Goal: Task Accomplishment & Management: Manage account settings

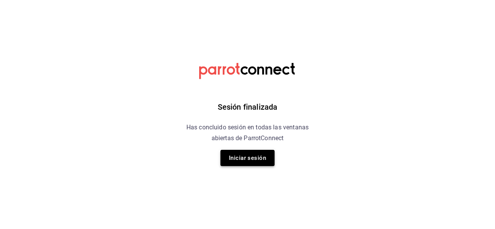
click at [246, 161] on button "Iniciar sesión" at bounding box center [247, 158] width 54 height 16
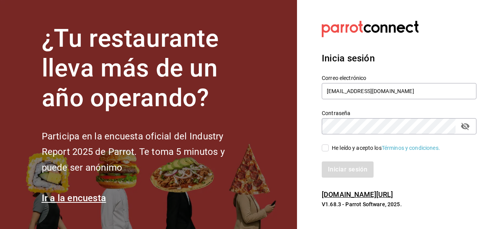
click at [324, 148] on input "He leído y acepto los Términos y condiciones." at bounding box center [324, 147] width 7 height 7
checkbox input "true"
click at [342, 165] on button "Iniciar sesión" at bounding box center [347, 169] width 53 height 16
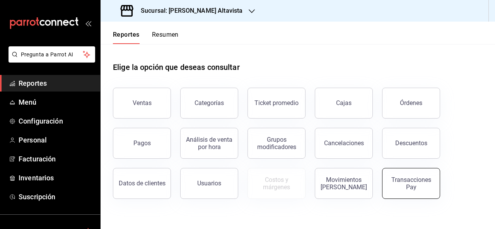
click at [418, 185] on div "Transacciones Pay" at bounding box center [411, 183] width 48 height 15
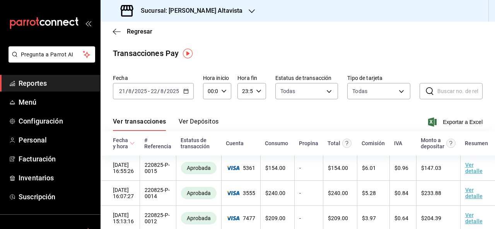
click at [244, 15] on div "Sucursal: [PERSON_NAME] Altavista" at bounding box center [182, 11] width 151 height 22
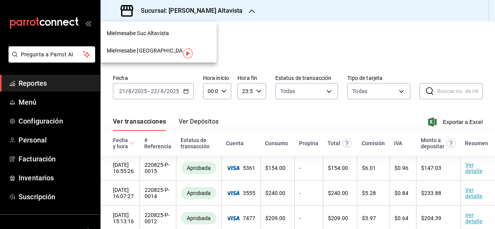
click at [192, 116] on div at bounding box center [247, 114] width 495 height 229
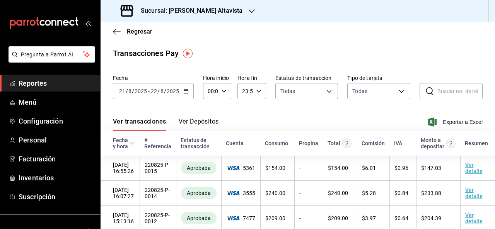
click at [194, 124] on button "Ver Depósitos" at bounding box center [198, 124] width 40 height 13
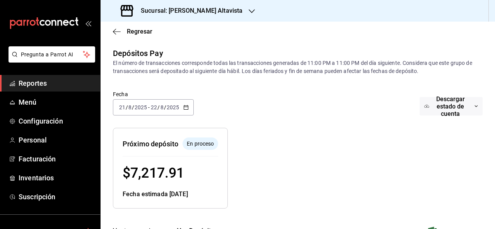
click at [250, 11] on icon "button" at bounding box center [251, 11] width 6 height 6
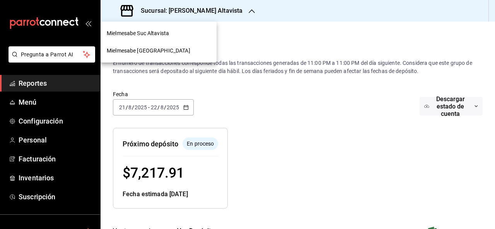
click at [185, 53] on div "Mielmesabe [GEOGRAPHIC_DATA]" at bounding box center [159, 51] width 104 height 8
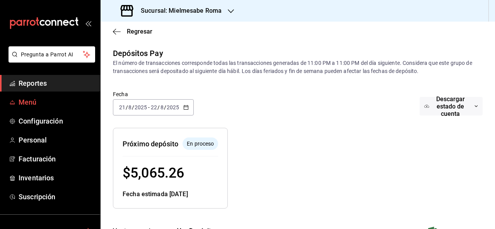
click at [59, 103] on span "Menú" at bounding box center [56, 102] width 75 height 10
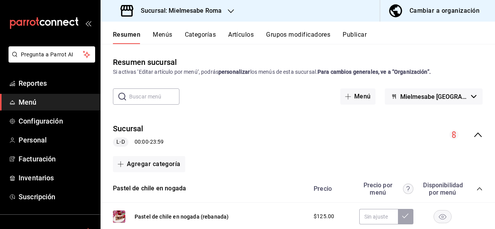
click at [430, 15] on div "Cambiar a organización" at bounding box center [444, 10] width 70 height 11
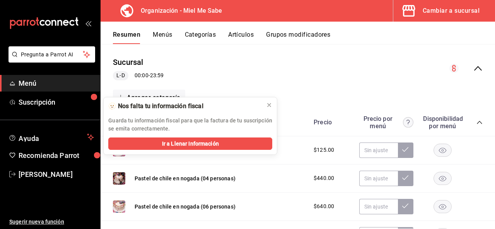
scroll to position [70, 0]
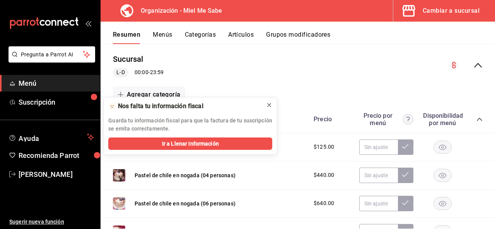
click at [268, 105] on icon at bounding box center [269, 105] width 6 height 6
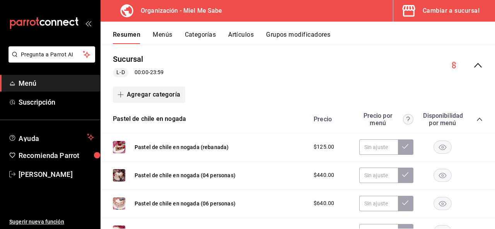
click at [121, 94] on icon "button" at bounding box center [120, 95] width 6 height 6
click at [144, 137] on li "Categoría nueva" at bounding box center [146, 133] width 66 height 19
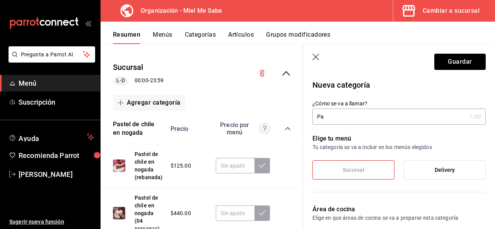
type input "P"
drag, startPoint x: 384, startPoint y: 118, endPoint x: 345, endPoint y: 119, distance: 39.8
click at [345, 119] on input "Repostería mexicana" at bounding box center [387, 116] width 150 height 15
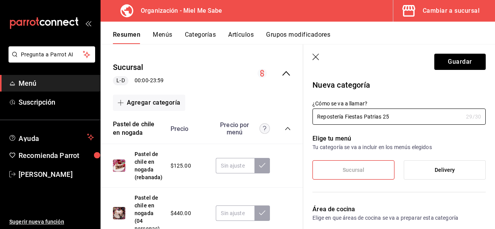
type input "Repostería Fiestas Patrias 25"
click at [411, 172] on label "Delivery" at bounding box center [444, 170] width 81 height 19
click at [0, 0] on input "Delivery" at bounding box center [0, 0] width 0 height 0
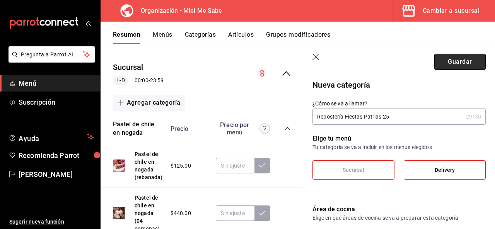
click at [457, 65] on button "Guardar" at bounding box center [459, 62] width 51 height 16
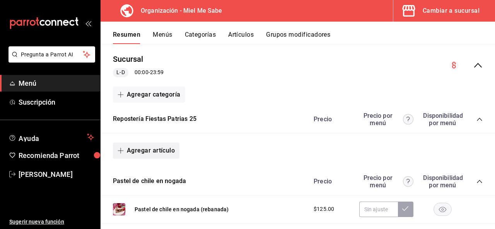
click at [121, 153] on icon "button" at bounding box center [121, 151] width 0 height 6
click at [154, 193] on li "Artículo nuevo" at bounding box center [143, 189] width 61 height 19
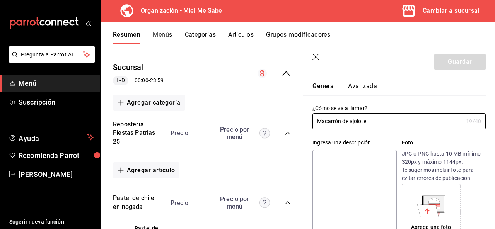
scroll to position [40, 0]
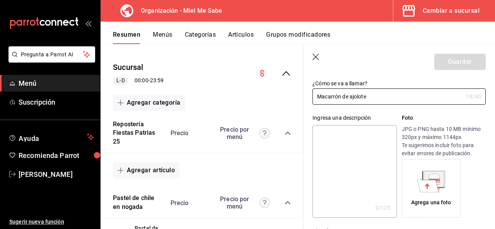
type input "Macarrón de ajolote"
click at [356, 170] on textarea at bounding box center [354, 171] width 84 height 93
paste textarea "Macarrón de almendra relleno de ganache de horchata."
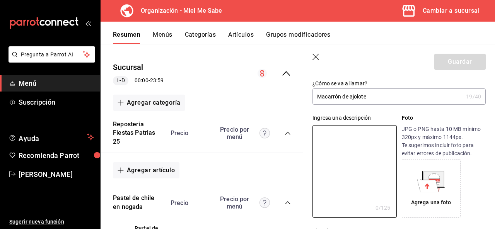
type textarea "Macarrón de almendra relleno de ganache de horchata."
type textarea "x"
type textarea "Macarrón de almendra relleno de ganache de horchata."
click at [416, 196] on div "Agrega una foto" at bounding box center [430, 188] width 55 height 55
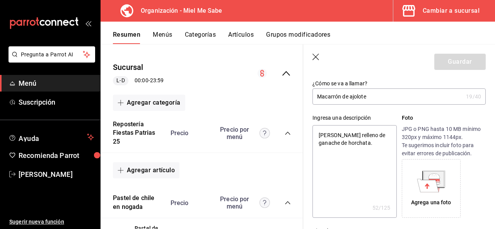
type textarea "x"
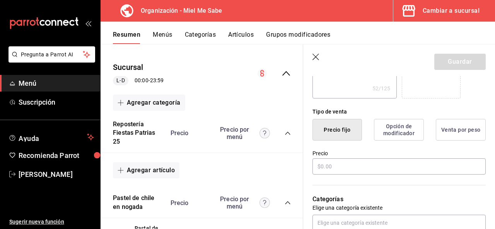
scroll to position [181, 0]
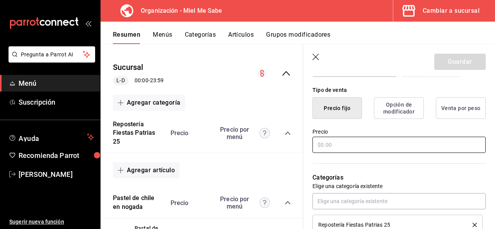
click at [382, 146] on input "text" at bounding box center [398, 145] width 173 height 16
type input "$4.00"
type textarea "x"
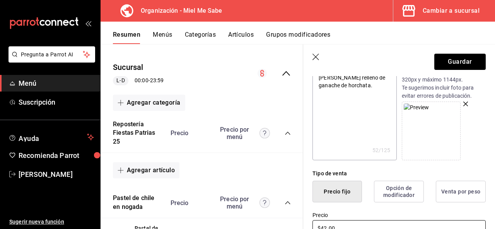
scroll to position [0, 0]
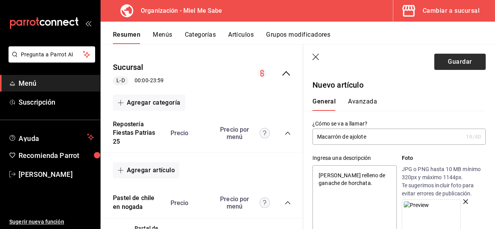
type input "$42.00"
click at [457, 64] on button "Guardar" at bounding box center [459, 62] width 51 height 16
type textarea "x"
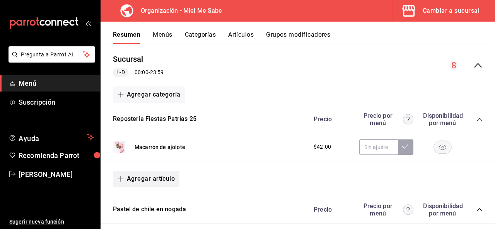
click at [122, 179] on icon "button" at bounding box center [120, 179] width 6 height 6
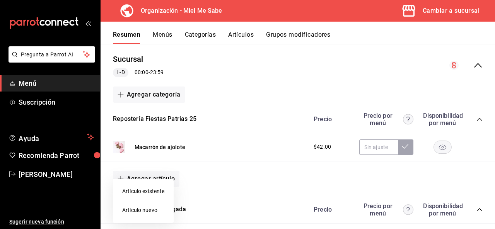
click at [142, 209] on li "Artículo nuevo" at bounding box center [143, 210] width 61 height 19
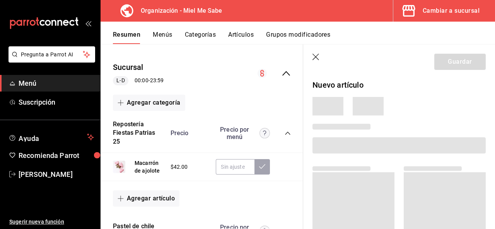
click at [329, 146] on span at bounding box center [398, 145] width 173 height 16
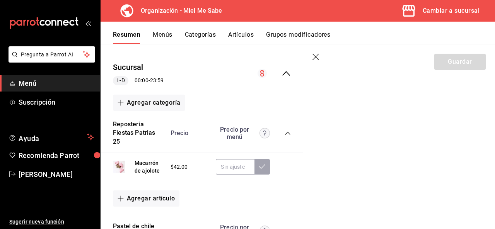
click at [314, 54] on icon "button" at bounding box center [316, 58] width 8 height 8
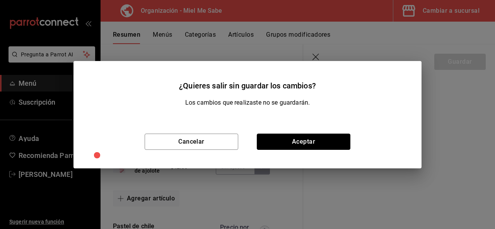
drag, startPoint x: 282, startPoint y: 136, endPoint x: 275, endPoint y: 128, distance: 10.1
click at [280, 134] on button "Aceptar" at bounding box center [303, 142] width 93 height 16
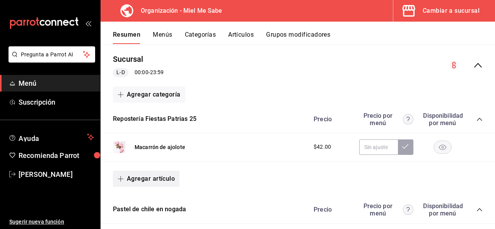
click at [122, 178] on icon "button" at bounding box center [120, 179] width 6 height 6
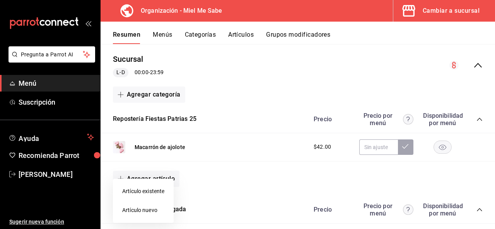
click at [158, 210] on li "Artículo nuevo" at bounding box center [143, 210] width 61 height 19
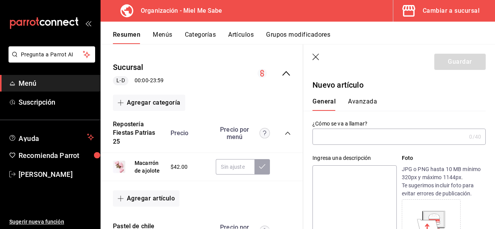
paste textarea "Macarrón de almendra relleno de cremoso de queso y confitura de guayaba."
type textarea "Macarrón de almendra relleno de cremoso de queso y confitura de guayaba."
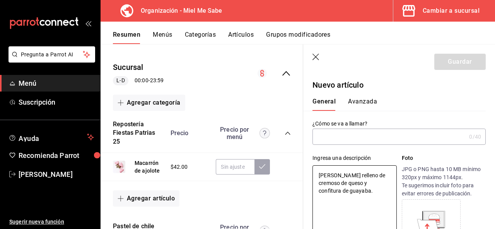
type textarea "x"
type textarea "Macarrón de almendra relleno de cremoso de queso y confitura de guayaba."
type textarea "x"
click at [330, 126] on label "¿Cómo se va a llamar?" at bounding box center [398, 123] width 173 height 5
click at [329, 136] on input "text" at bounding box center [388, 136] width 153 height 15
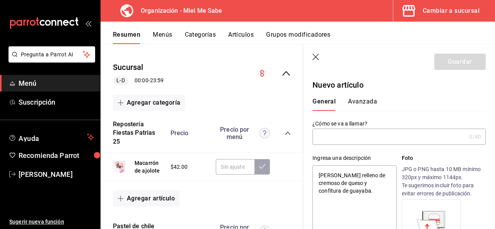
type input "M"
type textarea "x"
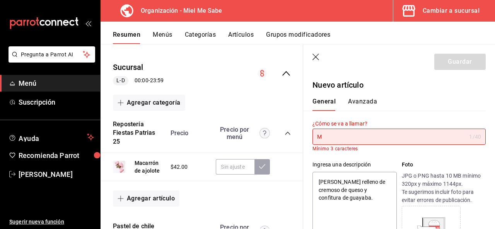
type input "Ma"
type textarea "x"
type input "Mac"
type textarea "x"
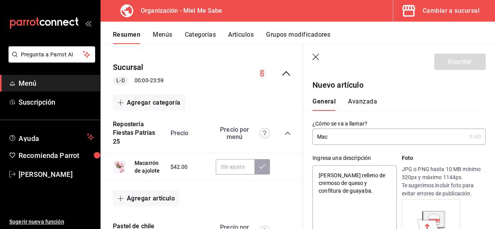
type input "Maca"
type textarea "x"
type input "Macar"
type textarea "x"
type input "Macarr"
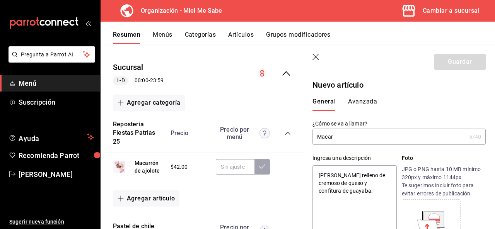
type textarea "x"
type input "Macarrón d"
type textarea "x"
type input "Macarrón de m"
type textarea "x"
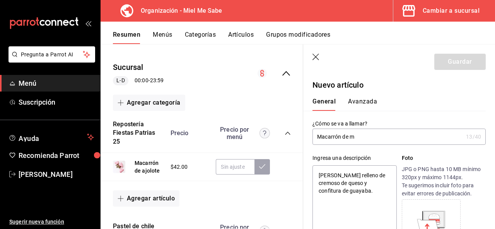
type input "Macarrón de"
type textarea "x"
type input "Macarrón de M"
type textarea "x"
type input "Macarrón de Mu"
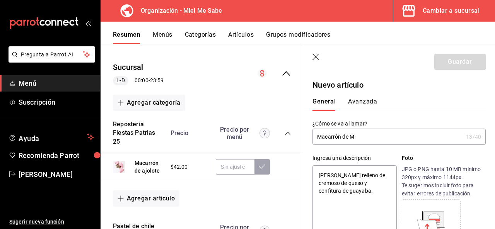
type textarea "x"
type input "Macarrón de Muñ"
type textarea "x"
type input "Macarrón de Muñe"
type textarea "x"
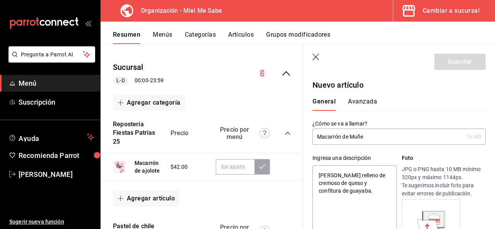
type input "Macarrón de Muñec"
type textarea "x"
type input "Macarrón de Muñeca"
type textarea "x"
type input "Macarrón de Muñeca"
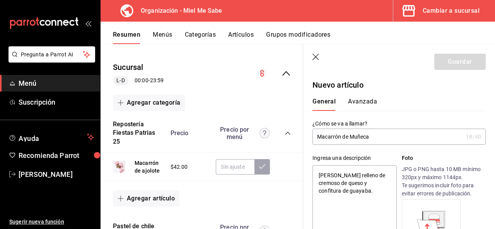
type textarea "x"
type input "Macarrón de Muñeca L"
type textarea "x"
type input "Macarrón de Muñeca Ll"
type textarea "x"
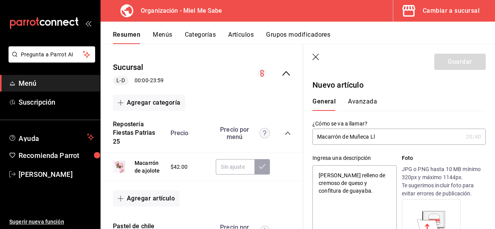
type input "Macarrón de Muñeca L"
type textarea "x"
type input "Macarrón de Muñeca Le"
type textarea "x"
type input "Macarrón de Muñeca Lele"
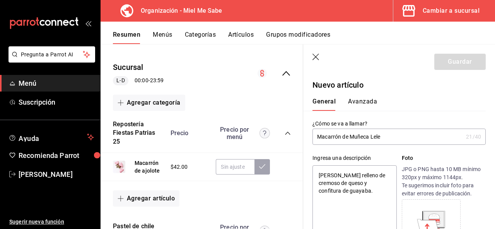
type textarea "x"
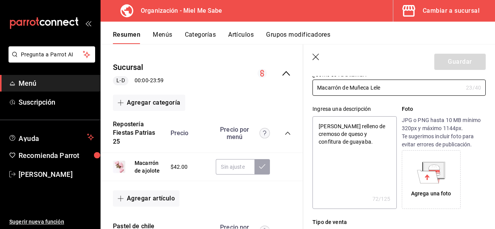
scroll to position [51, 0]
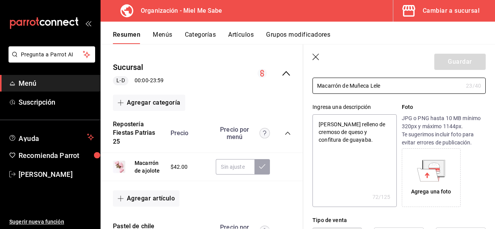
type input "Macarrón de Muñeca Lele"
click at [443, 163] on div "Agrega una foto" at bounding box center [430, 177] width 55 height 55
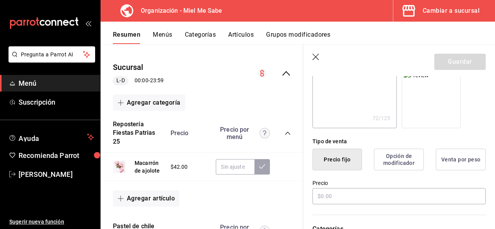
scroll to position [144, 0]
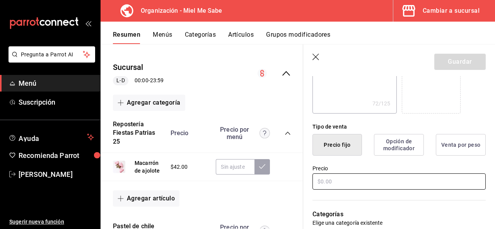
click at [349, 184] on input "text" at bounding box center [398, 181] width 173 height 16
type textarea "x"
type input "$4.00"
type textarea "x"
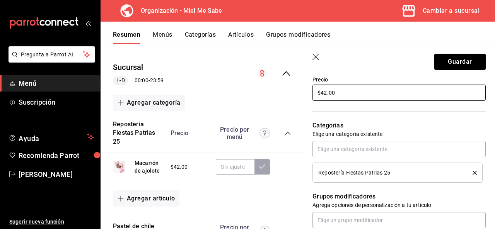
scroll to position [203, 0]
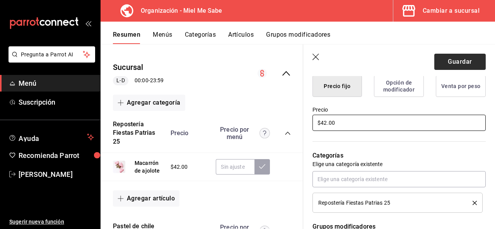
type input "$42.00"
click at [453, 59] on button "Guardar" at bounding box center [459, 62] width 51 height 16
type textarea "x"
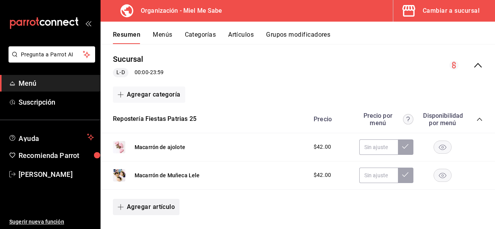
click at [122, 207] on icon "button" at bounding box center [120, 207] width 6 height 6
click at [138, 193] on li "Artículo existente" at bounding box center [143, 191] width 61 height 19
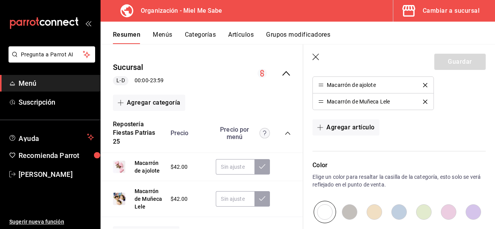
scroll to position [235, 0]
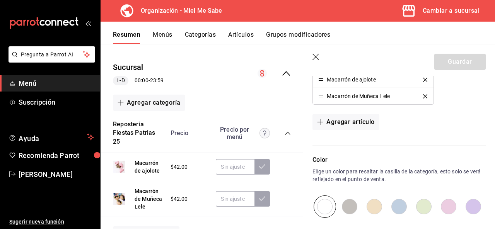
click at [315, 60] on icon "button" at bounding box center [316, 58] width 8 height 8
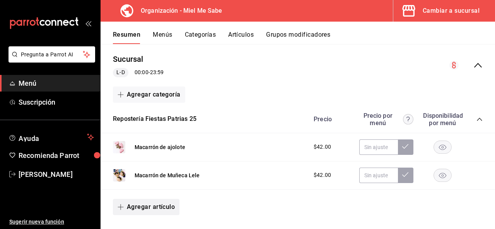
click at [120, 207] on icon "button" at bounding box center [120, 207] width 6 height 6
click at [135, 214] on li "Artículo nuevo" at bounding box center [143, 210] width 61 height 19
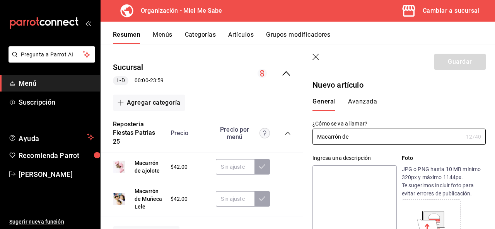
type input "Macarrón de"
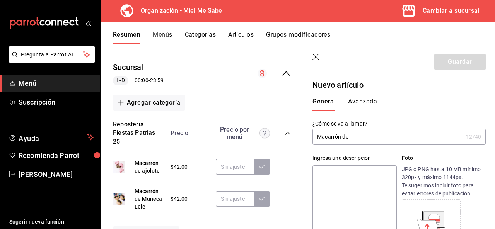
click at [331, 175] on textarea at bounding box center [354, 211] width 84 height 93
paste textarea "Macarrón de almendra relleno de ganache montado de chocolate blanco con tuna."
type textarea "Macarrón de almendra relleno de ganache montado de chocolate blanco con tuna."
type textarea "x"
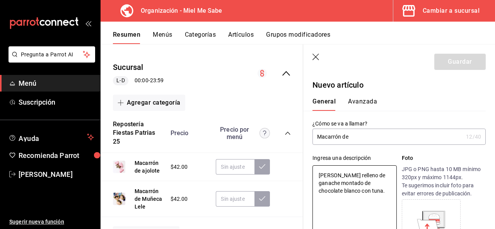
type textarea "Macarrón de almendra relleno de ganache montado de chocolate blanco con tuna."
type textarea "x"
click at [366, 138] on input "Macarrón de" at bounding box center [387, 136] width 150 height 15
type input "Macarrón de no"
type textarea "x"
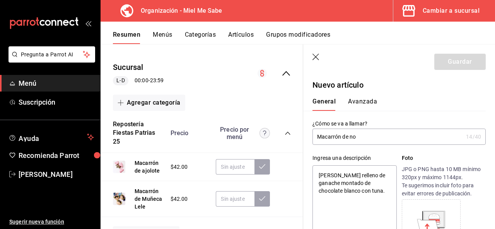
type input "Macarrón de nop"
type textarea "x"
type input "Macarrón de nopa"
type textarea "x"
type input "Macarrón de nopal"
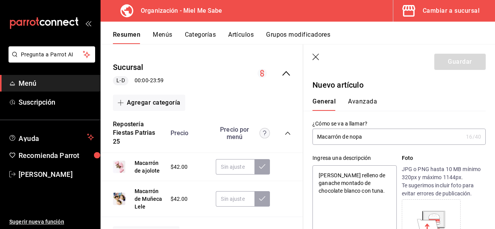
type textarea "x"
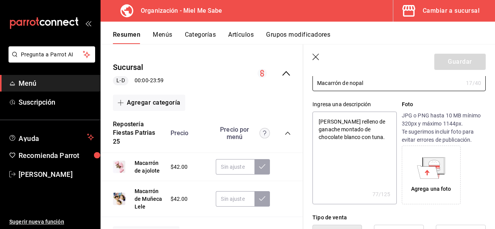
scroll to position [57, 0]
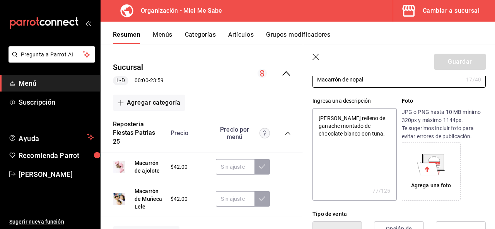
type input "Macarrón de nopal"
click at [436, 168] on icon at bounding box center [433, 161] width 20 height 15
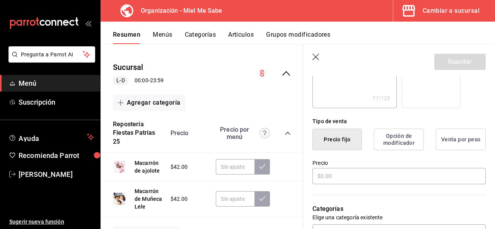
scroll to position [160, 0]
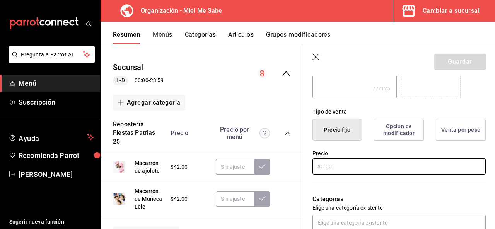
click at [351, 164] on input "text" at bounding box center [398, 166] width 173 height 16
type textarea "x"
type input "$4.00"
type textarea "x"
type input "$43.00"
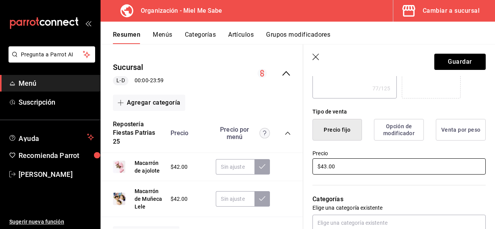
type textarea "x"
type input "$4.00"
type textarea "x"
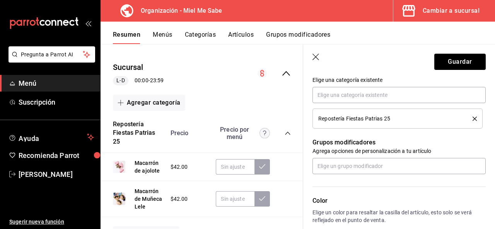
scroll to position [292, 0]
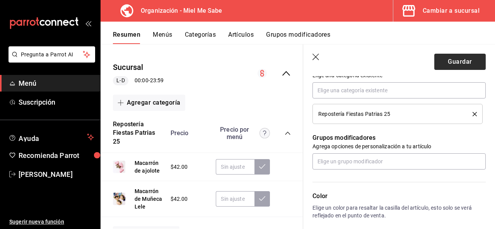
type input "$42.00"
click at [441, 64] on button "Guardar" at bounding box center [459, 62] width 51 height 16
type textarea "x"
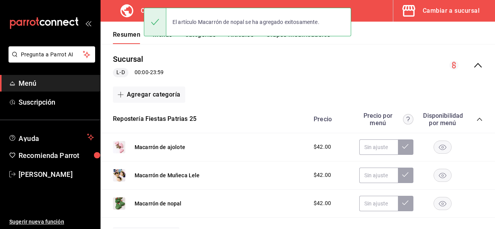
click at [251, 106] on div "Repostería Fiestas Patrias 25 Precio Precio por menú Disponibilidad por menú" at bounding box center [297, 119] width 394 height 27
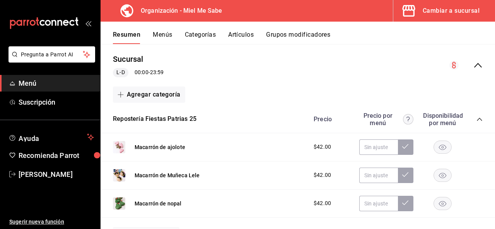
click at [204, 39] on button "Categorías" at bounding box center [200, 37] width 31 height 13
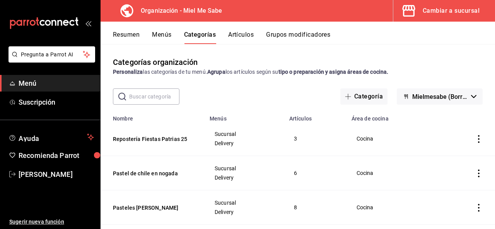
click at [478, 139] on icon "actions" at bounding box center [479, 139] width 2 height 8
click at [454, 158] on span "Editar" at bounding box center [449, 157] width 20 height 8
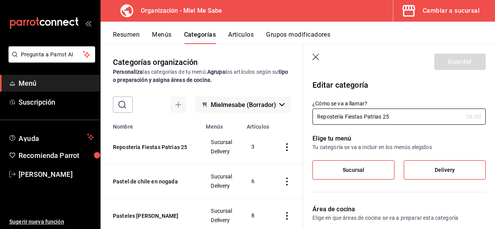
drag, startPoint x: 408, startPoint y: 119, endPoint x: 303, endPoint y: 112, distance: 105.7
click at [303, 112] on div "¿Cómo se va a llamar? Repostería Fiestas Patrias 25 29 /30 ¿Cómo se va a llamar?" at bounding box center [394, 108] width 182 height 34
type input "Bocados de [GEOGRAPHIC_DATA]"
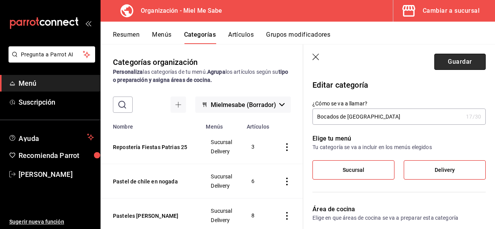
click at [459, 62] on button "Guardar" at bounding box center [459, 62] width 51 height 16
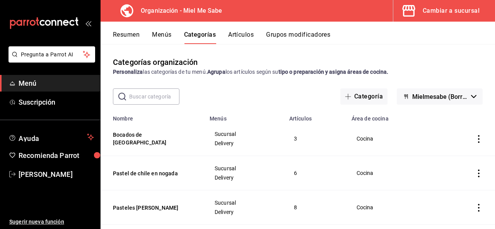
click at [131, 36] on button "Resumen" at bounding box center [126, 37] width 27 height 13
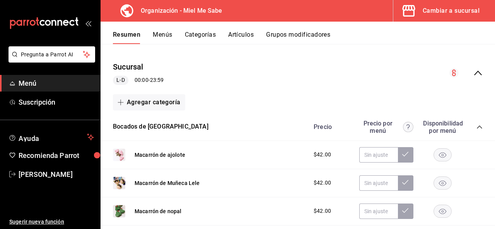
scroll to position [90, 0]
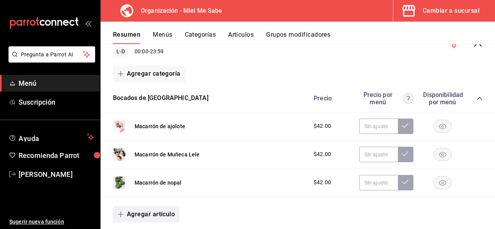
click at [122, 214] on icon "button" at bounding box center [120, 214] width 6 height 6
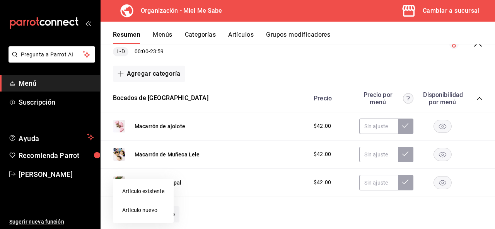
click at [141, 194] on li "Artículo existente" at bounding box center [143, 191] width 61 height 19
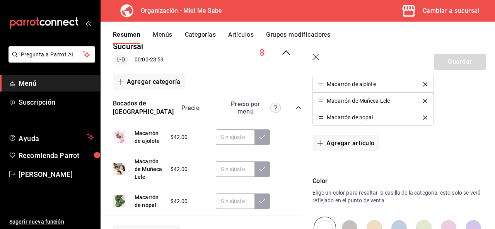
scroll to position [235, 0]
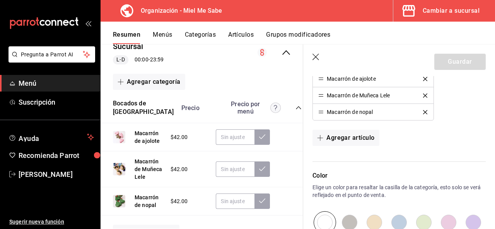
click at [318, 56] on icon "button" at bounding box center [316, 58] width 8 height 8
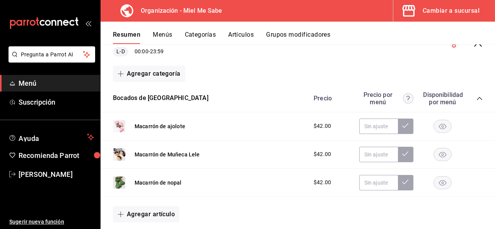
click at [123, 213] on icon "button" at bounding box center [120, 214] width 6 height 6
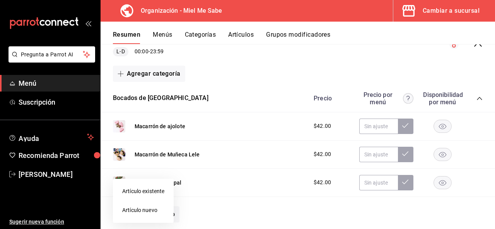
click at [144, 209] on li "Artículo nuevo" at bounding box center [143, 210] width 61 height 19
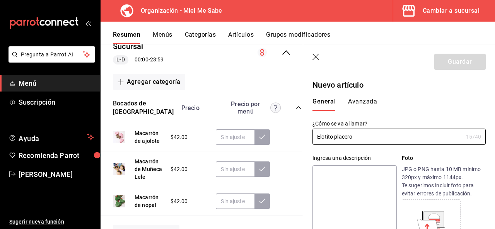
type input "Elotito placero"
click at [331, 176] on textarea at bounding box center [354, 211] width 84 height 93
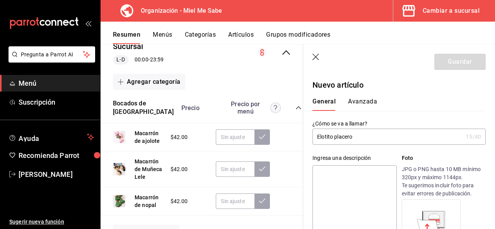
paste textarea "Flan de elote decorado con queso y coco rallado."
type textarea "Flan de elote decorado con queso y coco rallado."
type textarea "x"
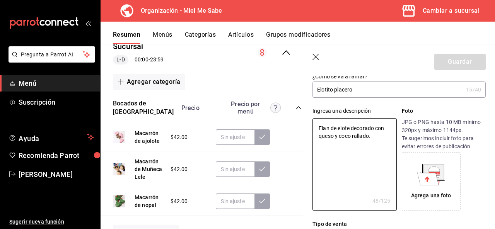
scroll to position [38, 0]
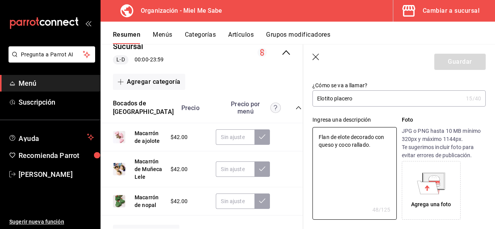
type textarea "Flan de elote decorado con queso y coco rallado."
click at [423, 195] on div "Agrega una foto" at bounding box center [430, 190] width 55 height 55
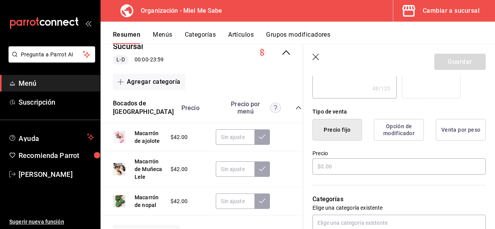
scroll to position [161, 0]
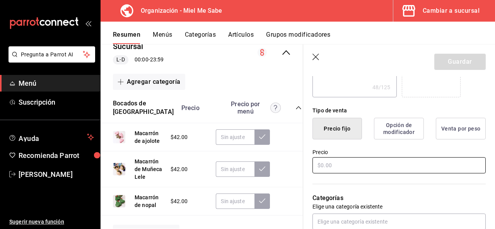
click at [380, 157] on input "text" at bounding box center [398, 165] width 173 height 16
type textarea "x"
type input "$6.00"
type textarea "x"
type input "$60.00"
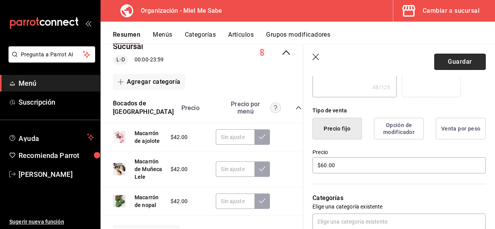
click at [464, 58] on button "Guardar" at bounding box center [459, 62] width 51 height 16
type textarea "x"
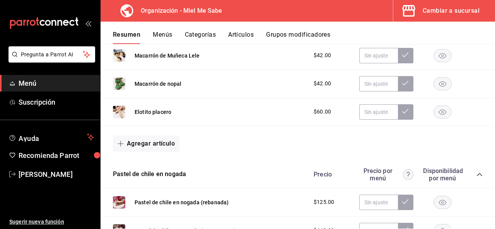
scroll to position [202, 0]
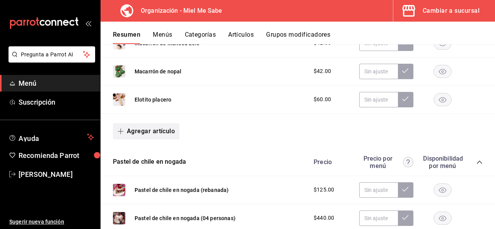
click at [123, 129] on icon "button" at bounding box center [120, 131] width 6 height 6
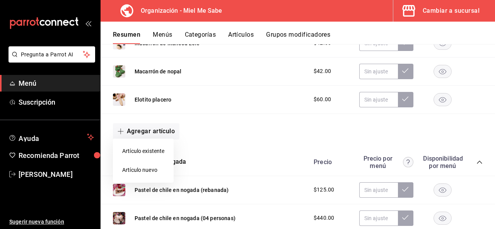
drag, startPoint x: 162, startPoint y: 169, endPoint x: 265, endPoint y: 98, distance: 125.3
click at [162, 169] on li "Artículo nuevo" at bounding box center [143, 170] width 61 height 19
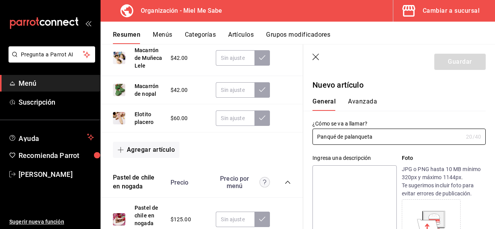
type input "Panqué de palanqueta"
click at [328, 175] on textarea at bounding box center [354, 211] width 84 height 93
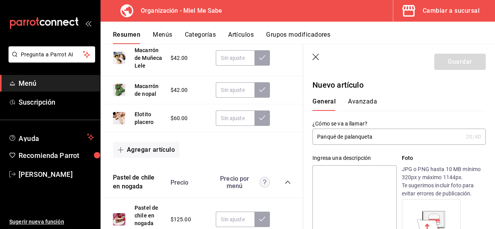
paste textarea "Panecillo de cacahuate con crema de piloncillo y pepita caramelizada."
type textarea "Panecillo de cacahuate con crema de piloncillo y pepita caramelizada."
type textarea "x"
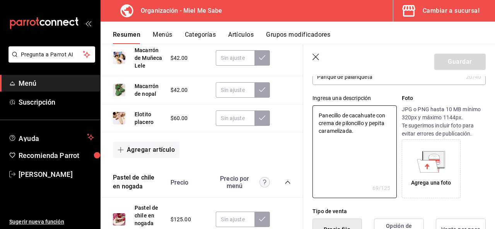
scroll to position [65, 0]
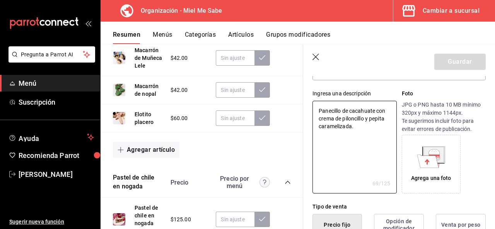
type textarea "Panecillo de cacahuate con crema de piloncillo y pepita caramelizada."
click at [440, 169] on div "Agrega una foto" at bounding box center [430, 164] width 55 height 55
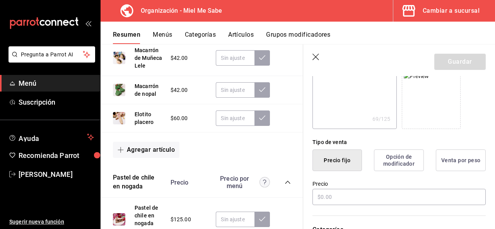
scroll to position [149, 0]
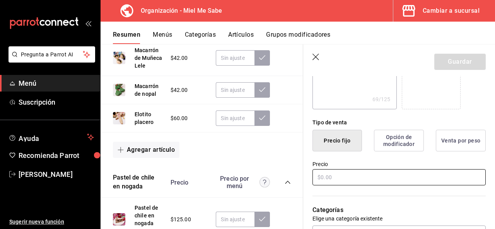
click at [387, 176] on input "text" at bounding box center [398, 177] width 173 height 16
type textarea "x"
type input "$6.00"
type textarea "x"
type input "$60.00"
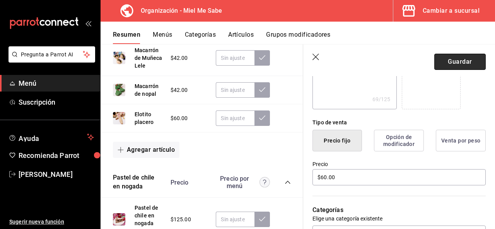
click at [458, 62] on button "Guardar" at bounding box center [459, 62] width 51 height 16
type textarea "x"
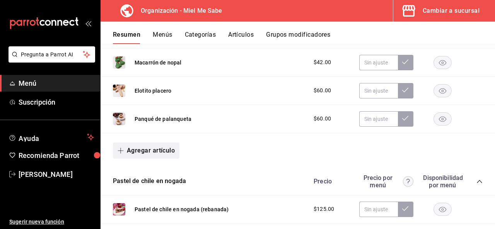
click at [122, 148] on icon "button" at bounding box center [120, 151] width 6 height 6
click at [150, 195] on li "Artículo nuevo" at bounding box center [143, 189] width 61 height 19
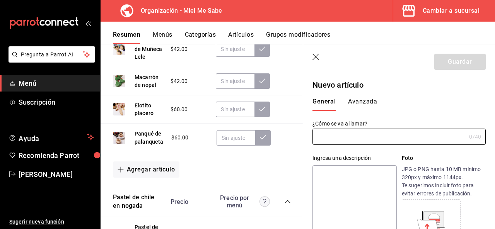
type input "AR-1755929415825"
type input "[PERSON_NAME] rocks"
click at [311, 189] on div "Ingresa una descripción x 0 /125 ​ Foto JPG o PNG hasta 10 MB mínimo 320px y má…" at bounding box center [394, 201] width 182 height 113
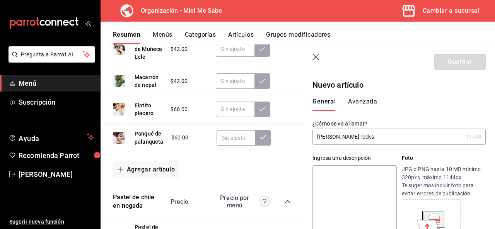
click at [323, 184] on textarea at bounding box center [354, 211] width 84 height 93
paste textarea "Paleta de pastel sabor limón con mermelada de Jamaica y cobertura decorativa de…"
type textarea "Paleta de pastel sabor limón con mermelada de Jamaica y cobertura decorativa de…"
type textarea "x"
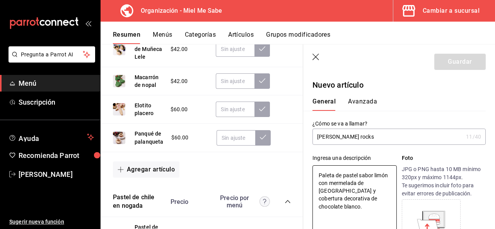
type textarea "Paleta de pastel sabor limón con mermelada de Jamaica y cobertura decorativa de…"
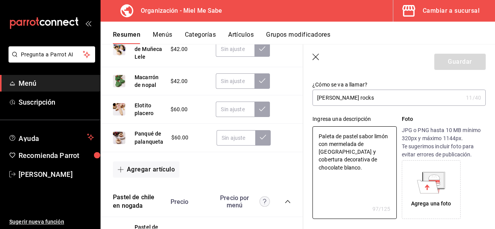
scroll to position [57, 0]
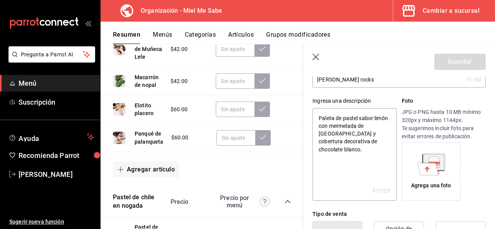
click at [424, 161] on icon at bounding box center [433, 161] width 20 height 15
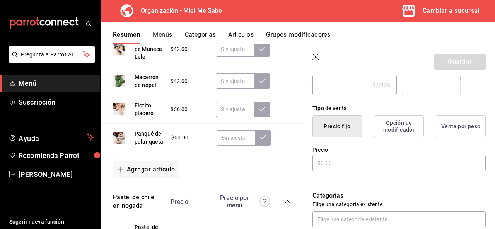
scroll to position [170, 0]
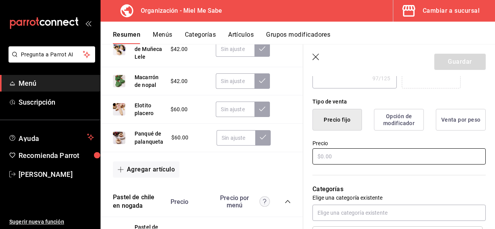
click at [379, 161] on input "text" at bounding box center [398, 156] width 173 height 16
type textarea "x"
type input "$7.00"
type textarea "x"
type input "$75.00"
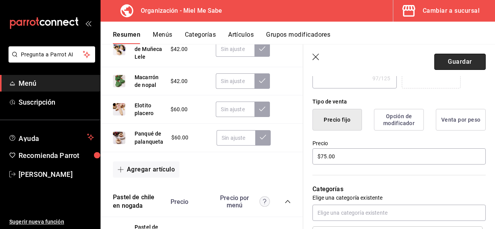
click at [452, 61] on button "Guardar" at bounding box center [459, 62] width 51 height 16
type textarea "x"
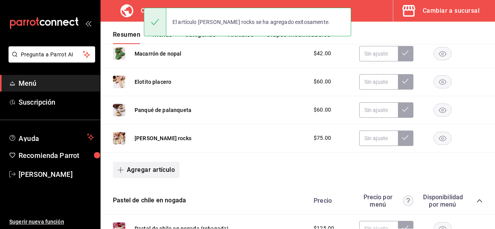
click at [120, 170] on icon "button" at bounding box center [120, 170] width 6 height 6
click at [149, 202] on li "Artículo nuevo" at bounding box center [143, 208] width 61 height 19
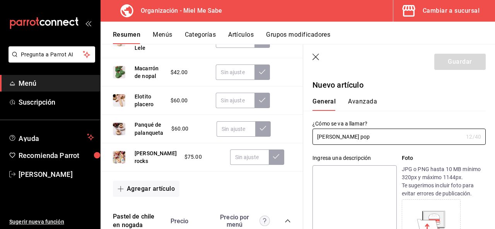
type input "[PERSON_NAME] pop"
click at [328, 168] on textarea at bounding box center [354, 211] width 84 height 93
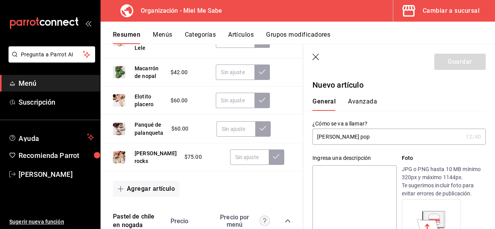
paste textarea "Paleta de pastel sabor limón con mermelada de Jamaica y cobertura decorativa de…"
type textarea "Paleta de pastel sabor limón con mermelada de Jamaica y cobertura decorativa de…"
type textarea "x"
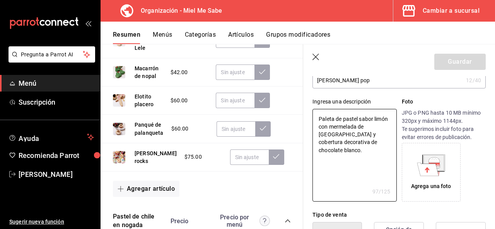
scroll to position [62, 0]
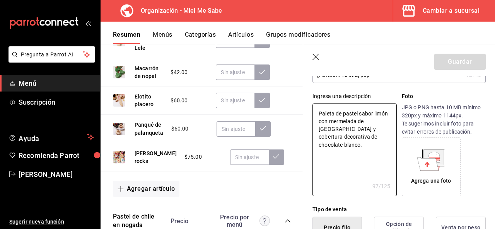
type textarea "Paleta de pastel sabor limón con mermelada de Jamaica y cobertura decorativa de…"
click at [428, 161] on icon at bounding box center [428, 163] width 22 height 13
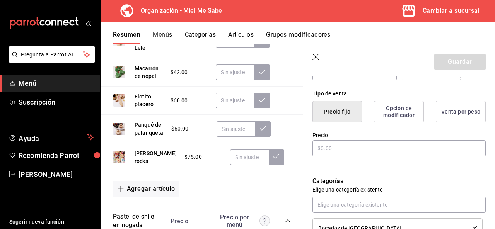
scroll to position [189, 0]
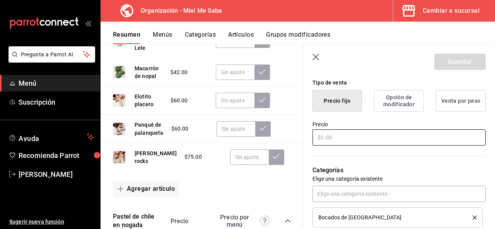
click at [374, 140] on input "text" at bounding box center [398, 137] width 173 height 16
type textarea "x"
type input "$7.00"
type textarea "x"
type input "$75.00"
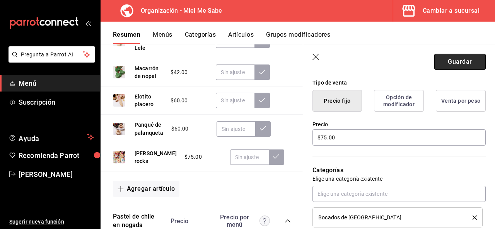
click at [447, 65] on button "Guardar" at bounding box center [459, 62] width 51 height 16
type textarea "x"
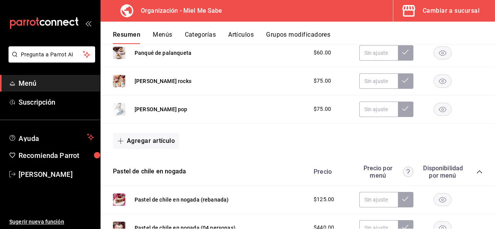
scroll to position [280, 0]
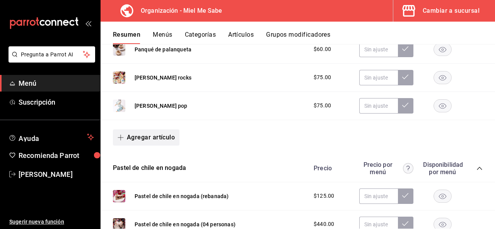
click at [123, 139] on icon "button" at bounding box center [120, 137] width 6 height 6
click at [160, 173] on li "Artículo nuevo" at bounding box center [143, 176] width 61 height 19
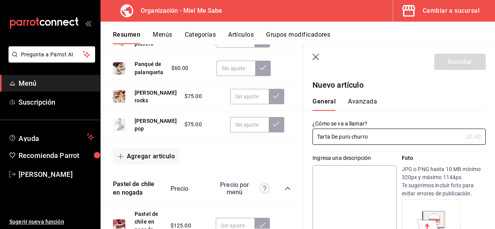
type input "Tarta De puro churro"
click at [323, 186] on textarea at bounding box center [354, 211] width 84 height 93
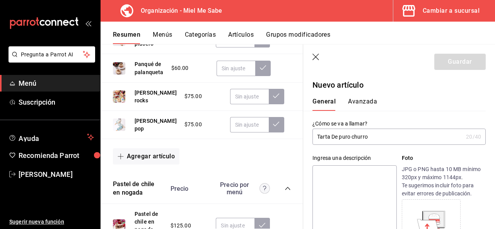
paste textarea "Pte sucrée de vainilla rellena de ganache sabor churro, corazón de dulce de lec…"
type textarea "Pte sucrée de vainilla rellena de ganache sabor churro, corazón de dulce de lec…"
type textarea "x"
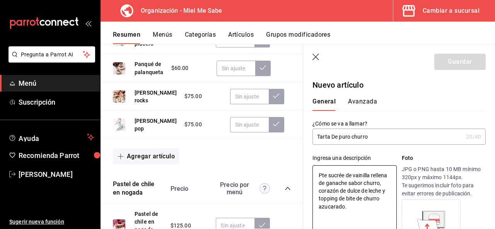
type textarea "Pte sucrée de vainilla rellena de ganache sabor churro, corazón de dulce de lec…"
type textarea "x"
click at [349, 103] on button "Avanzada" at bounding box center [362, 104] width 29 height 13
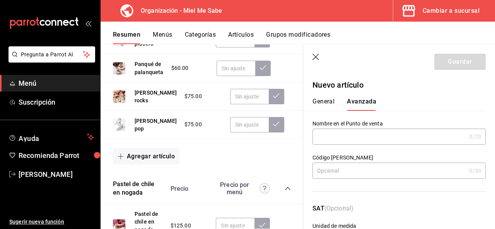
click at [318, 55] on icon "button" at bounding box center [316, 58] width 8 height 8
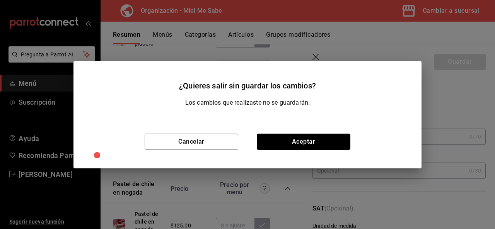
drag, startPoint x: 289, startPoint y: 149, endPoint x: 290, endPoint y: 143, distance: 5.8
click at [290, 143] on button "Aceptar" at bounding box center [303, 142] width 93 height 16
click at [290, 143] on div "Macarrón de ajolote $42.00 Macarrón de Muñeca Lele $42.00 Macarrón de nopal $42…" at bounding box center [201, 54] width 202 height 240
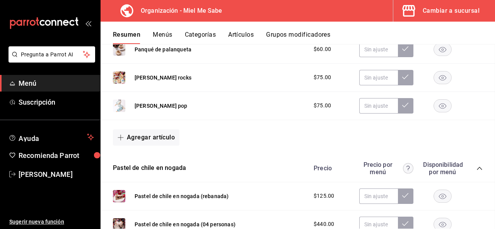
scroll to position [289, 0]
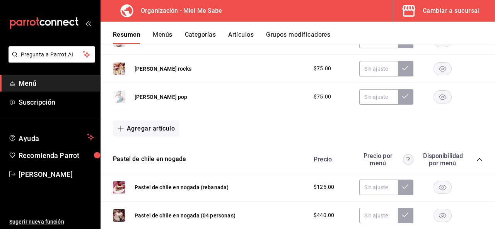
click at [120, 122] on button "Agregar artículo" at bounding box center [146, 129] width 66 height 16
click at [159, 171] on li "Artículo nuevo" at bounding box center [143, 167] width 61 height 19
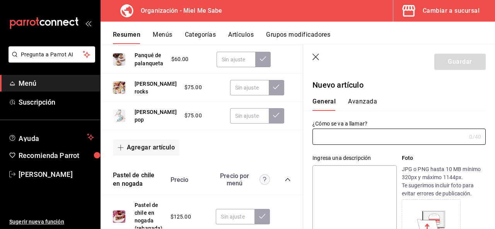
click at [352, 144] on div "0 /40 ¿Cómo se va a llamar?" at bounding box center [398, 137] width 173 height 16
type input "Tarta De puro churro"
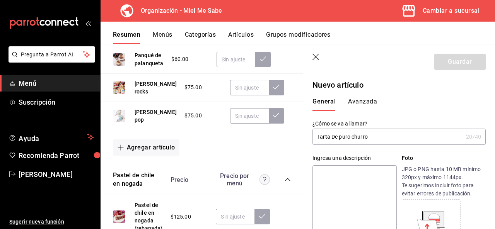
click at [347, 186] on textarea at bounding box center [354, 211] width 84 height 93
paste textarea "Pte sucrée de vainilla rellena de ganache sabor churro, corazón de dulce de lec…"
type textarea "Pte sucrée de vainilla rellena de ganache sabor churro, corazón de dulce de lec…"
type textarea "x"
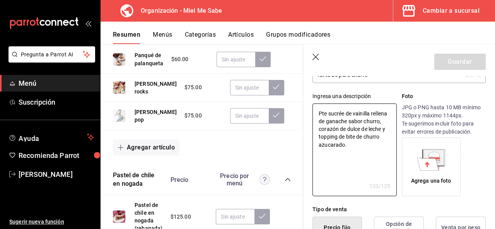
scroll to position [68, 0]
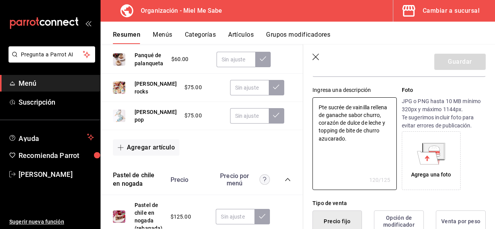
type textarea "Pte sucrée de vainilla rellena de ganache sabor churro, corazón de dulce de lec…"
click at [417, 171] on div "Agrega una foto" at bounding box center [431, 175] width 40 height 8
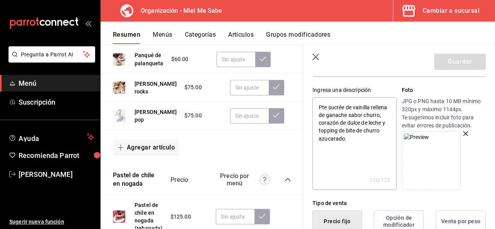
type textarea "x"
click at [321, 108] on textarea "Pte sucrée de vainilla rellena de ganache sabor churro, corazón de dulce de lec…" at bounding box center [354, 143] width 84 height 93
type textarea "Pte sucrée de vainilla rellena de ganache sabor churro, corazón de dulce de lec…"
type textarea "x"
type textarea "Pte sucrée de vainilla rellena de ganache sabor churro, corazón de dulce de lec…"
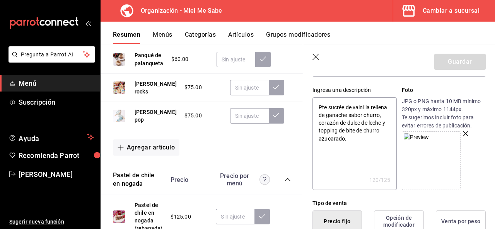
type textarea "x"
click at [321, 106] on textarea "Pte sucrée de vainilla rellena de ganache sabor churro, corazón de dulce de lec…" at bounding box center [354, 143] width 84 height 93
type textarea "Pate sucrée de vainilla rellena de ganache sabor churro, corazón de dulce de le…"
type textarea "x"
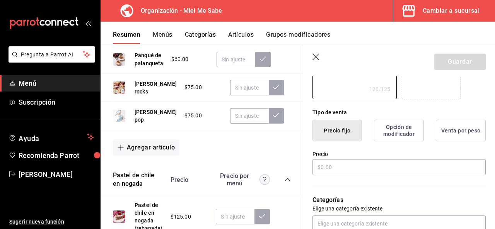
scroll to position [179, 0]
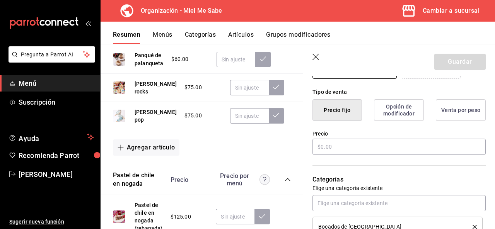
type textarea "Pate sucrée de vainilla rellena de ganache sabor churro, corazón de dulce de le…"
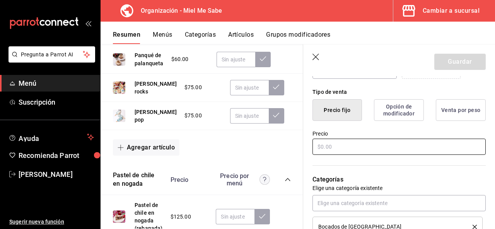
click at [325, 150] on input "text" at bounding box center [398, 147] width 173 height 16
type textarea "x"
type input "$7.00"
type textarea "x"
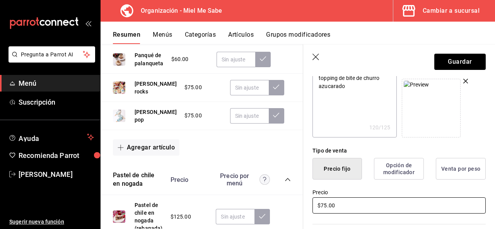
scroll to position [63, 0]
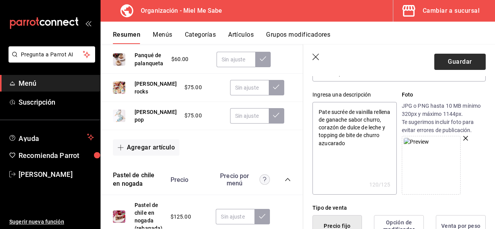
type input "$75.00"
click at [460, 68] on button "Guardar" at bounding box center [459, 62] width 51 height 16
type textarea "x"
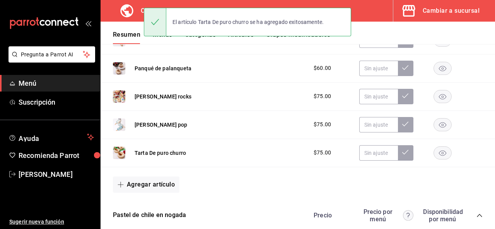
scroll to position [268, 0]
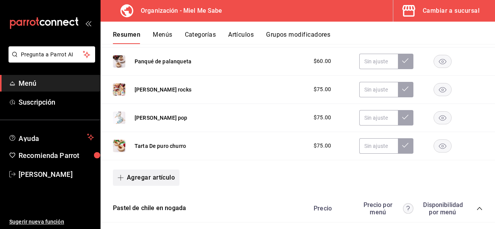
click at [122, 173] on button "Agregar artículo" at bounding box center [146, 178] width 66 height 16
click at [141, 210] on li "Artículo nuevo" at bounding box center [143, 210] width 61 height 19
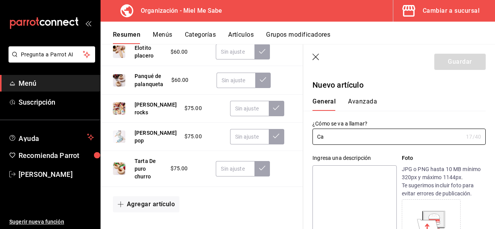
type input "C"
type input "Colección macarrones patrios 2025"
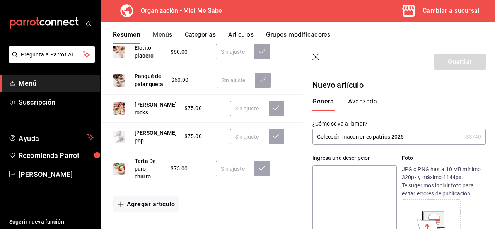
click at [321, 184] on textarea at bounding box center [354, 211] width 84 height 93
type textarea "T"
type textarea "x"
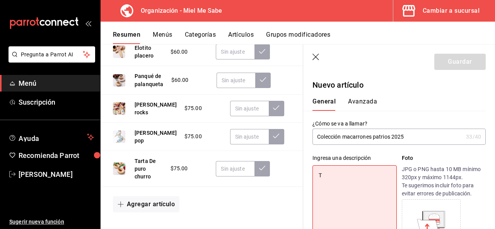
type textarea "Tr"
type textarea "x"
type textarea "Tre"
type textarea "x"
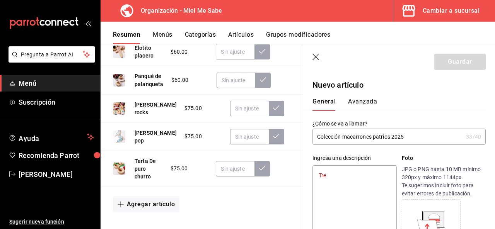
type textarea "Tres"
type textarea "x"
type textarea "Tres"
type textarea "x"
type textarea "Tres m"
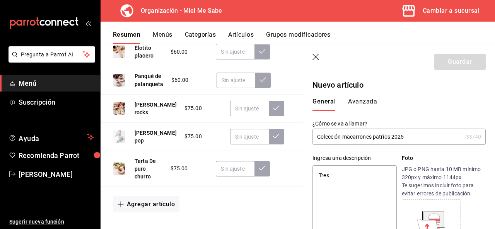
type textarea "x"
type textarea "Tres ma"
type textarea "x"
type textarea "Tres mac"
type textarea "x"
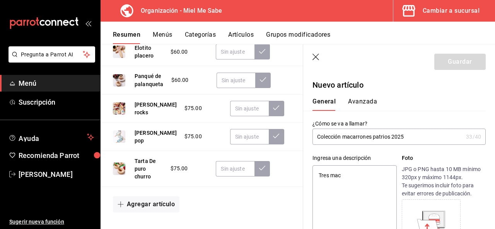
type textarea "Tres maca"
type textarea "x"
type textarea "Tres macar"
type textarea "x"
type textarea "Tres macarr"
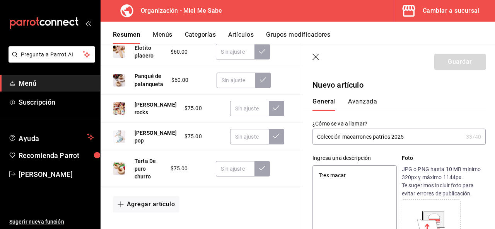
type textarea "x"
type textarea "Tres macarrone"
type textarea "x"
type textarea "Tres macarrones"
type textarea "x"
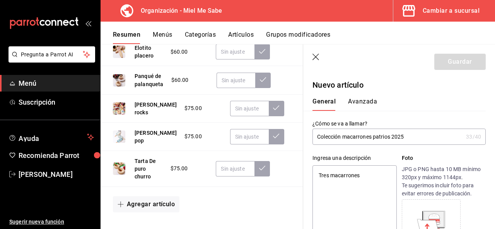
type textarea "Tres macarrones"
type textarea "x"
type textarea "Tres macarrones d"
type textarea "x"
type textarea "Tres macarrones de"
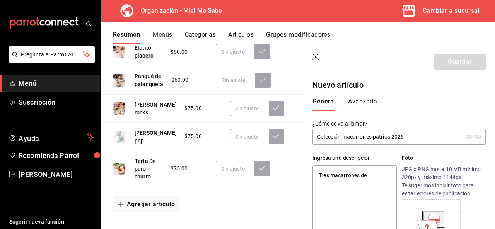
type textarea "x"
type textarea "Tres macarrones de alm"
type textarea "x"
type textarea "Tres macarrones de almend"
type textarea "x"
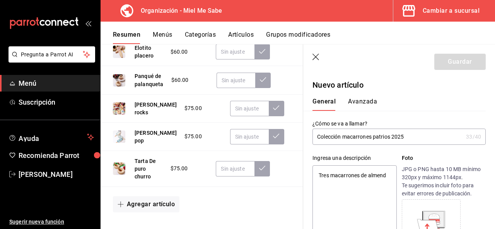
type textarea "Tres macarrones de almendr"
type textarea "x"
type textarea "Tres macarrones de almendra"
type textarea "x"
type textarea "Tres macarrones de almendra"
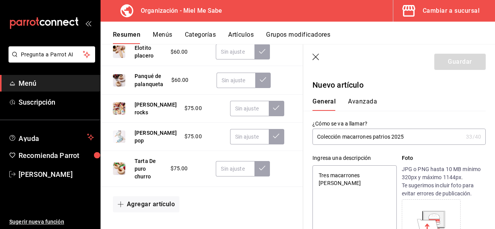
type textarea "x"
type textarea "Tres macarrones de almendra d"
type textarea "x"
type textarea "Tres macarrones de almendra de"
type textarea "x"
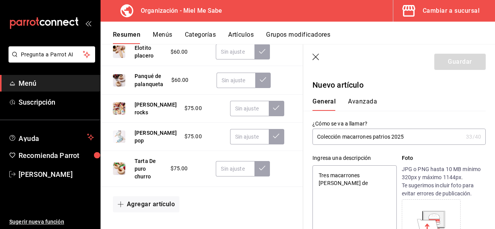
type textarea "Tres macarrones de almendra dec"
type textarea "x"
type textarea "Tres macarrones de almendra deco"
type textarea "x"
type textarea "Tres macarrones de almendra decor"
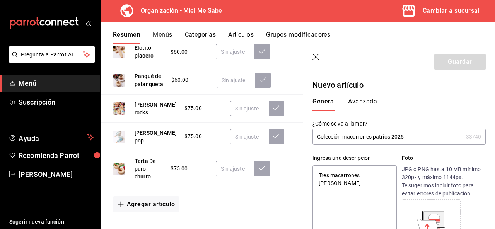
type textarea "x"
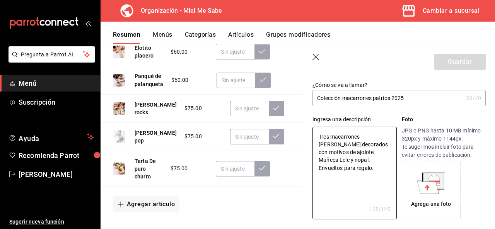
scroll to position [29, 0]
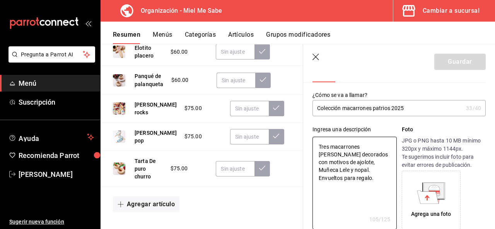
click at [435, 110] on input "Colección macarrones patrios 2025" at bounding box center [387, 107] width 150 height 15
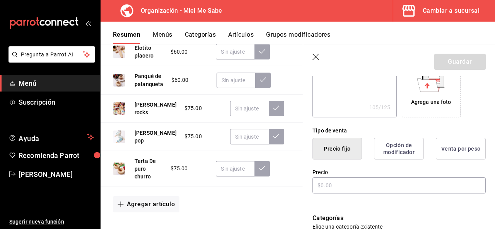
scroll to position [157, 0]
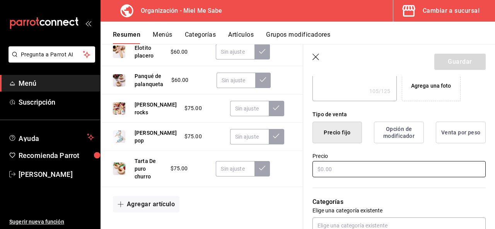
click at [329, 171] on input "text" at bounding box center [398, 169] width 173 height 16
click at [444, 61] on button "Guardar" at bounding box center [459, 62] width 51 height 16
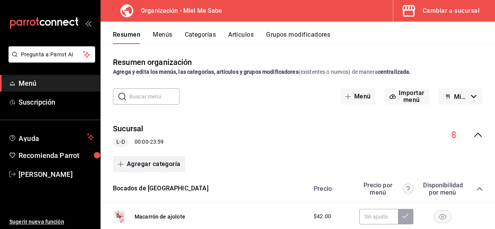
click at [121, 163] on icon "button" at bounding box center [120, 164] width 6 height 6
drag, startPoint x: 147, startPoint y: 181, endPoint x: 199, endPoint y: 116, distance: 82.8
click at [199, 116] on div "Categoría existente Categoría nueva" at bounding box center [247, 114] width 495 height 229
click at [158, 201] on li "Categoría nueva" at bounding box center [146, 203] width 66 height 19
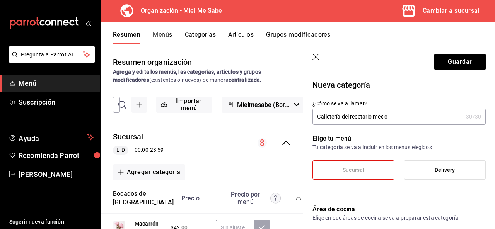
drag, startPoint x: 390, startPoint y: 120, endPoint x: 319, endPoint y: 116, distance: 71.2
click at [319, 116] on input "Galletería del recetario mexic" at bounding box center [387, 116] width 150 height 15
click at [347, 118] on input "Galletas del recetario mexican" at bounding box center [387, 116] width 150 height 15
click at [405, 119] on input "Galletas recetario mexican" at bounding box center [387, 116] width 150 height 15
click at [430, 173] on label "Delivery" at bounding box center [444, 170] width 81 height 19
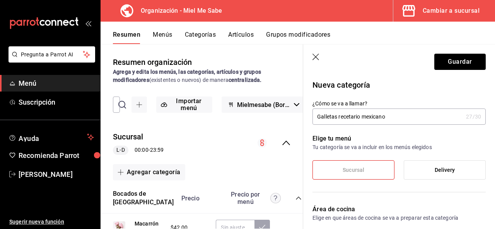
click at [0, 0] on input "Delivery" at bounding box center [0, 0] width 0 height 0
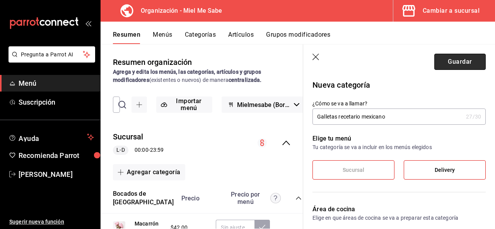
click at [464, 65] on button "Guardar" at bounding box center [459, 62] width 51 height 16
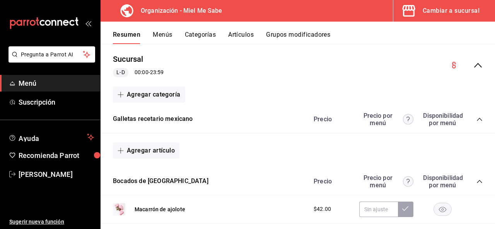
scroll to position [74, 0]
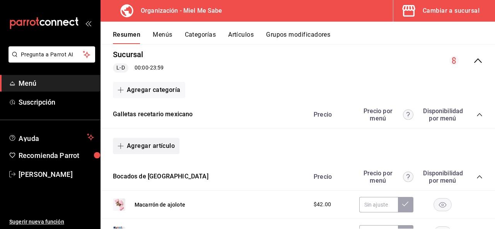
click at [121, 146] on icon "button" at bounding box center [120, 146] width 6 height 6
click at [158, 190] on li "Artículo nuevo" at bounding box center [143, 185] width 61 height 19
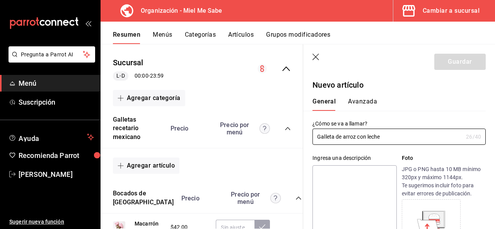
click at [324, 195] on textarea at bounding box center [354, 211] width 84 height 93
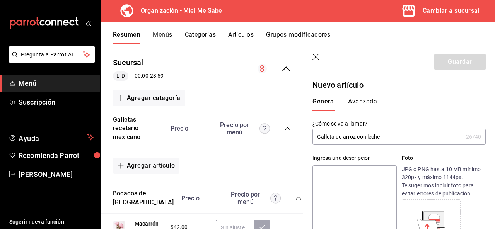
paste textarea "Rellena de dulce de arroz con leche y decorada con chocolate blanco, azúcar y c…"
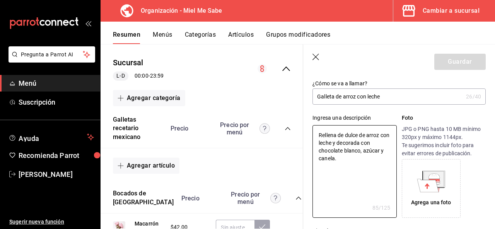
scroll to position [76, 0]
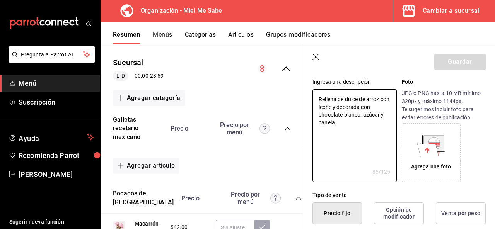
click at [435, 138] on icon at bounding box center [433, 142] width 20 height 15
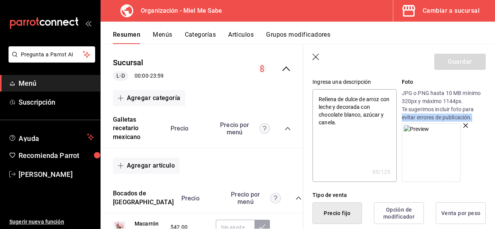
drag, startPoint x: 478, startPoint y: 113, endPoint x: 478, endPoint y: 122, distance: 8.5
click at [478, 122] on div "JPG o PNG hasta 10 MB mínimo 320px y máximo 1144px. Te sugerimos incluir foto p…" at bounding box center [443, 135] width 84 height 93
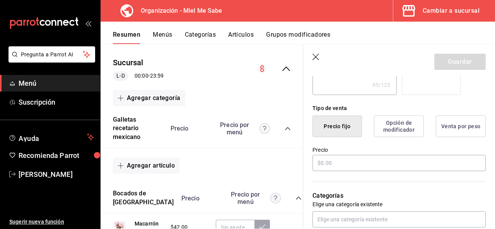
scroll to position [185, 0]
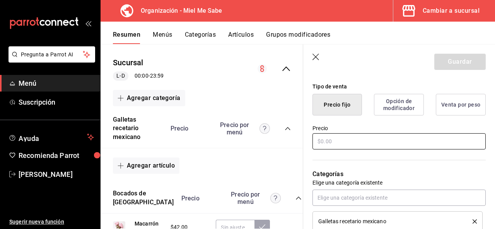
click at [406, 137] on input "text" at bounding box center [398, 141] width 173 height 16
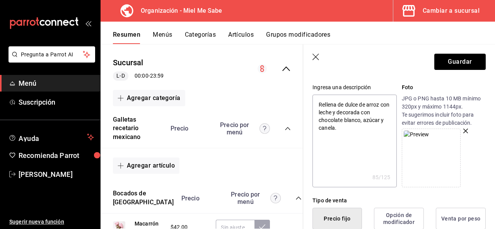
scroll to position [19, 0]
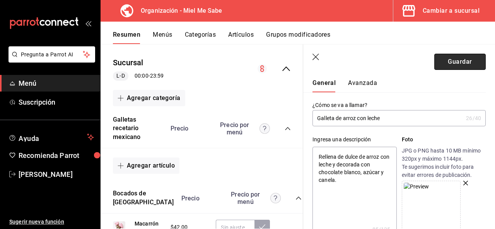
click at [456, 68] on button "Guardar" at bounding box center [459, 62] width 51 height 16
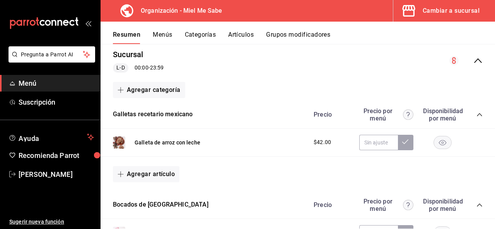
click at [121, 172] on icon "button" at bounding box center [120, 174] width 6 height 6
click at [136, 207] on li "Artículo nuevo" at bounding box center [143, 210] width 61 height 19
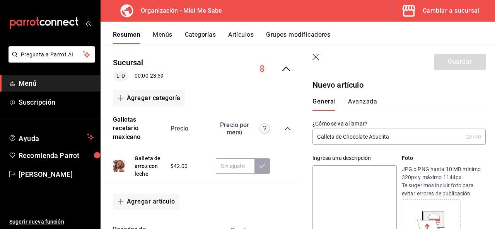
click at [326, 184] on textarea at bounding box center [354, 211] width 84 height 93
paste textarea "De chocolate con trozos de Chocolate Abuelita y canela."
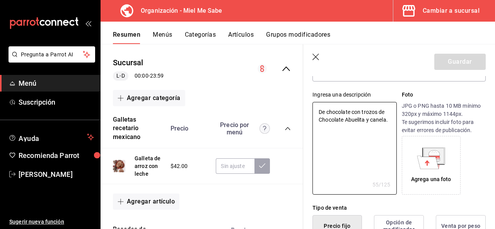
scroll to position [72, 0]
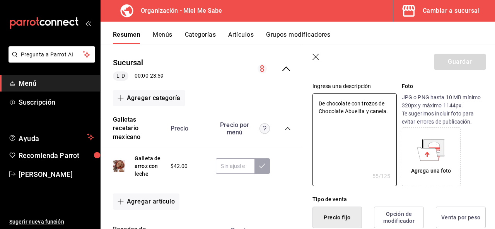
click at [437, 146] on icon at bounding box center [433, 146] width 20 height 15
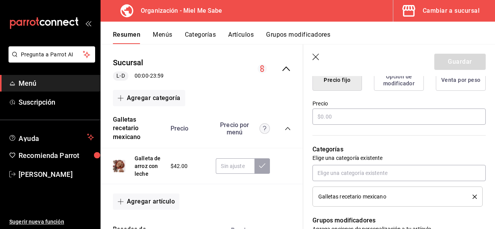
scroll to position [216, 0]
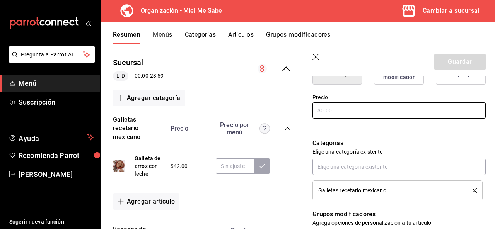
click at [385, 116] on input "text" at bounding box center [398, 110] width 173 height 16
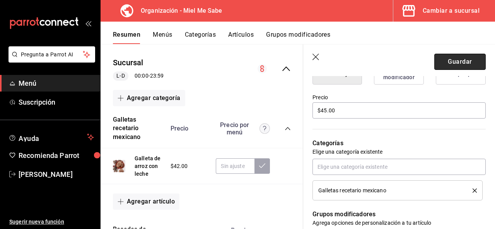
click at [446, 65] on button "Guardar" at bounding box center [459, 62] width 51 height 16
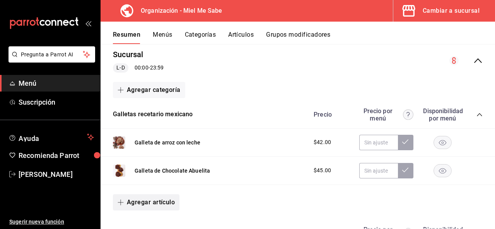
click at [120, 201] on icon "button" at bounding box center [120, 202] width 6 height 6
click at [134, 206] on li "Artículo nuevo" at bounding box center [143, 210] width 61 height 19
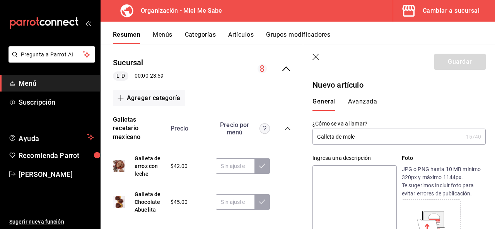
click at [333, 179] on textarea at bounding box center [354, 211] width 84 height 93
paste textarea "De mole almendrado con chocolate decorada con chocolate blanco, ajonjolí y pepi…"
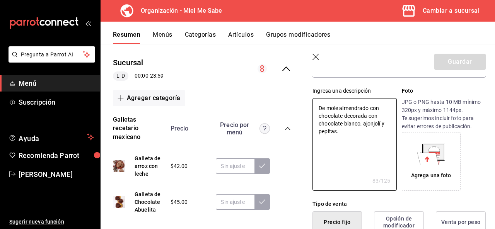
scroll to position [74, 0]
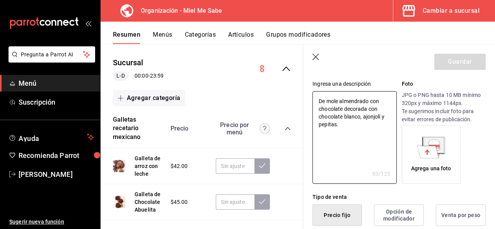
click at [432, 165] on div "Agrega una foto" at bounding box center [431, 169] width 40 height 8
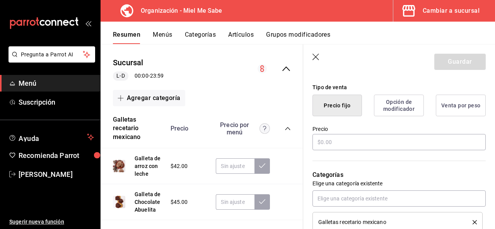
scroll to position [185, 0]
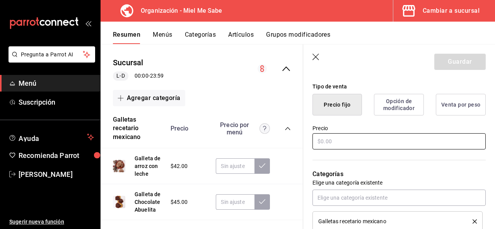
click at [393, 138] on input "text" at bounding box center [398, 141] width 173 height 16
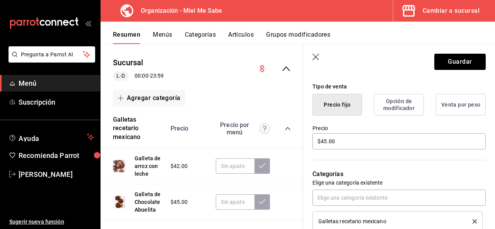
click at [469, 71] on header "Guardar" at bounding box center [399, 60] width 192 height 32
click at [459, 66] on button "Guardar" at bounding box center [459, 62] width 51 height 16
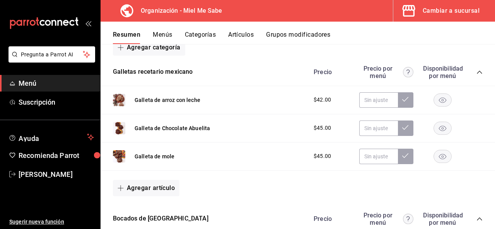
scroll to position [127, 0]
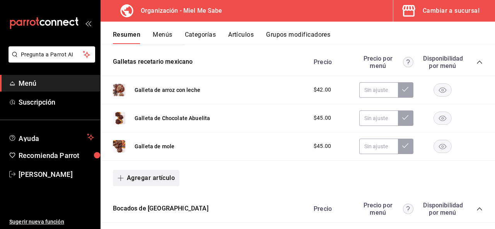
click at [122, 179] on icon "button" at bounding box center [120, 178] width 6 height 6
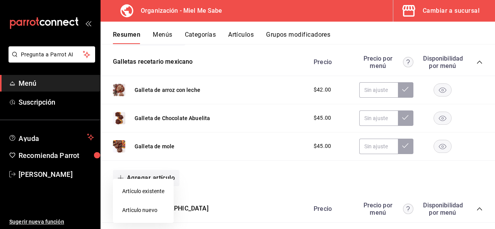
click at [146, 191] on li "Artículo existente" at bounding box center [143, 191] width 61 height 19
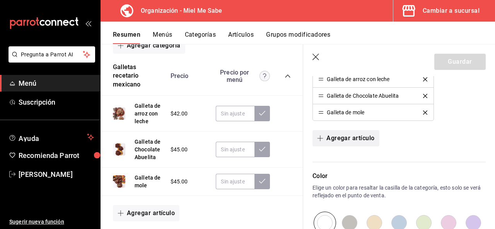
scroll to position [235, 0]
click at [314, 58] on icon "button" at bounding box center [316, 58] width 8 height 8
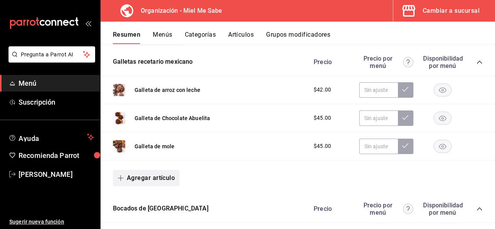
click at [118, 178] on icon "button" at bounding box center [121, 178] width 6 height 0
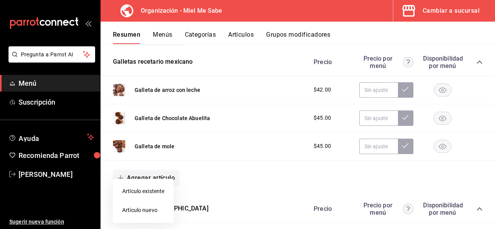
click at [156, 213] on li "Artículo nuevo" at bounding box center [143, 210] width 61 height 19
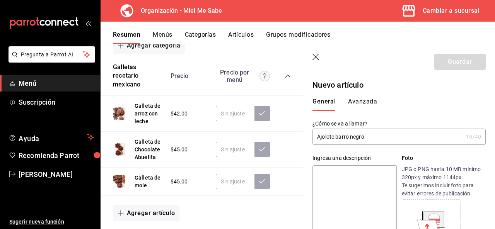
click at [345, 185] on textarea at bounding box center [354, 211] width 84 height 93
paste textarea "Galleta de mantequilla decorada con royal icing."
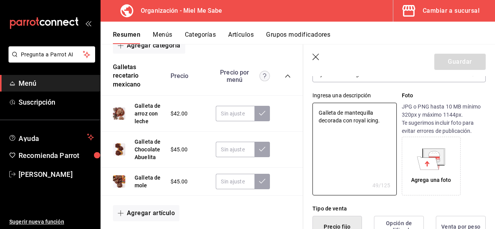
scroll to position [75, 0]
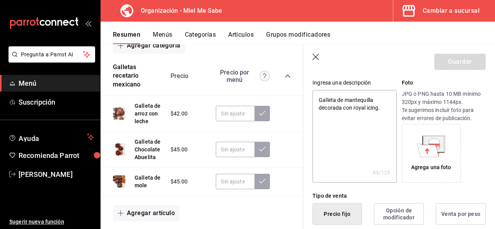
click at [430, 160] on div "Agrega una foto" at bounding box center [430, 153] width 55 height 55
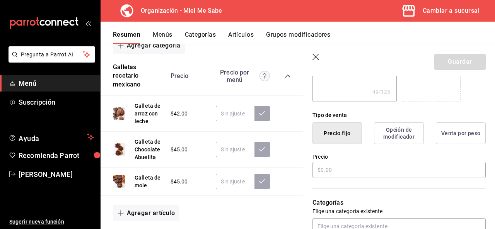
scroll to position [179, 0]
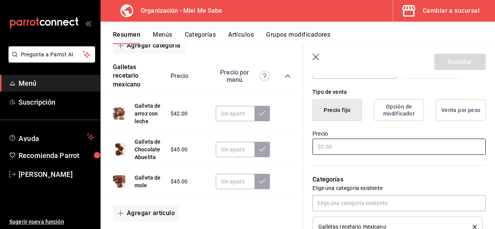
click at [397, 145] on input "text" at bounding box center [398, 147] width 173 height 16
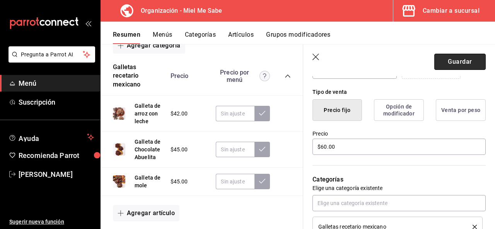
click at [451, 65] on button "Guardar" at bounding box center [459, 62] width 51 height 16
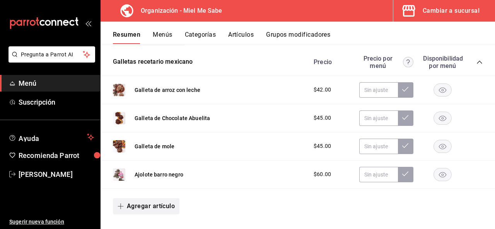
click at [118, 203] on icon "button" at bounding box center [120, 206] width 6 height 6
click at [138, 214] on li "Artículo nuevo" at bounding box center [143, 210] width 61 height 19
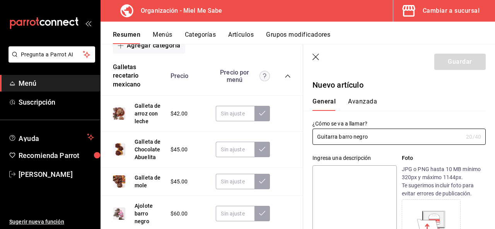
click at [336, 188] on textarea at bounding box center [354, 211] width 84 height 93
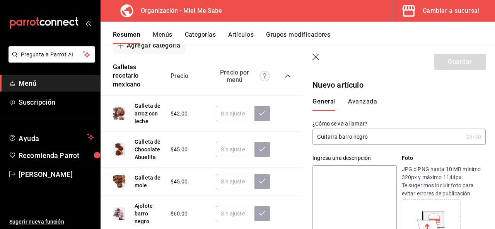
paste textarea "Galleta de mantequilla decorada con royal icing."
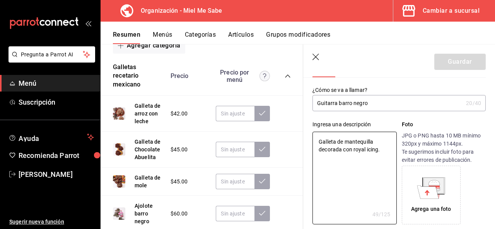
scroll to position [76, 0]
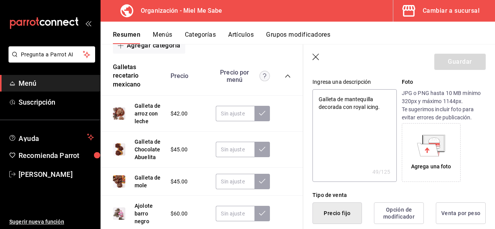
click at [438, 164] on div "Agrega una foto" at bounding box center [431, 167] width 40 height 8
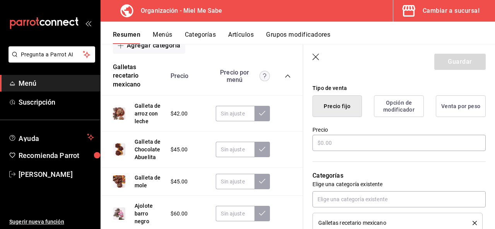
scroll to position [184, 0]
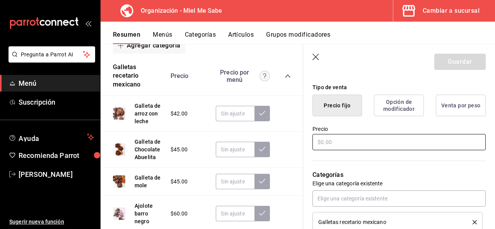
click at [417, 148] on div "Precio" at bounding box center [398, 139] width 173 height 26
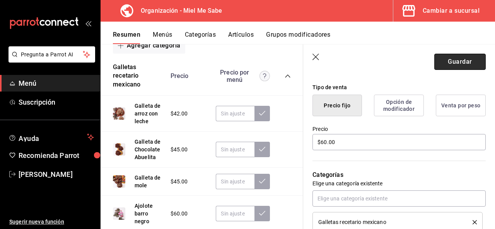
click at [449, 69] on button "Guardar" at bounding box center [459, 62] width 51 height 16
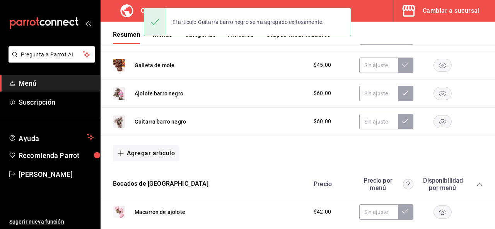
scroll to position [213, 0]
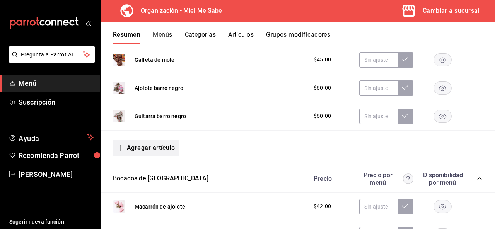
click at [121, 150] on icon "button" at bounding box center [120, 148] width 6 height 6
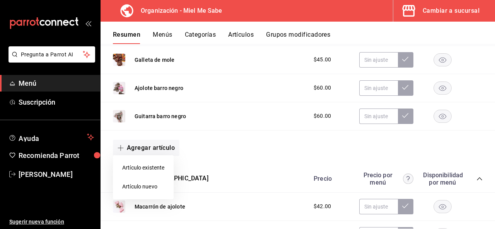
click at [134, 186] on li "Artículo nuevo" at bounding box center [143, 186] width 61 height 19
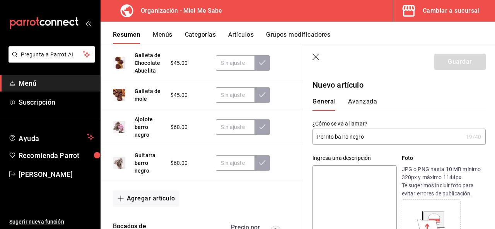
click at [334, 182] on textarea at bounding box center [354, 211] width 84 height 93
paste textarea "Galleta de mantequilla decorada con royal icing."
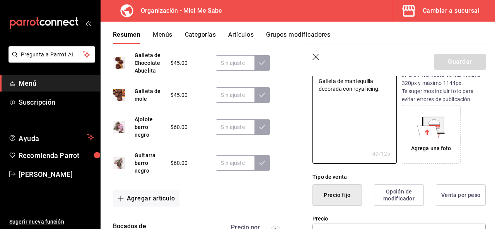
scroll to position [104, 0]
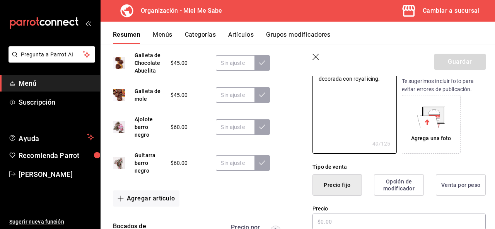
click at [439, 128] on div "Agrega una foto" at bounding box center [430, 124] width 55 height 55
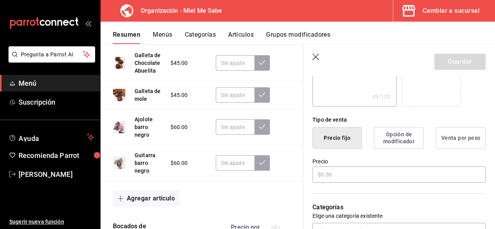
scroll to position [161, 0]
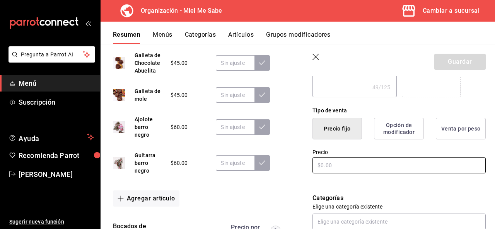
click at [370, 170] on input "text" at bounding box center [398, 165] width 173 height 16
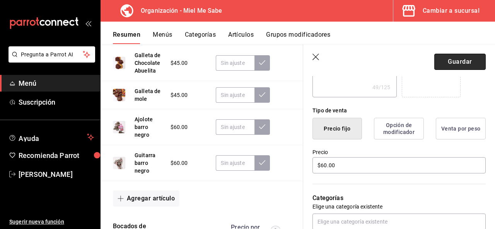
click at [474, 61] on button "Guardar" at bounding box center [459, 62] width 51 height 16
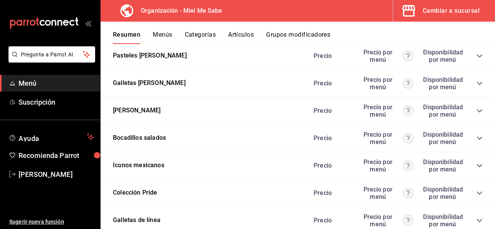
scroll to position [756, 0]
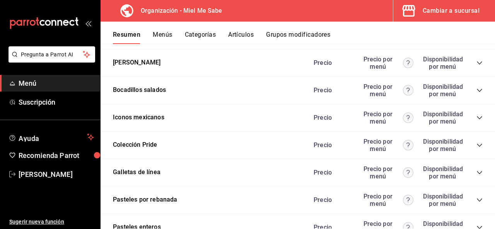
click at [476, 116] on icon "collapse-category-row" at bounding box center [479, 118] width 6 height 6
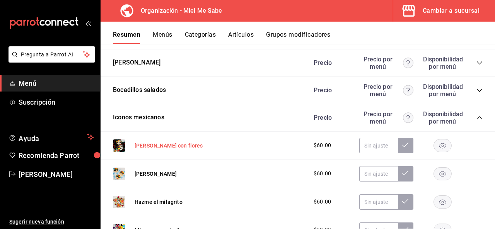
click at [164, 144] on button "[PERSON_NAME] con flores" at bounding box center [168, 146] width 68 height 8
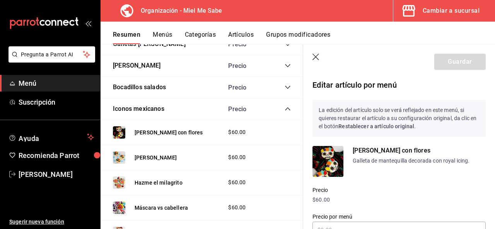
click at [314, 59] on icon "button" at bounding box center [316, 58] width 8 height 8
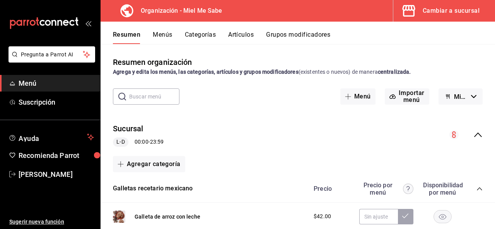
click at [239, 36] on button "Artículos" at bounding box center [240, 37] width 25 height 13
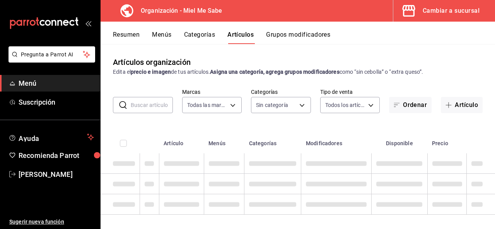
click at [156, 103] on input "text" at bounding box center [152, 104] width 42 height 15
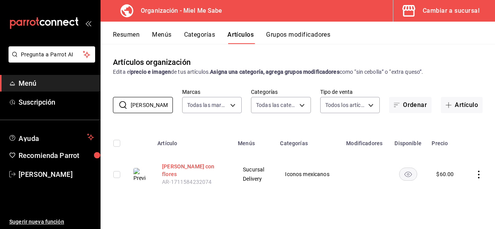
click at [174, 167] on button "[PERSON_NAME] con flores" at bounding box center [193, 170] width 62 height 15
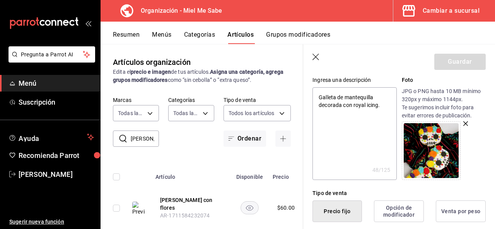
scroll to position [98, 0]
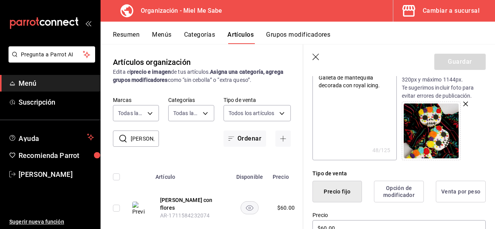
click at [430, 124] on img at bounding box center [430, 131] width 55 height 55
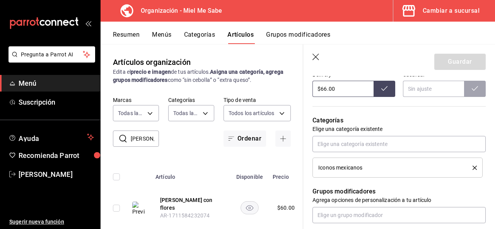
scroll to position [303, 0]
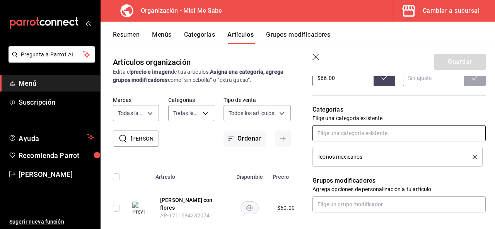
click at [453, 133] on input "text" at bounding box center [398, 133] width 173 height 16
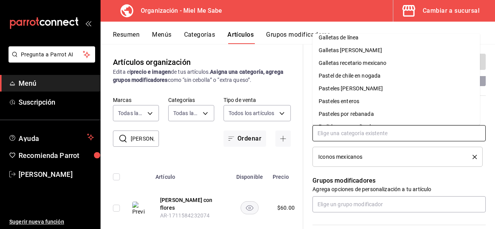
scroll to position [80, 0]
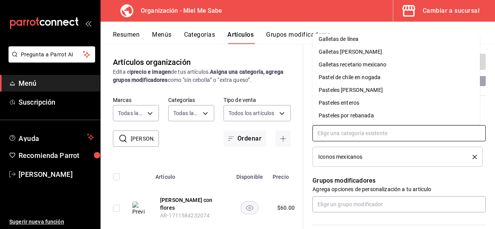
click at [455, 66] on li "Galletas recetario mexicano" at bounding box center [395, 64] width 167 height 13
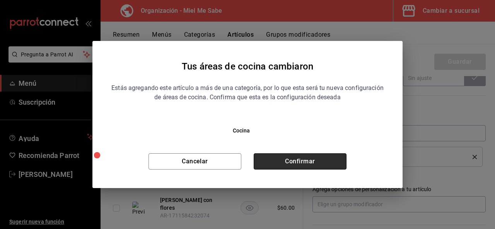
click at [331, 159] on button "Confirmar" at bounding box center [299, 161] width 93 height 16
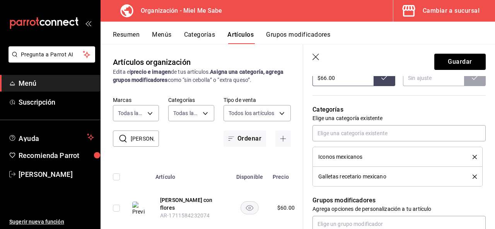
click at [472, 156] on icon "delete" at bounding box center [474, 157] width 4 height 4
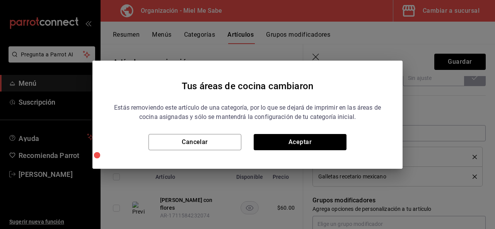
click at [326, 130] on div "Estás removiendo este artículo de una categoría, por lo que se dejará de imprim…" at bounding box center [247, 123] width 273 height 53
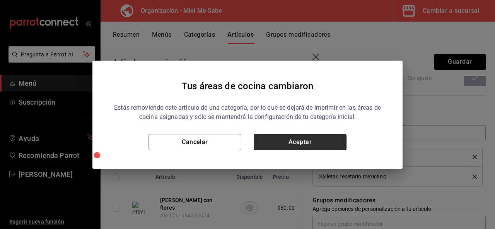
click at [326, 139] on button "Aceptar" at bounding box center [299, 142] width 93 height 16
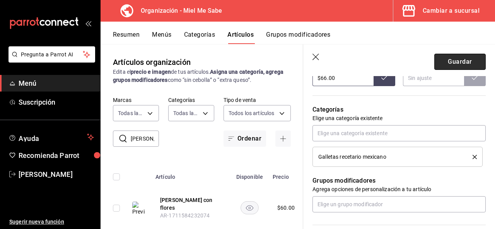
click at [461, 59] on button "Guardar" at bounding box center [459, 62] width 51 height 16
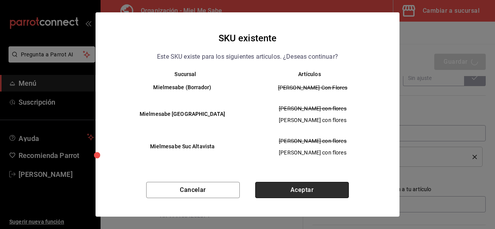
click at [313, 189] on button "Aceptar" at bounding box center [301, 190] width 93 height 16
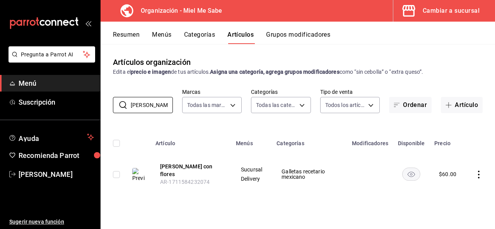
drag, startPoint x: 160, startPoint y: 109, endPoint x: 124, endPoint y: 114, distance: 36.7
click at [124, 114] on div "Artículos organización Edita el precio e imagen de tus artículos. Asigna una ca…" at bounding box center [297, 136] width 394 height 185
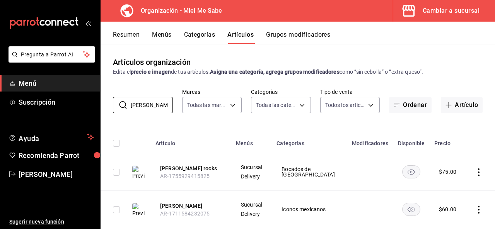
click at [478, 209] on icon "actions" at bounding box center [479, 210] width 2 height 8
click at [450, 178] on span "Editar" at bounding box center [449, 177] width 20 height 8
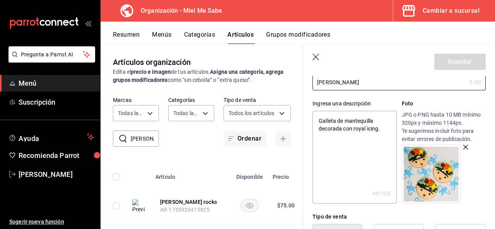
scroll to position [77, 0]
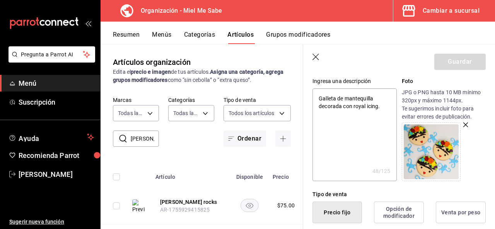
click at [445, 131] on img at bounding box center [430, 151] width 55 height 55
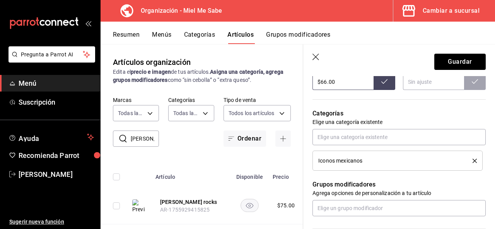
scroll to position [309, 0]
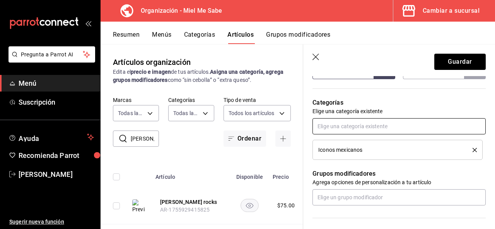
click at [457, 126] on input "text" at bounding box center [398, 126] width 173 height 16
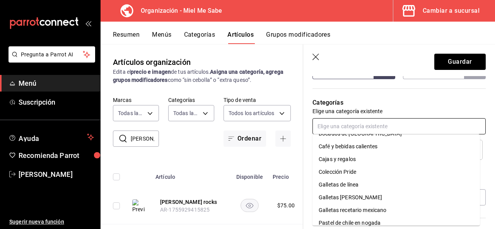
scroll to position [41, 0]
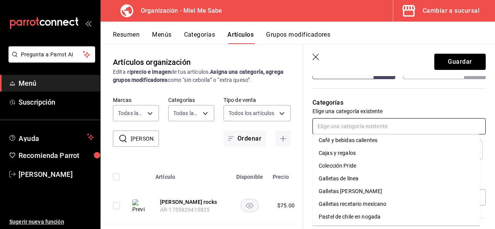
click at [454, 202] on li "Galletas recetario mexicano" at bounding box center [395, 204] width 167 height 13
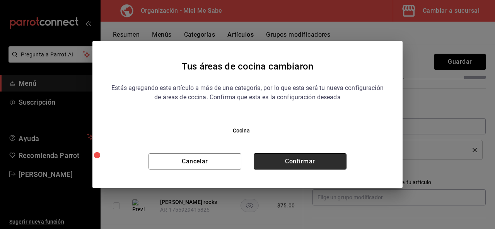
click at [308, 161] on button "Confirmar" at bounding box center [299, 161] width 93 height 16
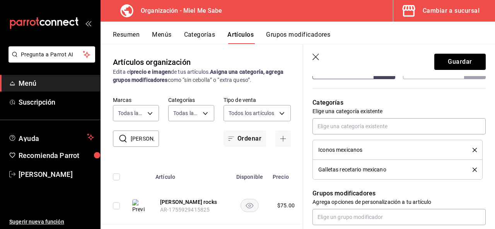
click at [472, 148] on icon "delete" at bounding box center [474, 150] width 4 height 4
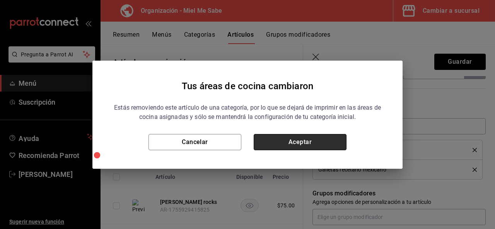
click at [340, 142] on button "Aceptar" at bounding box center [299, 142] width 93 height 16
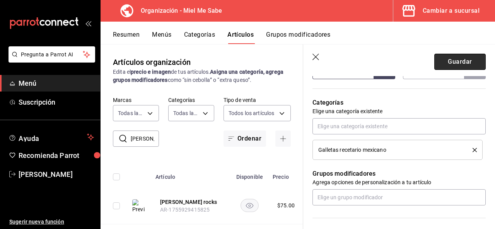
click at [461, 63] on button "Guardar" at bounding box center [459, 62] width 51 height 16
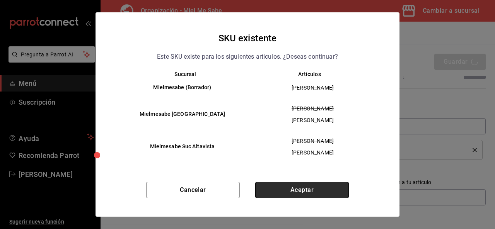
click at [329, 190] on button "Aceptar" at bounding box center [301, 190] width 93 height 16
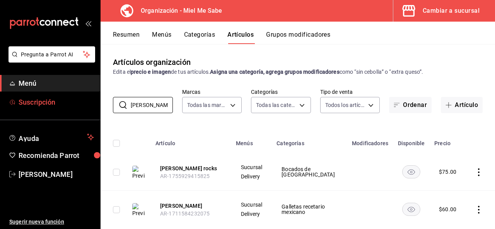
drag, startPoint x: 156, startPoint y: 104, endPoint x: 94, endPoint y: 104, distance: 62.2
click at [94, 104] on div "Pregunta a Parrot AI Menú Suscripción Ayuda Recomienda Parrot Omar Olavarrieta …" at bounding box center [247, 114] width 495 height 229
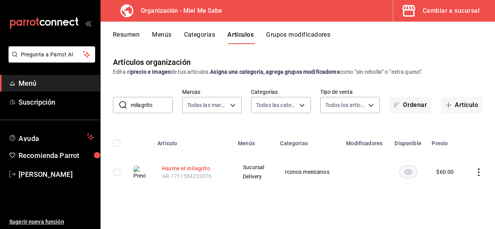
click at [179, 165] on button "Hazme el milagrito" at bounding box center [193, 169] width 62 height 8
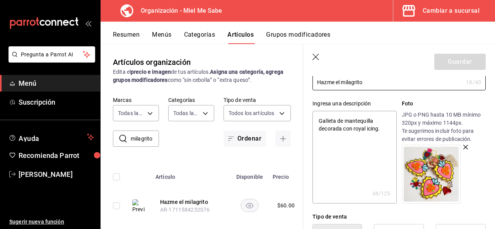
scroll to position [72, 0]
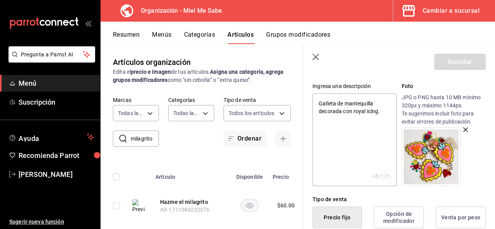
click at [428, 169] on img at bounding box center [430, 156] width 55 height 55
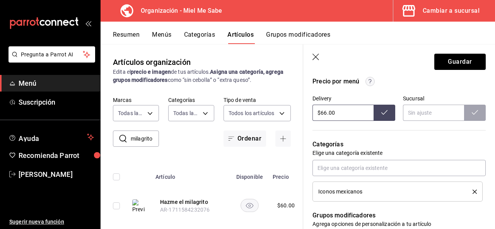
scroll to position [273, 0]
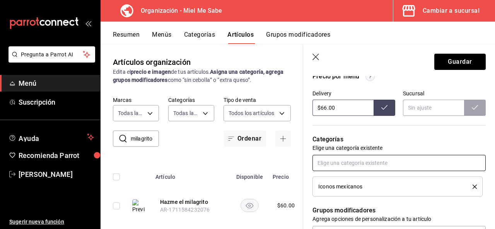
click at [456, 165] on input "text" at bounding box center [398, 163] width 173 height 16
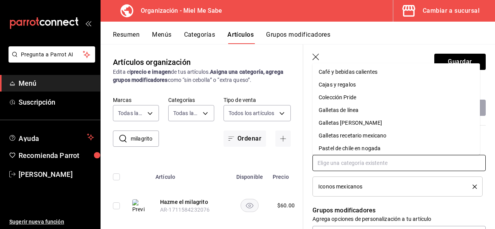
scroll to position [37, 0]
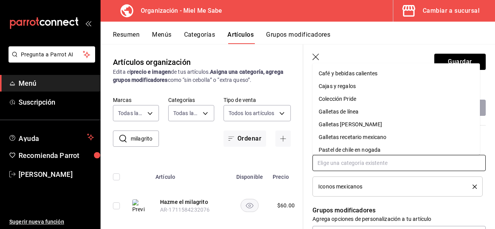
click at [438, 140] on li "Galletas recetario mexicano" at bounding box center [395, 137] width 167 height 13
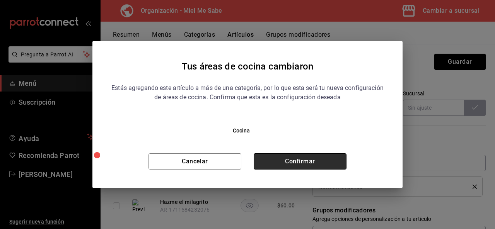
click at [320, 163] on button "Confirmar" at bounding box center [299, 161] width 93 height 16
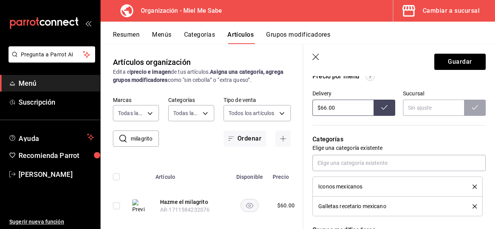
click at [472, 185] on icon "delete" at bounding box center [474, 187] width 4 height 4
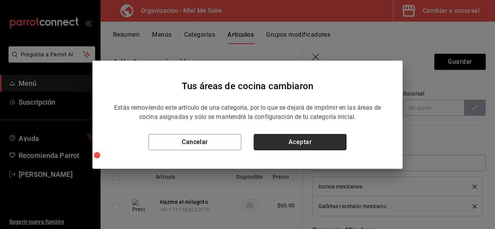
click at [323, 145] on button "Aceptar" at bounding box center [299, 142] width 93 height 16
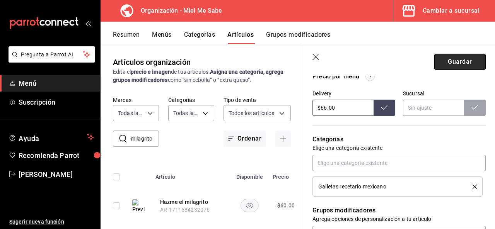
click at [466, 65] on button "Guardar" at bounding box center [459, 62] width 51 height 16
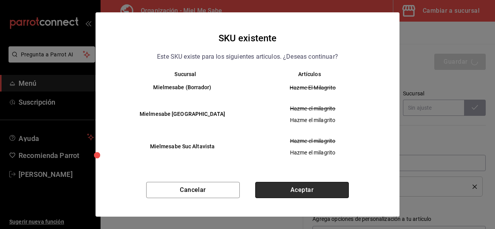
click at [310, 191] on button "Aceptar" at bounding box center [301, 190] width 93 height 16
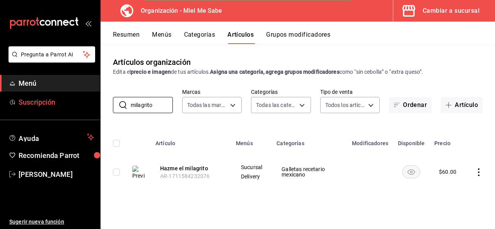
drag, startPoint x: 159, startPoint y: 107, endPoint x: 84, endPoint y: 104, distance: 75.1
click at [84, 104] on div "Pregunta a Parrot AI Menú Suscripción Ayuda Recomienda Parrot Omar Olavarrieta …" at bounding box center [247, 114] width 495 height 229
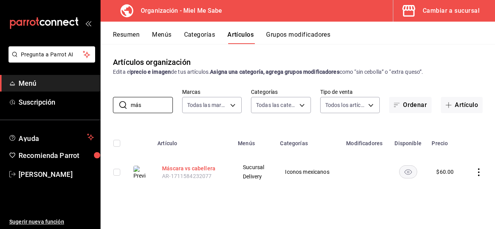
click at [180, 168] on button "Máscara vs cabellera" at bounding box center [193, 169] width 62 height 8
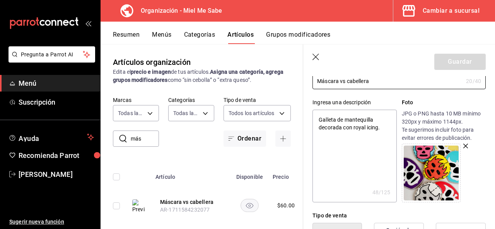
scroll to position [71, 0]
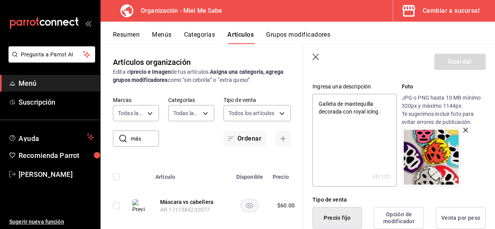
click at [414, 152] on img at bounding box center [430, 157] width 55 height 55
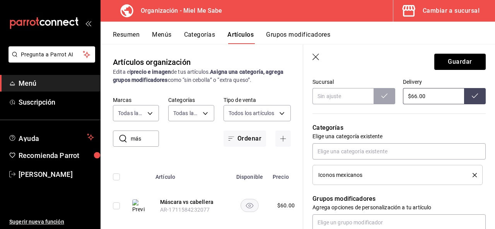
scroll to position [285, 0]
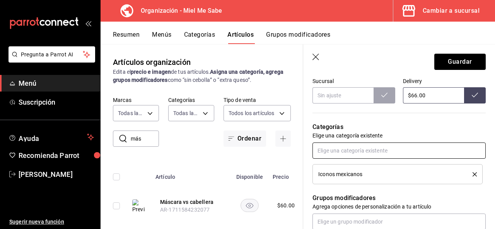
click at [432, 153] on input "text" at bounding box center [398, 151] width 173 height 16
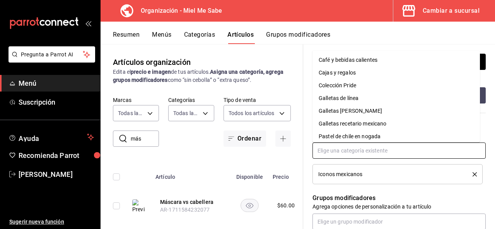
scroll to position [39, 0]
click at [443, 121] on li "Galletas recetario mexicano" at bounding box center [395, 123] width 167 height 13
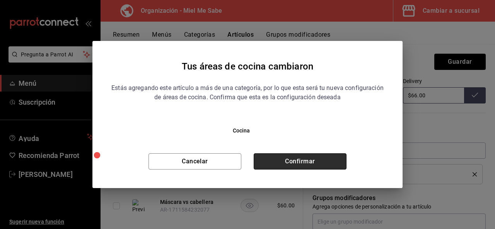
click at [321, 161] on button "Confirmar" at bounding box center [299, 161] width 93 height 16
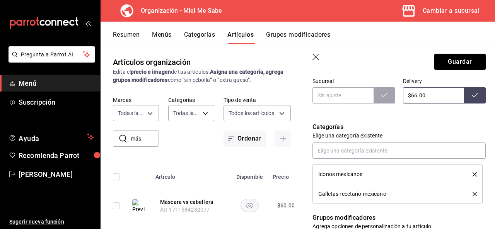
click at [472, 175] on icon "delete" at bounding box center [474, 174] width 4 height 4
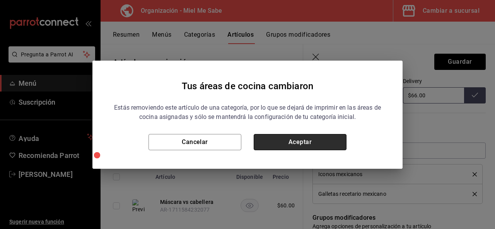
click at [335, 147] on button "Aceptar" at bounding box center [299, 142] width 93 height 16
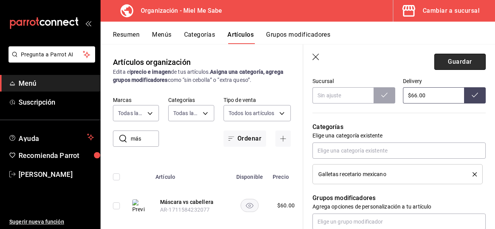
click at [448, 65] on button "Guardar" at bounding box center [459, 62] width 51 height 16
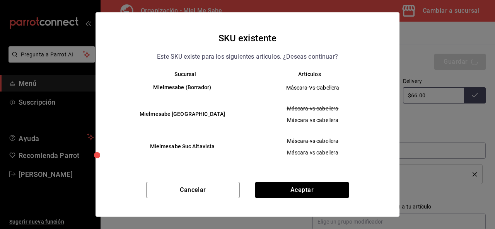
click at [299, 179] on div "SKU existente Este SKU existe para los siguientes articulos. ¿Deseas continuar?…" at bounding box center [247, 114] width 304 height 204
click at [299, 190] on button "Aceptar" at bounding box center [301, 190] width 93 height 16
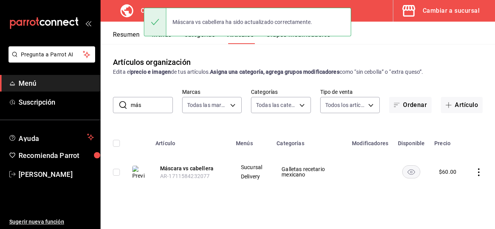
drag, startPoint x: 154, startPoint y: 105, endPoint x: 116, endPoint y: 108, distance: 38.0
click at [116, 108] on div "​ más ​" at bounding box center [143, 105] width 60 height 16
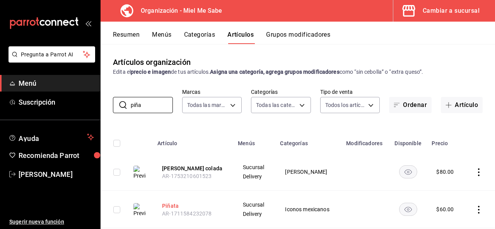
click at [173, 207] on button "Piñata" at bounding box center [193, 206] width 62 height 8
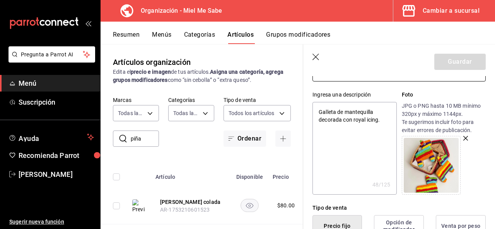
scroll to position [61, 0]
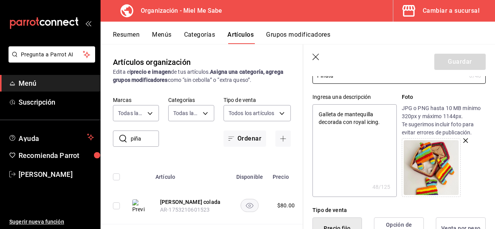
click at [429, 158] on img at bounding box center [430, 167] width 55 height 55
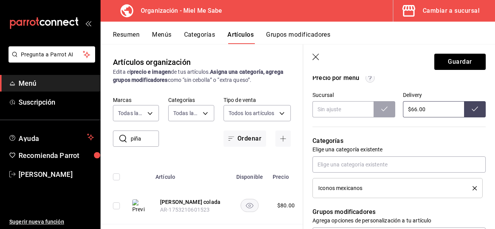
scroll to position [286, 0]
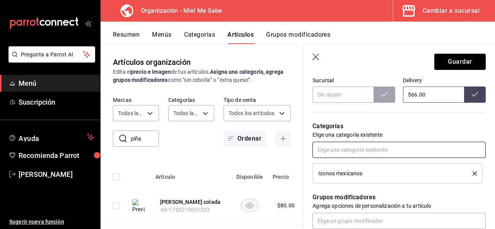
click at [466, 153] on input "text" at bounding box center [398, 150] width 173 height 16
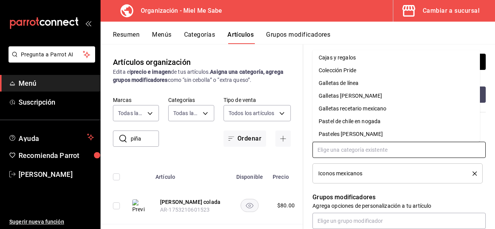
scroll to position [59, 0]
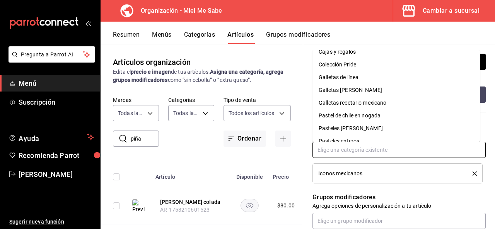
click at [455, 107] on li "Galletas recetario mexicano" at bounding box center [395, 103] width 167 height 13
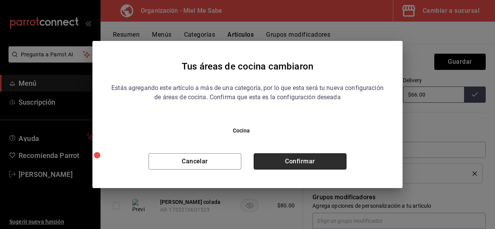
click at [307, 164] on button "Confirmar" at bounding box center [299, 161] width 93 height 16
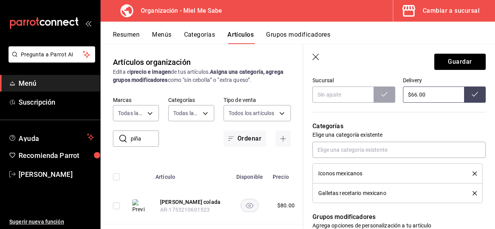
click at [472, 175] on icon "delete" at bounding box center [474, 174] width 4 height 4
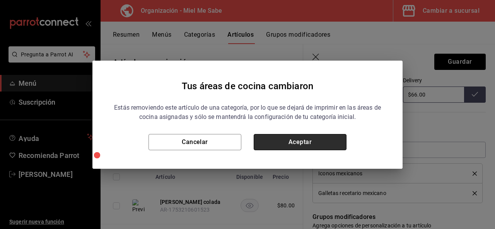
click at [305, 144] on button "Aceptar" at bounding box center [299, 142] width 93 height 16
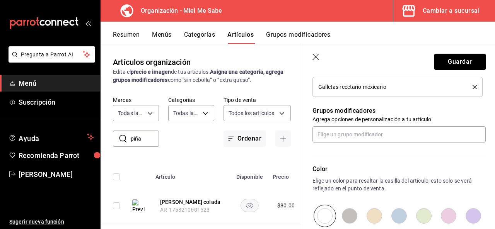
scroll to position [0, 0]
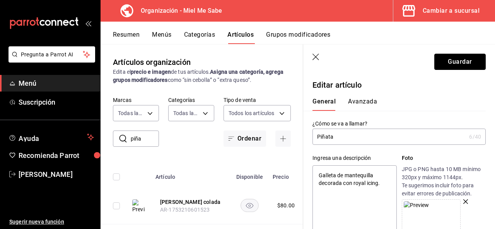
drag, startPoint x: 450, startPoint y: 61, endPoint x: 462, endPoint y: 63, distance: 12.2
click at [462, 63] on button "Guardar" at bounding box center [459, 62] width 51 height 16
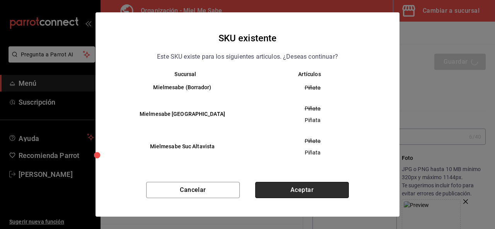
click at [313, 186] on button "Aceptar" at bounding box center [301, 190] width 93 height 16
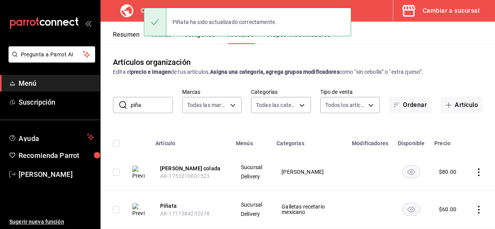
click at [396, 51] on div "Artículos organización Edita el precio e imagen de tus artículos. Asigna una ca…" at bounding box center [297, 136] width 394 height 185
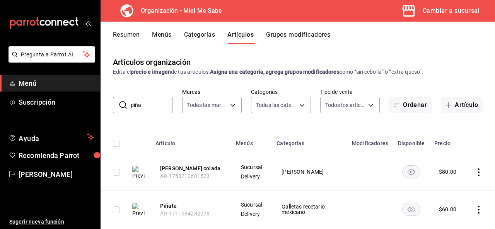
click at [120, 42] on button "Resumen" at bounding box center [126, 37] width 27 height 13
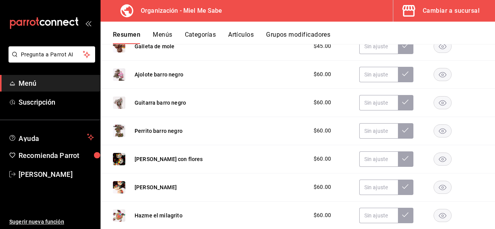
scroll to position [229, 0]
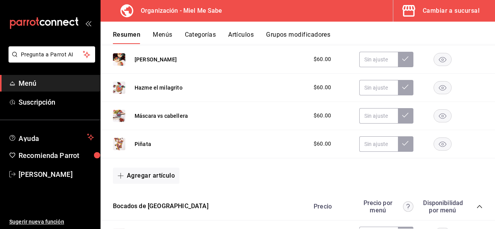
scroll to position [367, 0]
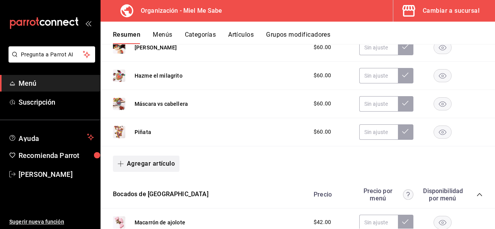
click at [121, 164] on icon "button" at bounding box center [120, 164] width 6 height 6
click at [138, 207] on li "Artículo nuevo" at bounding box center [143, 201] width 61 height 19
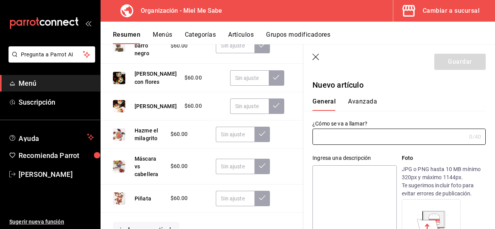
click at [331, 178] on textarea at bounding box center [354, 211] width 84 height 93
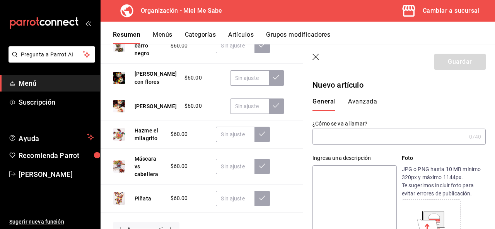
paste textarea "Galleta de mantequilla decorada con royal icing."
type textarea "Galleta de mantequilla decorada con royal icing."
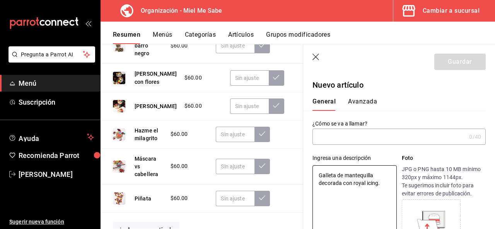
type textarea "x"
drag, startPoint x: 319, startPoint y: 174, endPoint x: 335, endPoint y: 174, distance: 16.2
click at [335, 174] on textarea "Galleta de mantequilla decorada con royal icing." at bounding box center [354, 211] width 84 height 93
type textarea "Ga de mantequilla decorada con royal icing."
type textarea "x"
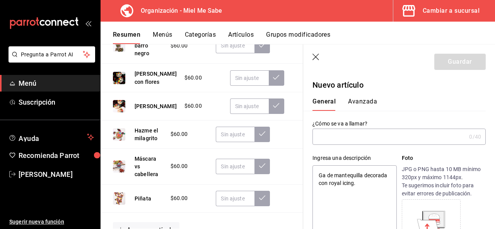
type textarea "Gal de mantequilla decorada con royal icing."
type textarea "x"
type textarea "Gall de mantequilla decorada con royal icing."
type textarea "x"
type textarea "[PERSON_NAME] de mantequilla decorada con royal icing."
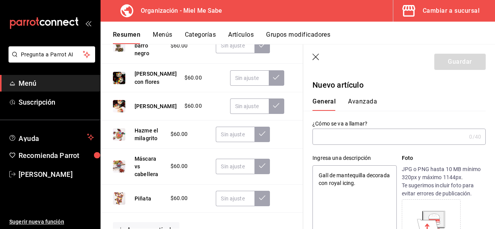
type textarea "x"
type textarea "[PERSON_NAME] de mantequilla decorada con royal icing."
type textarea "x"
type textarea "Galletó de mantequilla decorada con royal icing."
type textarea "x"
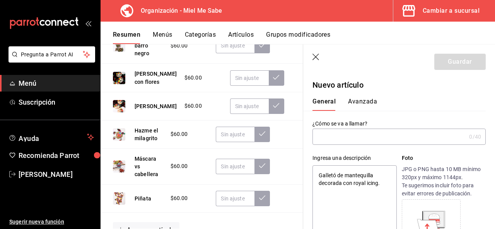
type textarea "Galletón de mantequilla decorada con royal icing."
type textarea "x"
click at [341, 181] on textarea "Galletón de mantequilla decorada con royal icing." at bounding box center [354, 211] width 84 height 93
type textarea "Galletón de mantequilla decorad con royal icing."
type textarea "x"
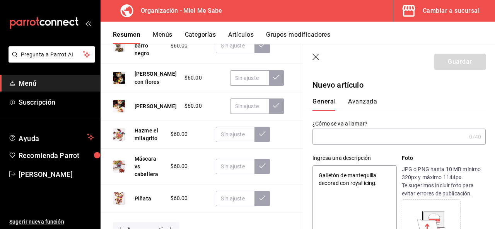
type textarea "Galletón de mantequilla decorado con royal icing."
type textarea "x"
type textarea "Galletón de mantequilla decorado con royal icing."
type textarea "x"
click at [338, 139] on input "text" at bounding box center [388, 136] width 153 height 15
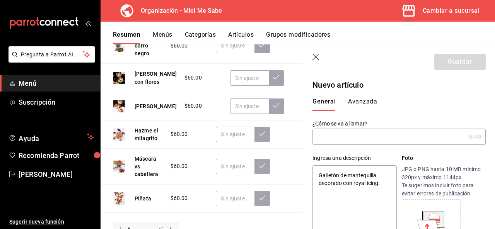
type input "¡"
type textarea "x"
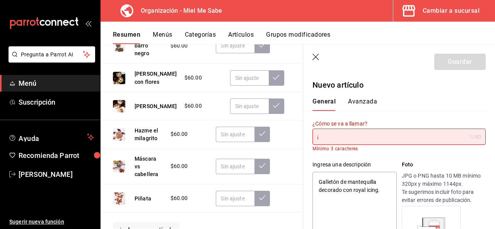
type textarea "x"
type input "¡"
type textarea "x"
type input "¡L"
type textarea "x"
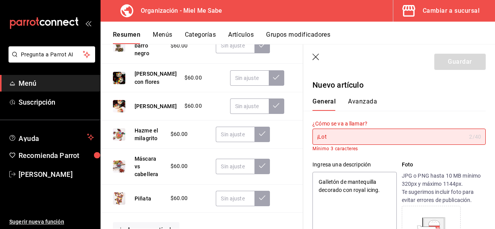
type input "¡Lote"
type textarea "x"
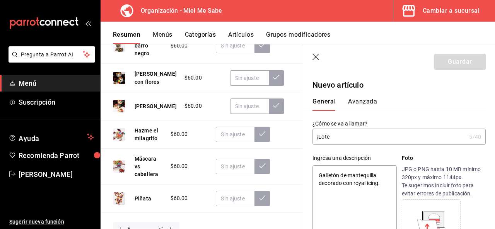
type input "¡Loter"
type textarea "x"
type input "¡Lotería"
type textarea "x"
type input "¡Lotería!"
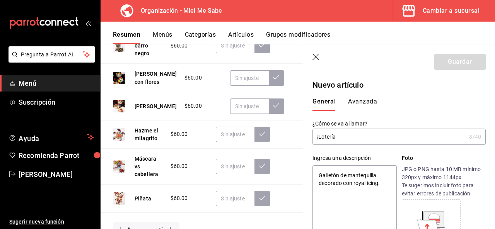
type textarea "x"
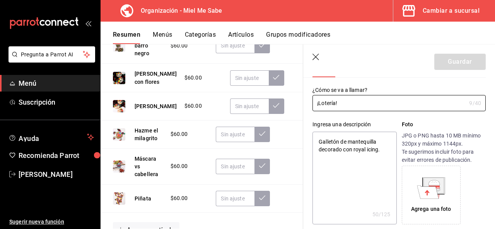
scroll to position [46, 0]
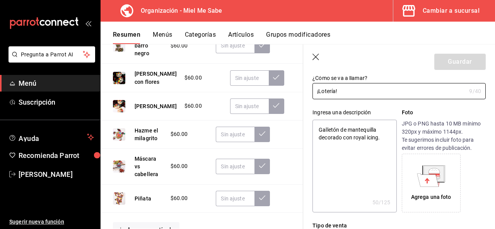
type input "¡Lotería!"
click at [428, 198] on div "Agrega una foto" at bounding box center [431, 197] width 40 height 8
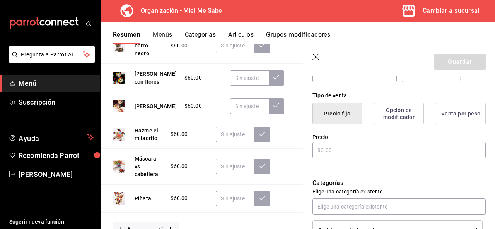
scroll to position [181, 0]
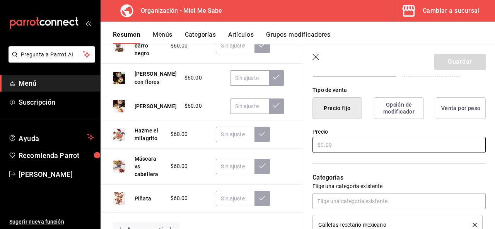
click at [405, 144] on input "text" at bounding box center [398, 145] width 173 height 16
type textarea "x"
type input "$3.00"
type textarea "x"
type input "$33.00"
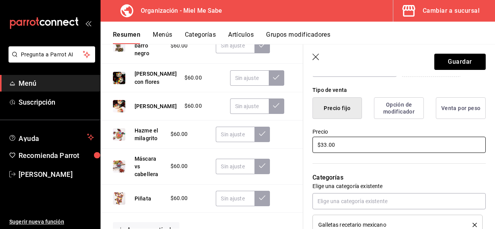
type textarea "x"
type input "$330.00"
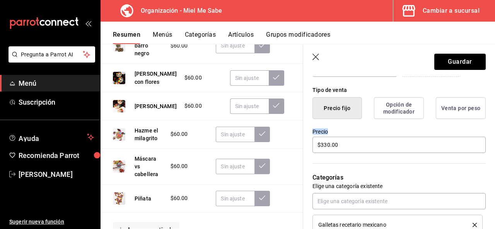
drag, startPoint x: 488, startPoint y: 123, endPoint x: 488, endPoint y: 129, distance: 5.4
click at [488, 129] on div "Nuevo artículo General Avanzada ¿Cómo se va a llamar? ¡Lotería! 9 /40 ¿Cómo se …" at bounding box center [399, 178] width 192 height 567
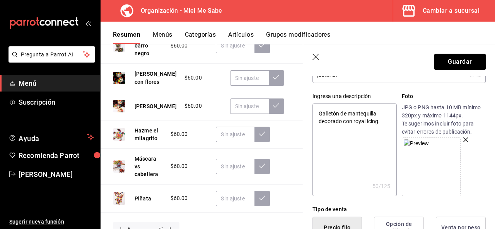
scroll to position [15, 0]
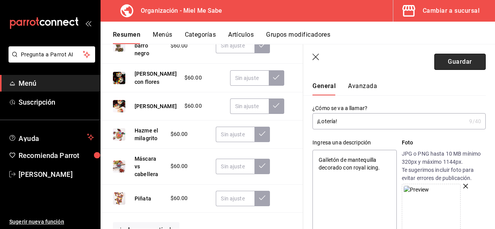
click at [456, 60] on button "Guardar" at bounding box center [459, 62] width 51 height 16
type textarea "x"
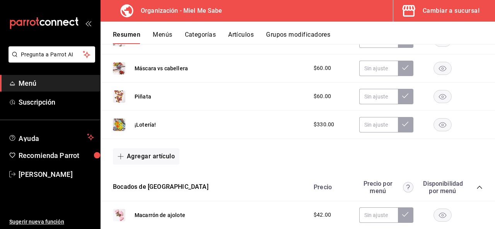
scroll to position [410, 0]
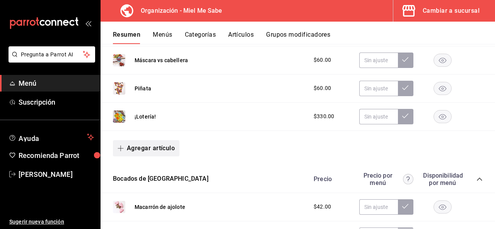
click at [122, 145] on icon "button" at bounding box center [120, 148] width 6 height 6
click at [137, 183] on li "Artículo nuevo" at bounding box center [143, 186] width 61 height 19
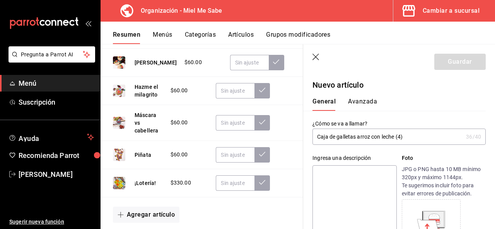
click at [335, 139] on input "Caja de galletas arroz con leche (4)" at bounding box center [387, 136] width 150 height 15
click at [390, 138] on input "Caja galletas arroz con leche (4)" at bounding box center [387, 136] width 150 height 15
drag, startPoint x: 399, startPoint y: 138, endPoint x: 314, endPoint y: 140, distance: 84.7
click at [314, 140] on input "Caja galletas arroz con leche (04)" at bounding box center [387, 136] width 150 height 15
type input "Caja galletas arroz con leche (04)"
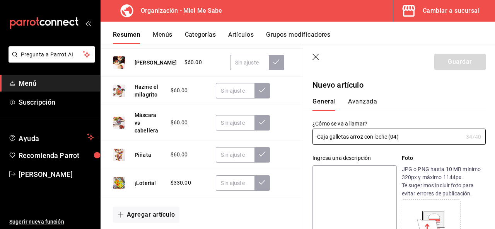
drag, startPoint x: 335, startPoint y: 136, endPoint x: 321, endPoint y: 195, distance: 60.9
click at [321, 195] on textarea at bounding box center [354, 211] width 84 height 93
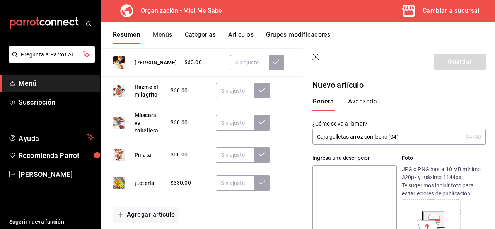
click at [314, 184] on textarea at bounding box center [354, 211] width 84 height 93
type textarea "C"
type textarea "x"
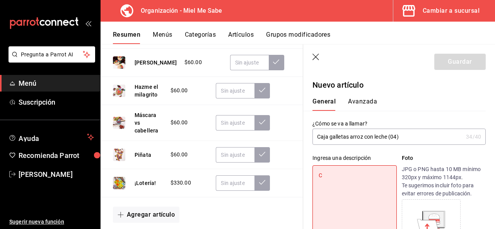
type textarea "Cu"
type textarea "x"
type textarea "Cua"
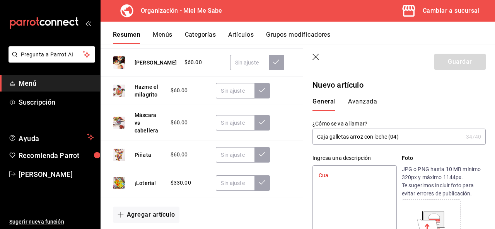
type textarea "x"
type textarea "Cuat"
type textarea "x"
type textarea "Cuatro"
type textarea "x"
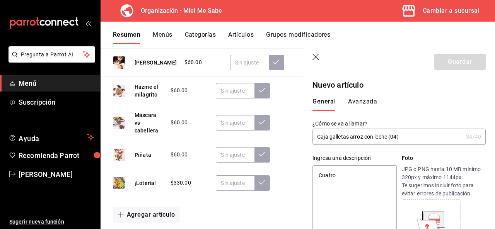
type textarea "Cuatro"
type textarea "x"
click at [355, 187] on textarea "Cuatro" at bounding box center [354, 211] width 84 height 93
paste textarea "Rellena de dulce de arroz con leche y decorada con chocolate blanco, azúcar y c…"
type textarea "Cuatro Rellena de dulce de arroz con leche y decorada con chocolate blanco, azú…"
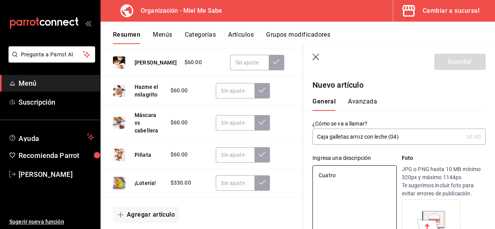
type textarea "x"
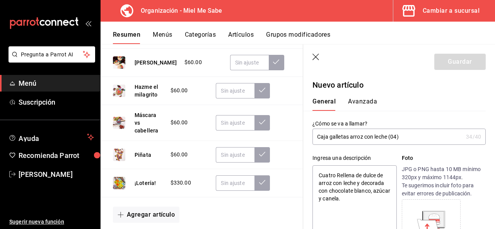
click at [340, 175] on textarea "Cuatro Rellena de dulce de arroz con leche y decorada con chocolate blanco, azú…" at bounding box center [354, 211] width 84 height 93
type textarea "Cuatro [PERSON_NAME] de dulce de arroz con leche y decorada con chocolate blanc…"
type textarea "x"
type textarea "Cuatro alellena de dulce de arroz con leche y decorada con chocolate blanco, az…"
type textarea "x"
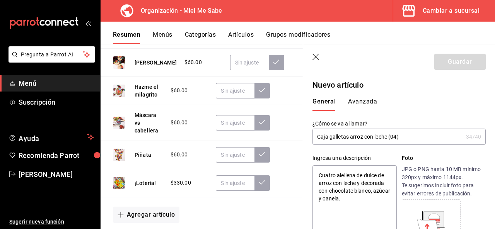
type textarea "Cuatro allellena de dulce de arroz con leche y decorada con chocolate blanco, a…"
type textarea "x"
type textarea "Cuatro alleellena de dulce de arroz con leche y decorada con chocolate blanco, …"
type textarea "x"
type textarea "Cuatro alletellena de dulce de arroz con leche y decorada con chocolate blanco,…"
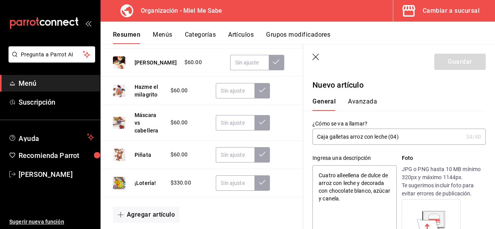
type textarea "x"
type textarea "Cuatro alletaellena de dulce de arroz con leche y decorada con chocolate blanco…"
type textarea "x"
type textarea "Cuatro alletasellena de dulce de arroz con leche y decorada con chocolate blanc…"
type textarea "x"
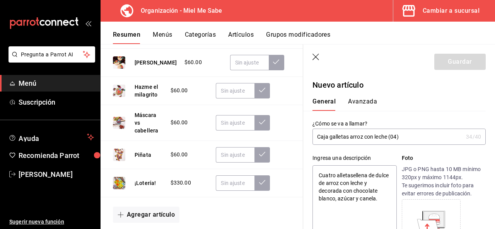
type textarea "Cuatro alletaellena de dulce de arroz con leche y decorada con chocolate blanco…"
type textarea "x"
type textarea "Cuatro alletellena de dulce de arroz con leche y decorada con chocolate blanco,…"
type textarea "x"
type textarea "Cuatro alleellena de dulce de arroz con leche y decorada con chocolate blanco, …"
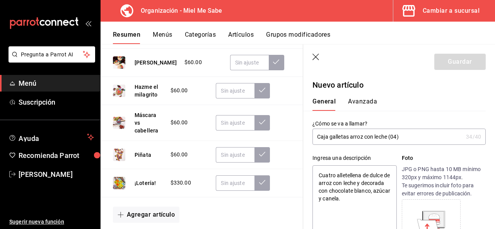
type textarea "x"
type textarea "Cuatro allellena de dulce de arroz con leche y decorada con chocolate blanco, a…"
type textarea "x"
type textarea "Cuatro alellena de dulce de arroz con leche y decorada con chocolate blanco, az…"
type textarea "x"
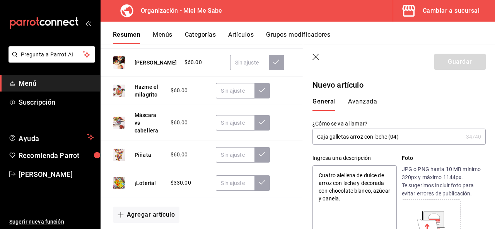
type textarea "Cuatro aellena de dulce de arroz con leche y decorada con chocolate blanco, azú…"
type textarea "x"
type textarea "Cuatro [PERSON_NAME] de dulce de arroz con leche y decorada con chocolate blanc…"
type textarea "x"
type textarea "Cuatro gellena de dulce de arroz con leche y decorada con chocolate blanco, azú…"
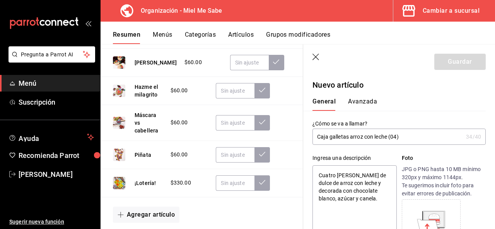
type textarea "x"
type textarea "Cuatro gaellena de dulce de arroz con leche y decorada con chocolate blanco, az…"
type textarea "x"
type textarea "Cuatro galellena de dulce de arroz con leche y decorada con chocolate blanco, a…"
type textarea "x"
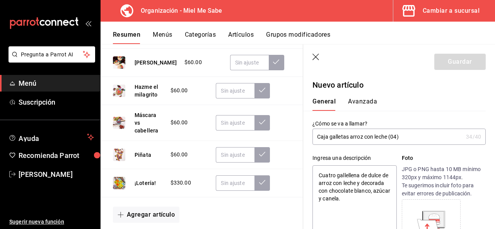
type textarea "Cuatro galleellena de dulce de arroz con leche y decorada con chocolate blanco,…"
type textarea "x"
type textarea "Cuatro galletellena de dulce de arroz con leche y decorada con chocolate blanco…"
type textarea "x"
type textarea "Cuatro galletaellena de dulce de arroz con leche y decorada con chocolate blanc…"
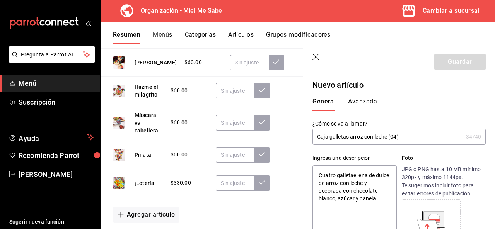
type textarea "x"
type textarea "Cuatro galletasellena de dulce de arroz con leche y decorada con chocolate blan…"
type textarea "x"
type textarea "Cuatro galletas [PERSON_NAME] de dulce de arroz con leche y decorada con chocol…"
type textarea "x"
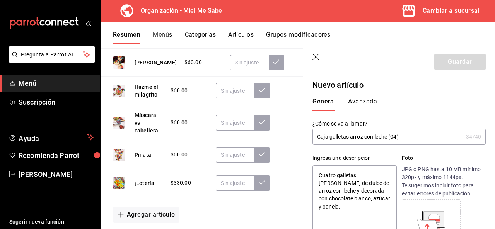
type textarea "Cuatro galletas rellena de dulce de arroz con leche y decorada con chocolate bl…"
type textarea "x"
type textarea "Cuatro galletas rellenas de dulce de arroz con leche y decorada con chocolate b…"
type textarea "x"
click at [339, 189] on textarea "Cuatro galletas rellenas de dulce de arroz con leche y decorada con chocolate b…" at bounding box center [354, 211] width 84 height 93
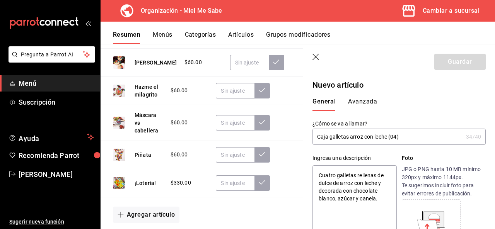
click at [341, 189] on textarea "Cuatro galletas rellenas de dulce de arroz con leche y decorada con chocolate b…" at bounding box center [354, 211] width 84 height 93
type textarea "Cuatro galletas rellenas de dulce de arroz con leche y decoradas con chocolate …"
type textarea "x"
click at [380, 200] on textarea "Cuatro galletas rellenas de dulce de arroz con leche y decoradas con chocolate …" at bounding box center [354, 211] width 84 height 93
type textarea "Cuatro galletas rellenas de dulce de arroz con leche y decoradas con chocolate …"
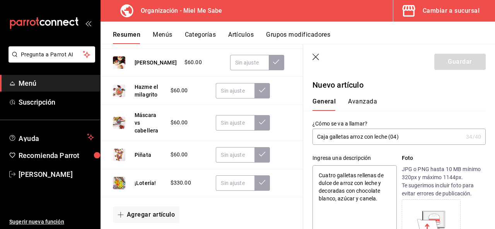
type textarea "x"
type textarea "Cuatro galletas rellenas de dulce de arroz con leche y decoradas con chocolate …"
type textarea "x"
type textarea "Cuatro galletas rellenas de dulce de arroz con leche y decoradas con chocolate …"
type textarea "x"
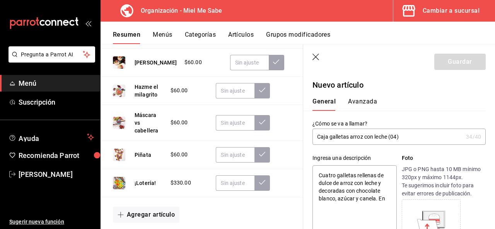
type textarea "Cuatro galletas rellenas de dulce de arroz con leche y decoradas con chocolate …"
type textarea "x"
type textarea "Cuatro galletas rellenas de dulce de arroz con leche y decoradas con chocolate …"
type textarea "x"
type textarea "Cuatro galletas rellenas de dulce de arroz con leche y decoradas con chocolate …"
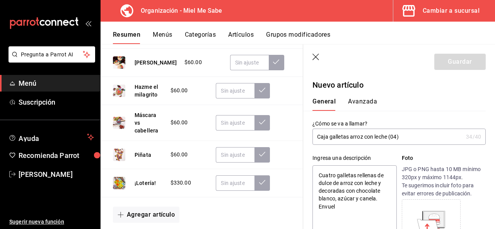
type textarea "x"
type textarea "Cuatro galletas rellenas de dulce de arroz con leche y decoradas con chocolate …"
type textarea "x"
type textarea "Cuatro galletas rellenas de dulce de arroz con leche y decoradas con chocolate …"
type textarea "x"
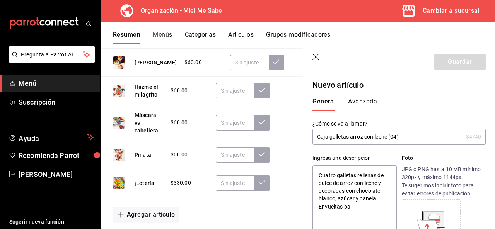
type textarea "Cuatro galletas rellenas de dulce de arroz con leche y decoradas con chocolate …"
type textarea "x"
type textarea "Cuatro galletas rellenas de dulce de arroz con leche y decoradas con chocolate …"
type textarea "x"
type textarea "Cuatro galletas rellenas de dulce de arroz con leche y decoradas con chocolate …"
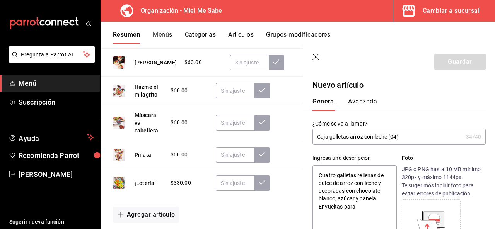
type textarea "x"
type textarea "Cuatro galletas rellenas de dulce de arroz con leche y decoradas con chocolate …"
type textarea "x"
type textarea "Cuatro galletas rellenas de dulce de arroz con leche y decoradas con chocolate …"
type textarea "x"
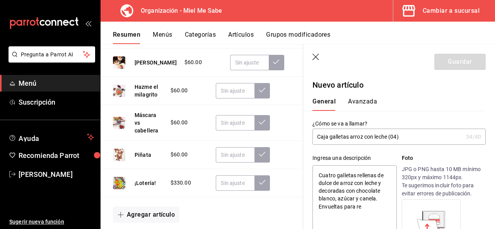
type textarea "Cuatro galletas rellenas de dulce de arroz con leche y decoradas con chocolate …"
type textarea "x"
type textarea "Cuatro galletas rellenas de dulce de arroz con leche y decoradas con chocolate …"
type textarea "x"
type textarea "Cuatro galletas rellenas de dulce de arroz con leche y decoradas con chocolate …"
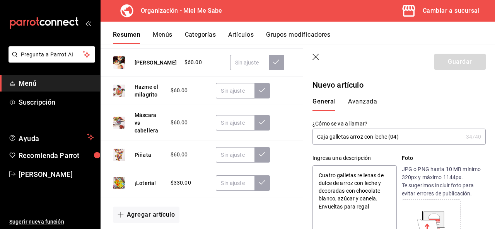
type textarea "x"
type textarea "Cuatro galletas rellenas de dulce de arroz con leche y decoradas con chocolate …"
type textarea "x"
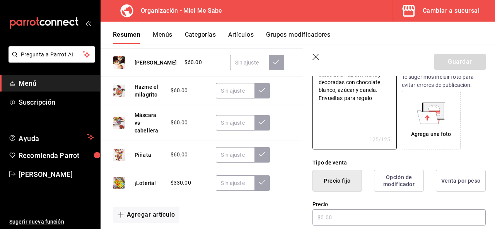
scroll to position [121, 0]
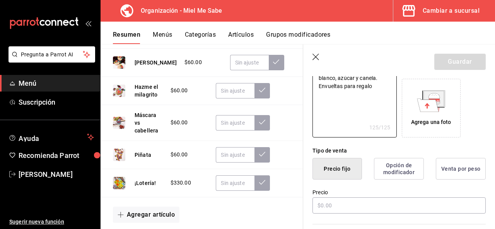
type textarea "Cuatro galletas rellenas de dulce de arroz con leche y decoradas con chocolate …"
click at [433, 121] on div "Agrega una foto" at bounding box center [431, 122] width 40 height 8
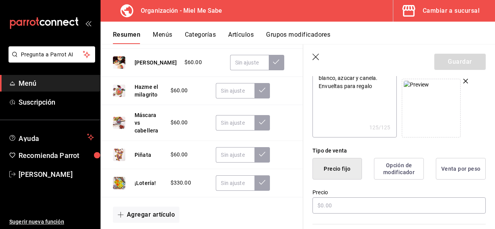
scroll to position [159, 0]
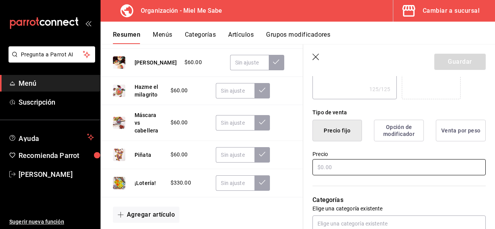
click at [325, 173] on input "text" at bounding box center [398, 167] width 173 height 16
type textarea "x"
type input "$1.00"
type textarea "x"
type input "$18.00"
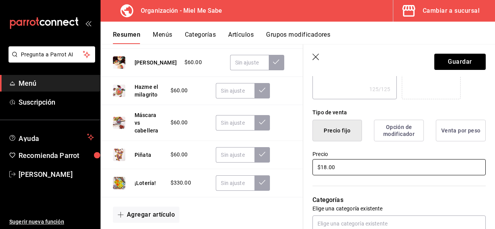
type textarea "x"
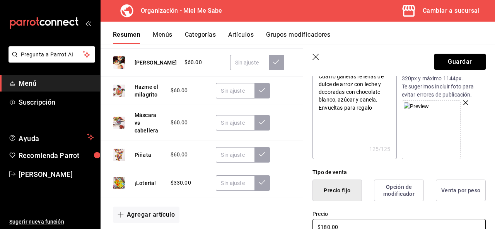
scroll to position [49, 0]
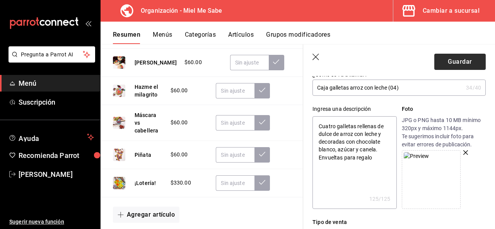
type input "$180.00"
click at [460, 65] on button "Guardar" at bounding box center [459, 62] width 51 height 16
type textarea "x"
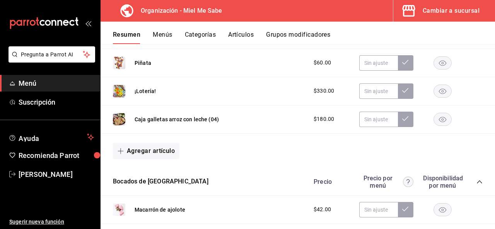
scroll to position [442, 0]
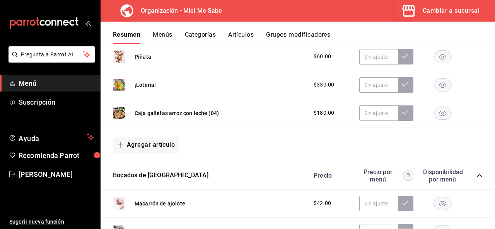
click at [285, 139] on div "Agregar artículo" at bounding box center [297, 145] width 369 height 16
drag, startPoint x: 273, startPoint y: 141, endPoint x: 132, endPoint y: 138, distance: 141.4
click at [132, 138] on div "Agregar artículo" at bounding box center [297, 145] width 369 height 16
click at [119, 143] on icon "button" at bounding box center [120, 145] width 6 height 6
click at [159, 186] on li "Artículo nuevo" at bounding box center [143, 182] width 61 height 19
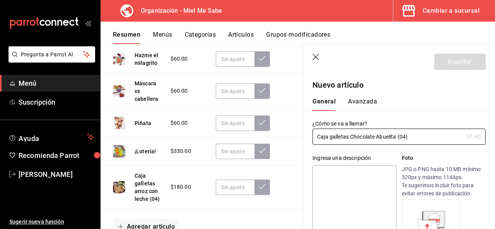
type input "Caja galletas Chocolate Abuelita (04)"
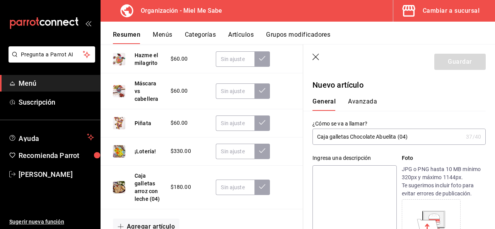
click at [323, 192] on textarea at bounding box center [354, 211] width 84 height 93
paste textarea "De chocolate con trozos de Chocolate Abuelita y canela."
type textarea "De chocolate con trozos de Chocolate Abuelita y canela."
type textarea "x"
click at [318, 174] on textarea "De chocolate con trozos de Chocolate Abuelita y canela." at bounding box center [354, 211] width 84 height 93
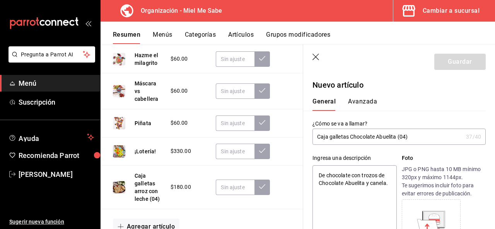
type textarea "CDe chocolate con trozos de Chocolate Abuelita y canela."
type textarea "x"
type textarea "CuatDe chocolate con trozos de Chocolate Abuelita y canela."
type textarea "x"
type textarea "CuatrDe chocolate con trozos de Chocolate Abuelita y canela."
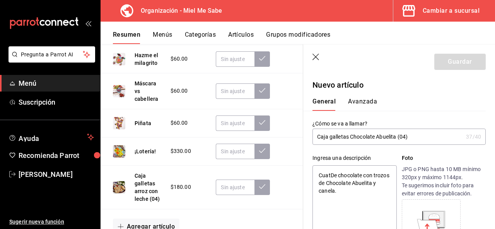
type textarea "x"
type textarea "CuatroDe chocolate con trozos de Chocolate Abuelita y canela."
type textarea "x"
type textarea "Cuatro De chocolate con trozos de Chocolate Abuelita y canela."
type textarea "x"
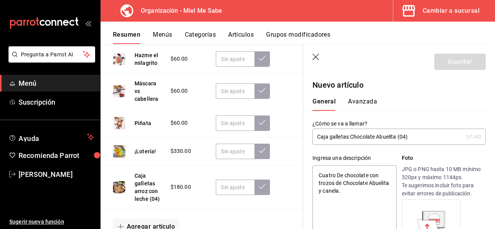
type textarea "Cuatro gDe chocolate con trozos de Chocolate Abuelita y canela."
type textarea "x"
type textarea "Cuatro [PERSON_NAME] chocolate con trozos de Chocolate Abuelita y canela."
type textarea "x"
type textarea "Cuatro galDe chocolate con trozos de Chocolate Abuelita y canela."
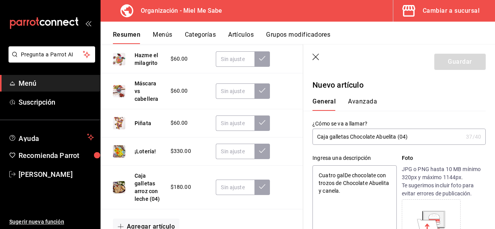
type textarea "x"
type textarea "Cuatro galletDe chocolate con trozos de Chocolate Abuelita y canela."
type textarea "x"
type textarea "Cuatro galletaDe chocolate con trozos de Chocolate Abuelita y canela."
type textarea "x"
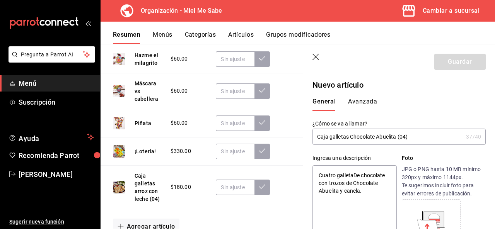
type textarea "Cuatro galletasDe chocolate con trozos de Chocolate Abuelita y canela."
type textarea "x"
type textarea "Cuatro galletas De chocolate con trozos de Chocolate Abuelita y canela."
type textarea "x"
type textarea "Cuatro galletas de chocolate con trozos de Chocolate Abuelita y canela."
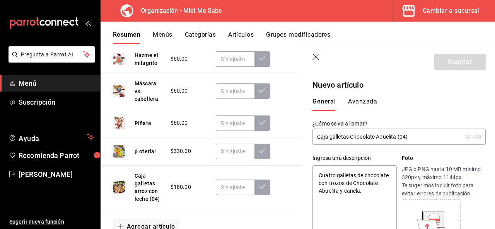
type textarea "x"
click at [345, 203] on textarea "Cuatro galletas de chocolate con trozos de Chocolate Abuelita y canela." at bounding box center [354, 211] width 84 height 93
type textarea "Cuatro galletas de chocolate con trozos de Chocolate Abuelita y canela."
type textarea "x"
type textarea "Cuatro galletas de chocolate con trozos de Chocolate Abuelita y canela. E"
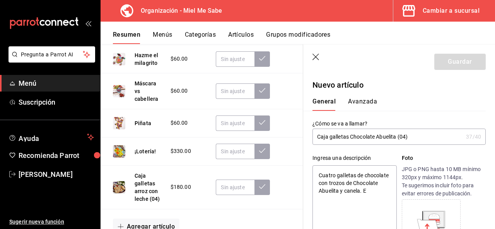
type textarea "x"
type textarea "Cuatro galletas de chocolate con trozos de Chocolate Abuelita y canela. En"
type textarea "x"
type textarea "Cuatro galletas de chocolate con trozos de Chocolate Abuelita y canela. Env"
type textarea "x"
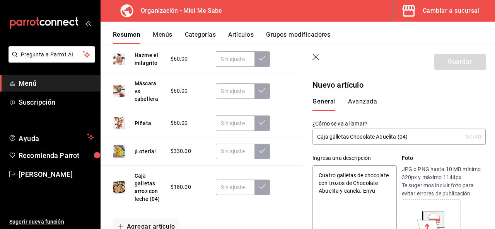
type textarea "Cuatro galletas de chocolate con trozos de Chocolate Abuelita y canela. [GEOGRA…"
type textarea "x"
type textarea "Cuatro galletas de chocolate con trozos de Chocolate Abuelita y canela. Envuelt"
type textarea "x"
type textarea "Cuatro galletas de chocolate con trozos de Chocolate Abuelita y canela. [GEOGRA…"
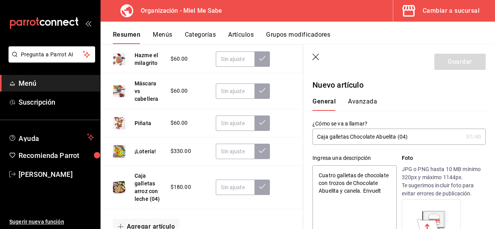
type textarea "x"
type textarea "Cuatro galletas de chocolate con trozos de Chocolate Abuelita y canela. Envuelt…"
type textarea "x"
type textarea "Cuatro galletas de chocolate con trozos de Chocolate Abuelita y canela. Envuelt…"
type textarea "x"
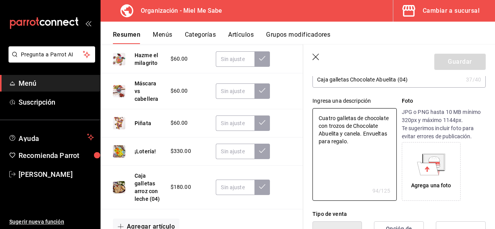
scroll to position [107, 0]
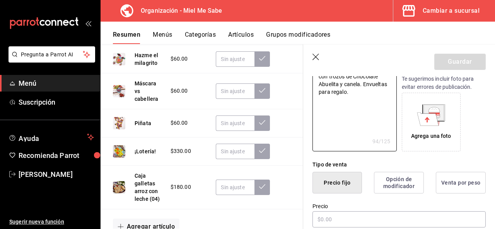
click at [427, 140] on div "Agrega una foto" at bounding box center [430, 122] width 55 height 55
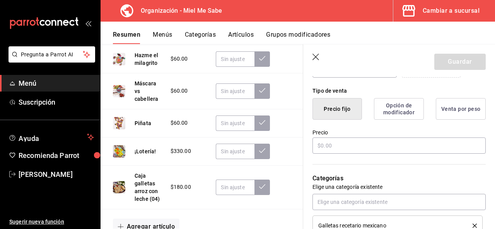
scroll to position [181, 0]
click at [391, 134] on label "Precio" at bounding box center [398, 131] width 173 height 5
click at [391, 139] on input "text" at bounding box center [398, 145] width 173 height 16
click at [446, 68] on button "Guardar" at bounding box center [459, 62] width 51 height 16
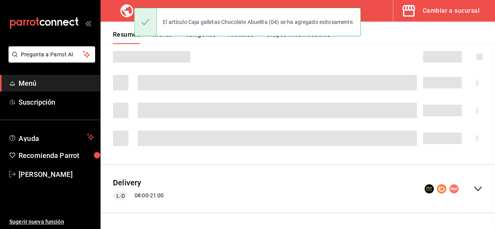
drag, startPoint x: 491, startPoint y: 121, endPoint x: 491, endPoint y: 136, distance: 14.3
click at [491, 136] on main "Resumen organización Agrega y edita los menús, las categorías, artículos y grup…" at bounding box center [297, 136] width 394 height 185
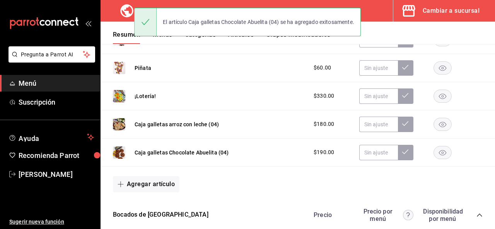
scroll to position [459, 0]
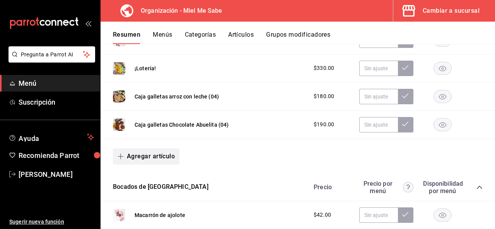
click at [121, 156] on icon "button" at bounding box center [120, 156] width 6 height 6
click at [140, 192] on li "Artículo nuevo" at bounding box center [143, 194] width 61 height 19
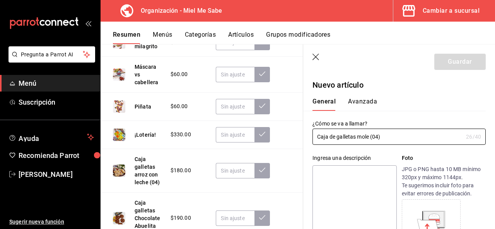
click at [317, 167] on textarea at bounding box center [354, 211] width 84 height 93
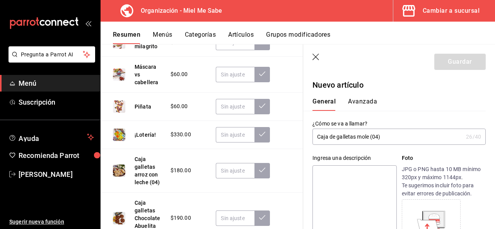
paste textarea "De mole almendrado con chocolate decorada con chocolate blanco, ajonjolí y pepi…"
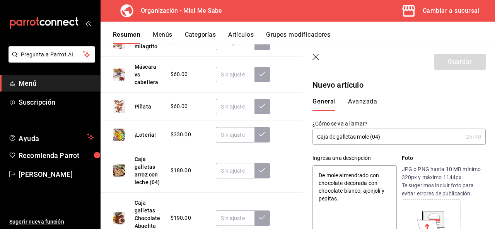
click at [322, 175] on textarea "De mole almendrado con chocolate decorada con chocolate blanco, ajonjolí y pepi…" at bounding box center [354, 211] width 84 height 93
click at [385, 202] on textarea "Cuatro galletas de mole almendrado con chocolate decorada con chocolate blanco,…" at bounding box center [354, 211] width 84 height 93
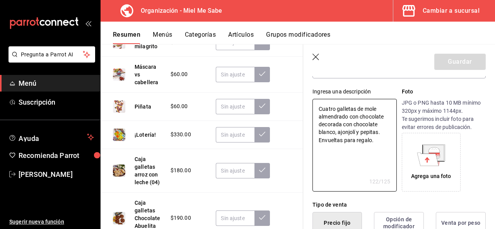
scroll to position [67, 0]
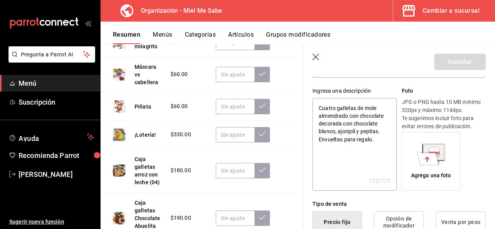
click at [435, 177] on div "Agrega una foto" at bounding box center [431, 176] width 40 height 8
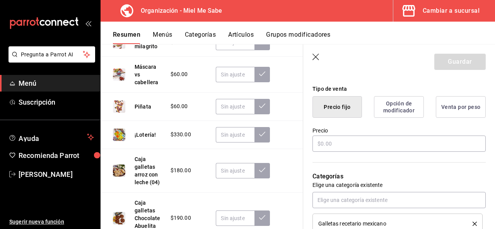
scroll to position [181, 0]
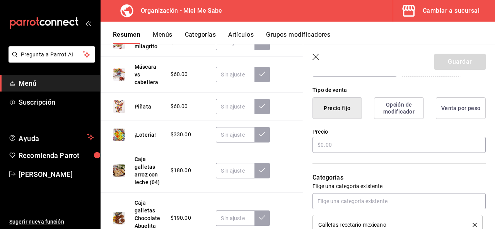
click at [386, 153] on div "Precio" at bounding box center [398, 141] width 173 height 26
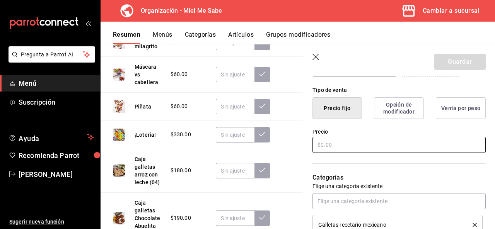
click at [383, 148] on input "text" at bounding box center [398, 145] width 173 height 16
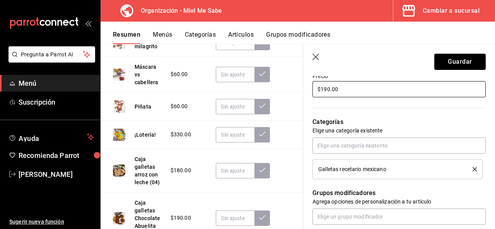
scroll to position [248, 0]
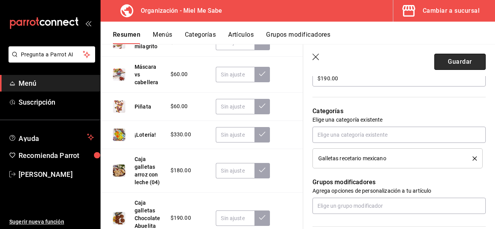
click at [441, 59] on button "Guardar" at bounding box center [459, 62] width 51 height 16
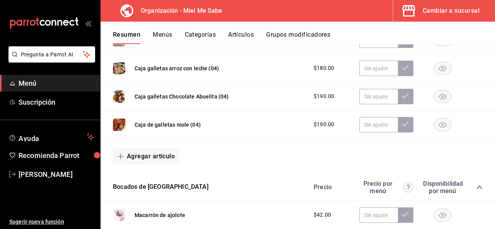
scroll to position [502, 0]
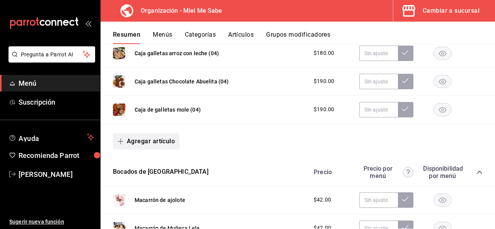
click at [121, 143] on button "Agregar artículo" at bounding box center [146, 141] width 66 height 16
click at [136, 173] on li "Artículo nuevo" at bounding box center [143, 179] width 61 height 19
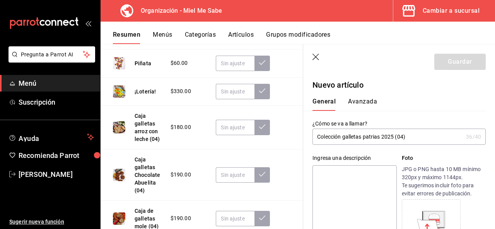
click at [333, 181] on textarea at bounding box center [354, 211] width 84 height 93
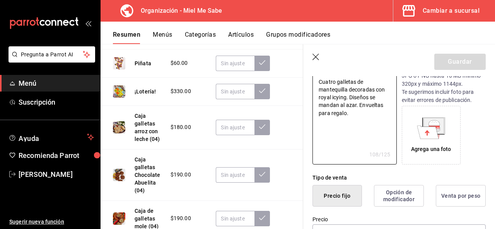
scroll to position [94, 0]
click at [442, 148] on div "Agrega una foto" at bounding box center [431, 148] width 40 height 8
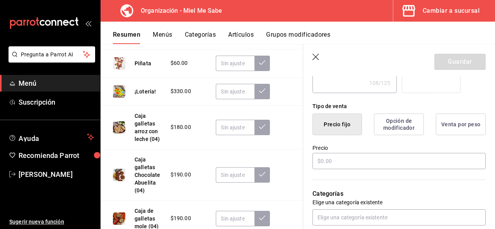
scroll to position [170, 0]
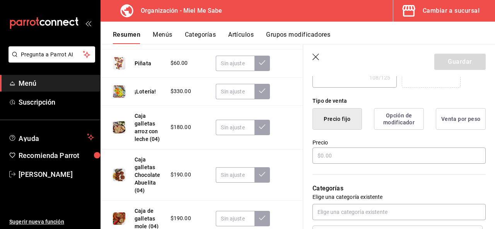
click at [369, 165] on div "Categorías Elige una categoría existente Galletas recetario mexicano" at bounding box center [394, 205] width 182 height 81
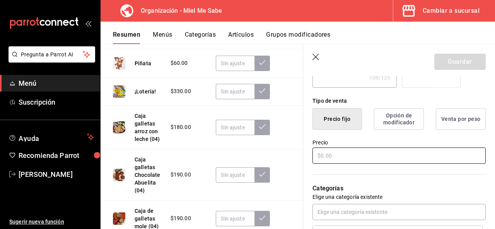
click at [366, 161] on input "text" at bounding box center [398, 156] width 173 height 16
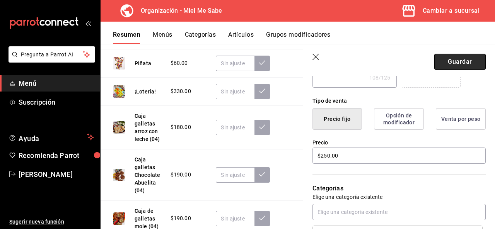
click at [442, 63] on button "Guardar" at bounding box center [459, 62] width 51 height 16
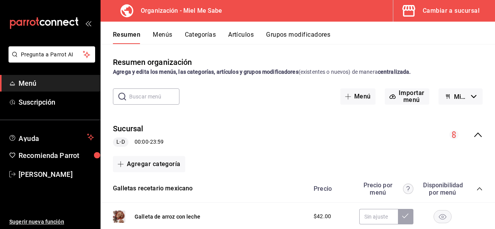
click at [211, 31] on button "Categorías" at bounding box center [200, 37] width 31 height 13
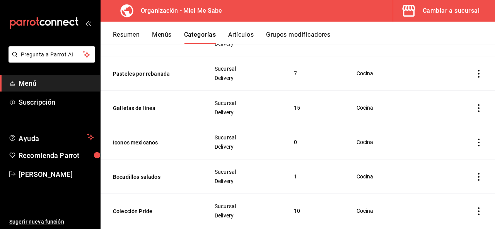
scroll to position [520, 0]
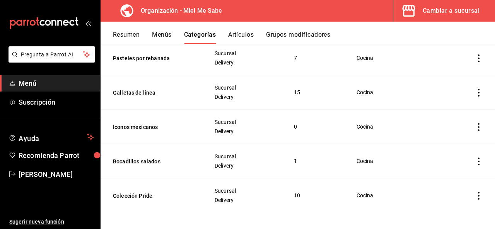
click at [473, 119] on td "categoriesTable" at bounding box center [466, 127] width 58 height 34
click at [474, 123] on icon "actions" at bounding box center [478, 127] width 8 height 8
click at [442, 173] on span "Eliminar" at bounding box center [449, 175] width 20 height 6
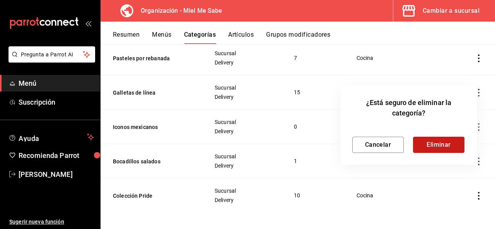
click at [416, 148] on button "Eliminar" at bounding box center [438, 145] width 51 height 16
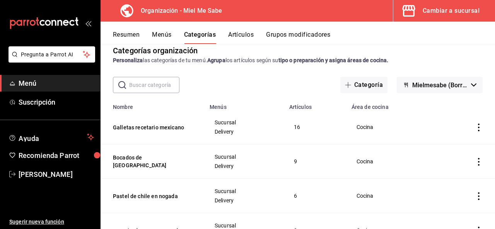
scroll to position [0, 0]
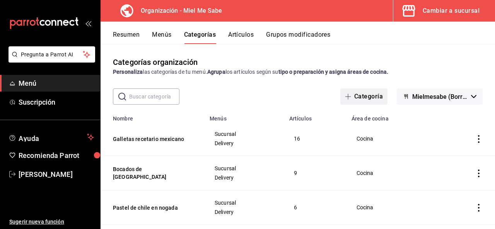
click at [345, 95] on icon "button" at bounding box center [348, 96] width 6 height 6
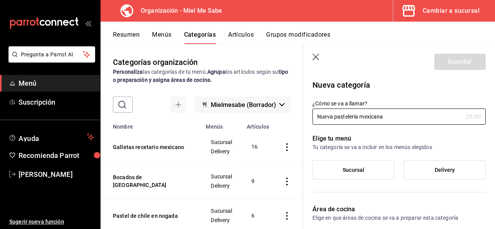
click at [346, 167] on span "Sucursal" at bounding box center [353, 170] width 22 height 7
click at [0, 0] on input "Sucursal" at bounding box center [0, 0] width 0 height 0
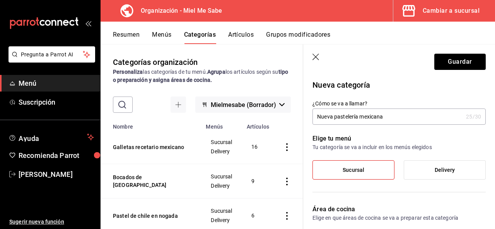
click at [417, 175] on label "Delivery" at bounding box center [444, 170] width 81 height 19
click at [0, 0] on input "Delivery" at bounding box center [0, 0] width 0 height 0
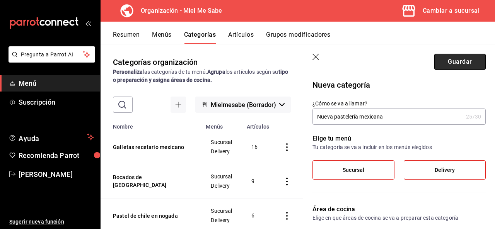
click at [441, 64] on button "Guardar" at bounding box center [459, 62] width 51 height 16
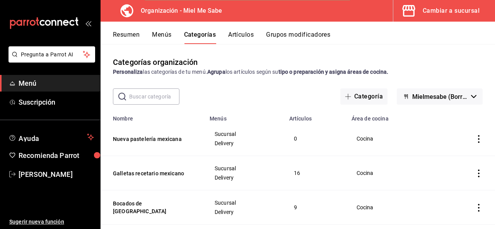
click at [130, 40] on button "Resumen" at bounding box center [126, 37] width 27 height 13
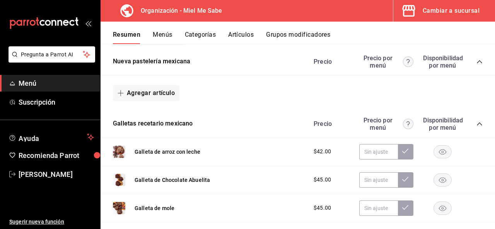
scroll to position [104, 0]
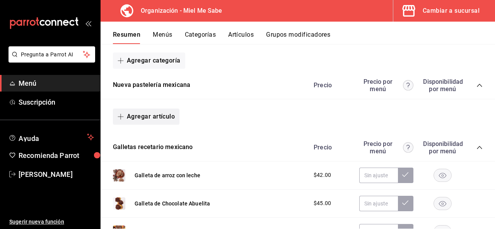
click at [122, 119] on icon "button" at bounding box center [120, 117] width 6 height 6
click at [143, 153] on li "Artículo nuevo" at bounding box center [143, 156] width 61 height 19
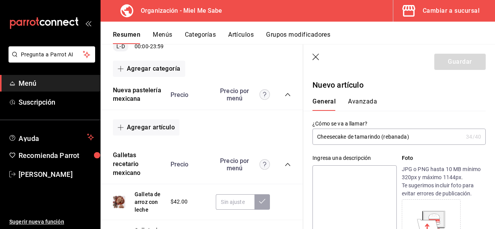
click at [304, 209] on div "Ingresa una descripción x 0 /125 ​ Foto JPG o PNG hasta 10 MB mínimo 320px y má…" at bounding box center [394, 201] width 182 height 113
click at [323, 194] on textarea at bounding box center [354, 211] width 84 height 93
paste textarea "Pastel de queso sabor tamarindo decorado con un gelée de tamarindo."
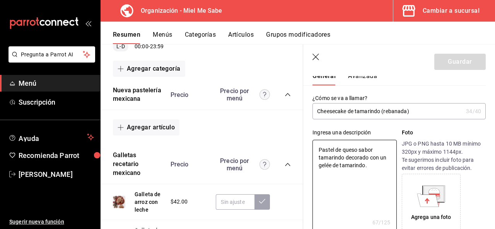
scroll to position [51, 0]
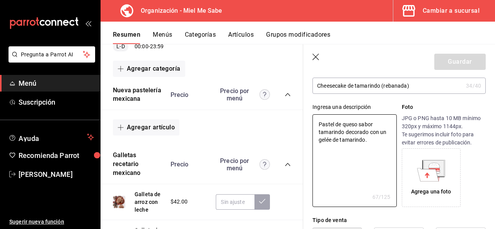
click at [440, 192] on div "Agrega una foto" at bounding box center [431, 192] width 40 height 8
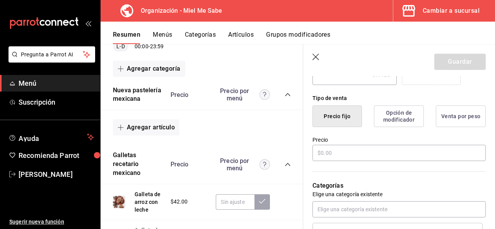
scroll to position [179, 0]
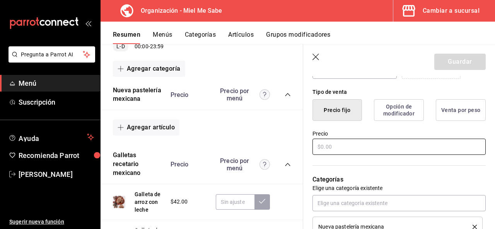
click at [413, 148] on input "text" at bounding box center [398, 147] width 173 height 16
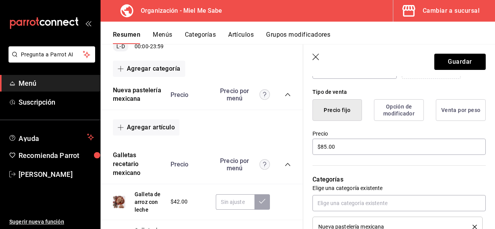
drag, startPoint x: 485, startPoint y: 127, endPoint x: 484, endPoint y: 146, distance: 19.7
click at [484, 146] on div "Nuevo artículo General Avanzada ¿Cómo se va a llamar? Cheesecake de tamarindo (…" at bounding box center [399, 180] width 192 height 567
click at [452, 66] on button "Guardar" at bounding box center [459, 62] width 51 height 16
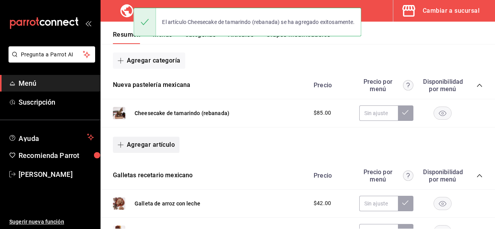
click at [119, 146] on icon "button" at bounding box center [120, 145] width 6 height 6
click at [139, 177] on li "Artículo nuevo" at bounding box center [143, 184] width 61 height 19
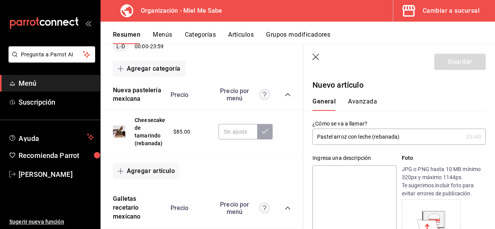
drag, startPoint x: 287, startPoint y: 133, endPoint x: 299, endPoint y: 133, distance: 12.4
click at [299, 133] on div "Resumen organización Agrega y edita los menús, las categorías, artículos y grup…" at bounding box center [201, 136] width 202 height 185
click at [334, 138] on input "Pastel arroz con leche (rebanada)" at bounding box center [387, 136] width 150 height 15
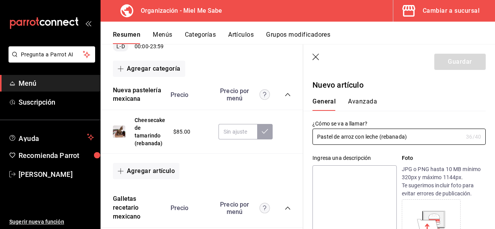
click at [338, 176] on textarea at bounding box center [354, 211] width 84 height 93
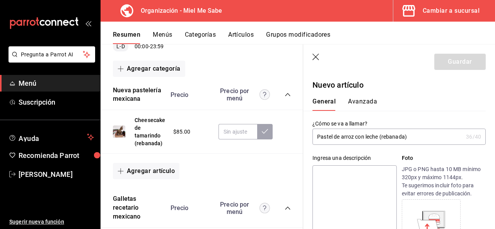
paste textarea "Bizcocho de vainilla con canela hidratado con un baño de leche a la canela a la…"
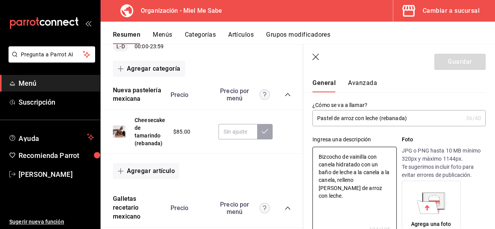
scroll to position [23, 0]
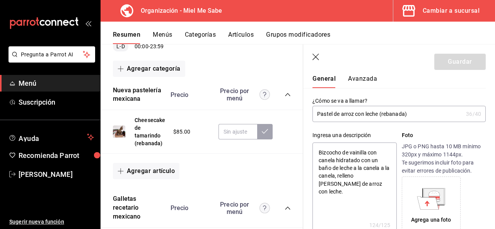
drag, startPoint x: 342, startPoint y: 163, endPoint x: 368, endPoint y: 155, distance: 27.0
click at [368, 155] on textarea "Bizcocho de vainilla con canela hidratado con un baño de leche a la canela a la…" at bounding box center [354, 189] width 84 height 93
click at [369, 153] on textarea "Bizcocho de vainilla con canela hidratado con un baño de leche a la canela a la…" at bounding box center [354, 189] width 84 height 93
drag, startPoint x: 369, startPoint y: 153, endPoint x: 336, endPoint y: 162, distance: 34.1
click at [336, 162] on textarea "Bizcocho de vainilla con canela hidratado con un baño de leche a la canela a la…" at bounding box center [354, 189] width 84 height 93
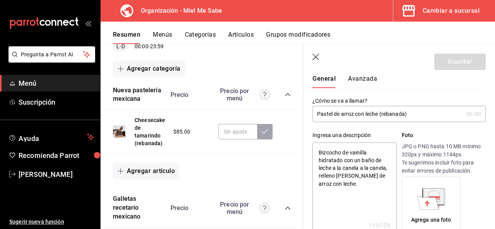
drag, startPoint x: 335, startPoint y: 168, endPoint x: 334, endPoint y: 174, distance: 6.3
click at [334, 174] on textarea "Bizcocho de vainilla hidratado con un baño de leche a la canela a la canela, re…" at bounding box center [354, 189] width 84 height 93
click at [363, 176] on textarea "Bizcocho de vainilla hidratado con un baño de leche y relleno [PERSON_NAME] de …" at bounding box center [354, 189] width 84 height 93
drag, startPoint x: 384, startPoint y: 183, endPoint x: 359, endPoint y: 177, distance: 25.7
click at [359, 177] on textarea "Bizcocho de vainilla hidratado con un baño de leche y relleno [PERSON_NAME] de …" at bounding box center [354, 189] width 84 height 93
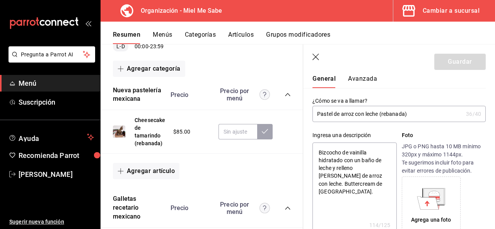
drag, startPoint x: 382, startPoint y: 184, endPoint x: 318, endPoint y: 150, distance: 73.1
click at [318, 150] on textarea "Bizcocho de vainilla hidratado con un baño de leche y relleno [PERSON_NAME] de …" at bounding box center [354, 189] width 84 height 93
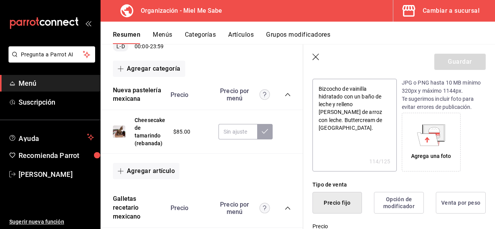
click at [441, 156] on div "Agrega una foto" at bounding box center [431, 156] width 40 height 8
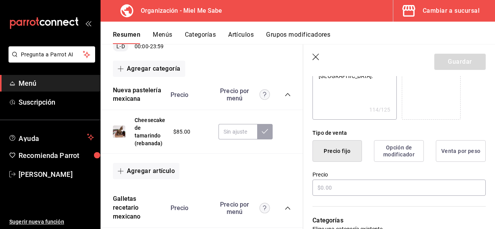
scroll to position [189, 0]
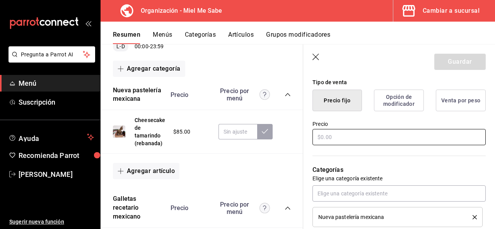
click at [377, 140] on input "text" at bounding box center [398, 137] width 173 height 16
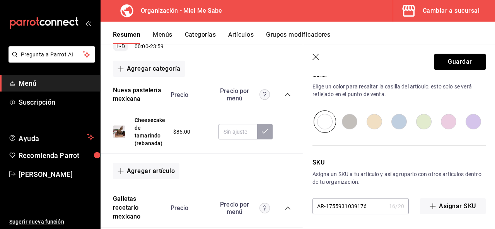
scroll to position [127, 0]
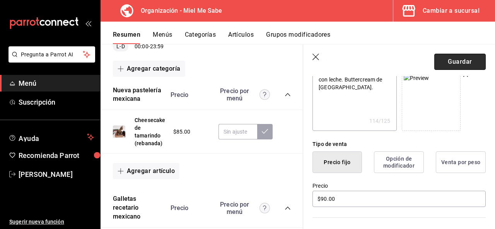
click at [454, 62] on button "Guardar" at bounding box center [459, 62] width 51 height 16
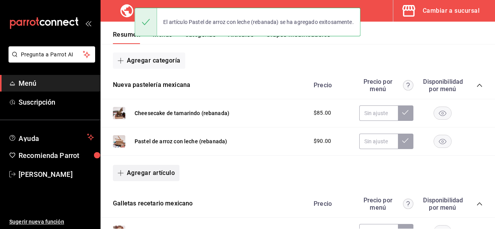
click at [117, 172] on icon "button" at bounding box center [120, 173] width 6 height 6
click at [143, 207] on li "Artículo nuevo" at bounding box center [143, 210] width 61 height 19
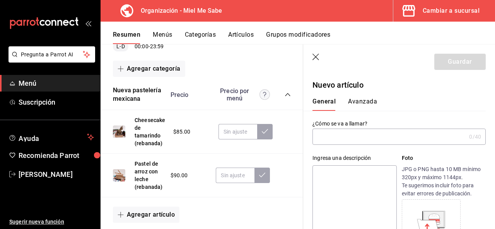
click at [348, 187] on textarea at bounding box center [354, 211] width 84 height 93
paste textarea "Bizcocho de vainilla hidratado con un baño de leche y relleno [PERSON_NAME] de …"
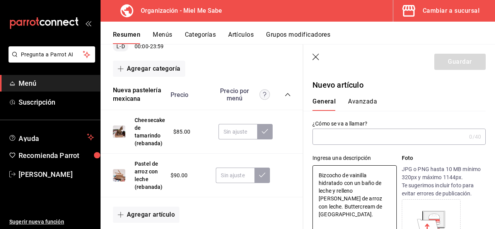
click at [346, 136] on input "text" at bounding box center [388, 136] width 153 height 15
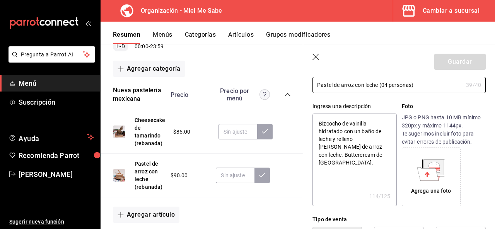
scroll to position [67, 0]
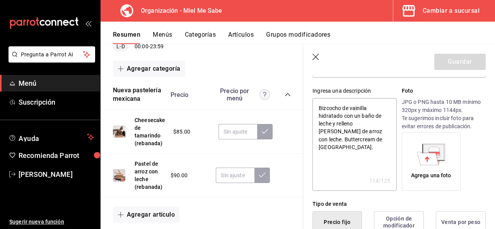
click at [430, 174] on div "Agrega una foto" at bounding box center [431, 176] width 40 height 8
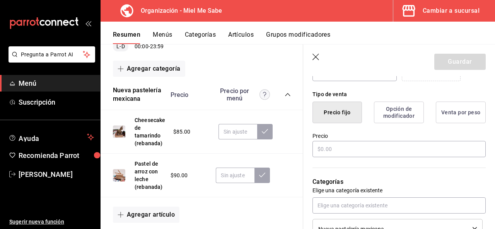
scroll to position [182, 0]
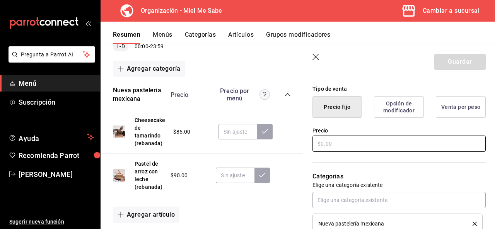
click at [335, 146] on input "text" at bounding box center [398, 144] width 173 height 16
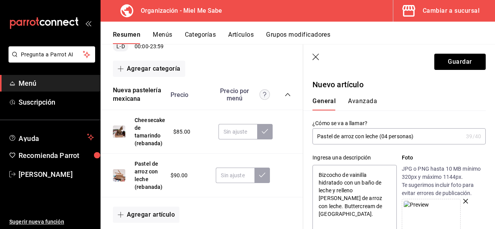
scroll to position [0, 0]
click at [454, 63] on button "Guardar" at bounding box center [459, 62] width 51 height 16
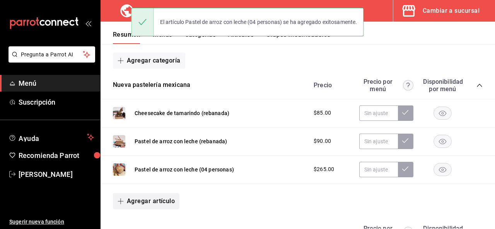
click at [119, 202] on icon "button" at bounding box center [120, 201] width 6 height 6
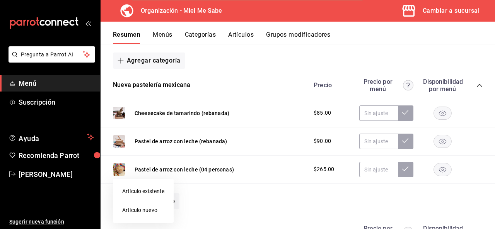
click at [134, 218] on li "Artículo nuevo" at bounding box center [143, 210] width 61 height 19
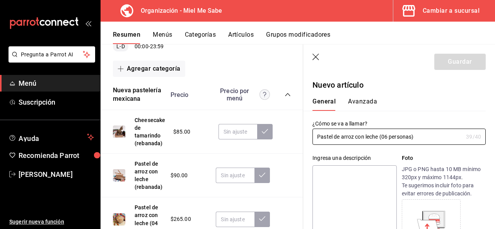
click at [329, 176] on textarea at bounding box center [354, 211] width 84 height 93
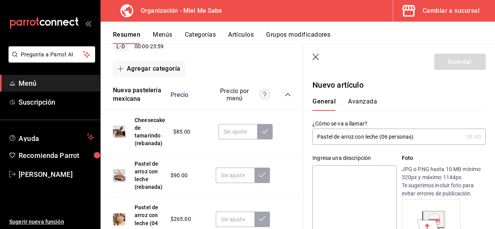
paste textarea "Bizcocho de vainilla hidratado con un baño de leche y relleno [PERSON_NAME] de …"
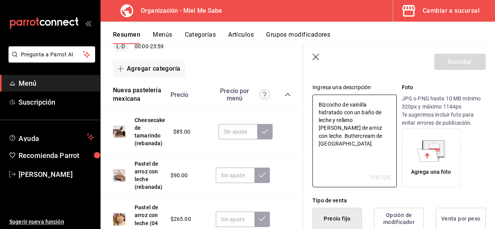
scroll to position [92, 0]
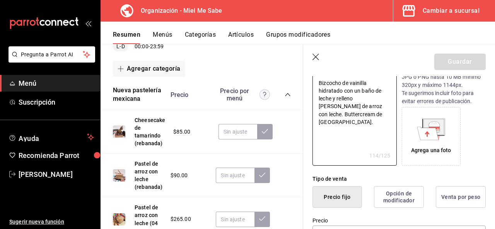
click at [424, 153] on div "Agrega una foto" at bounding box center [431, 150] width 40 height 8
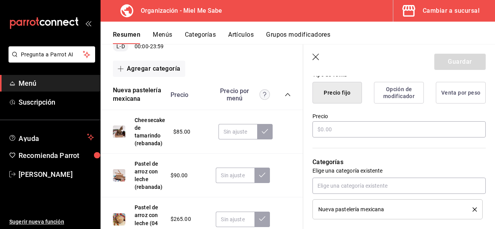
scroll to position [200, 0]
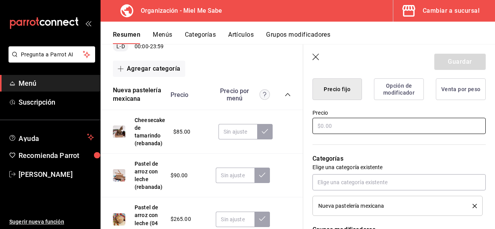
click at [331, 123] on input "text" at bounding box center [398, 126] width 173 height 16
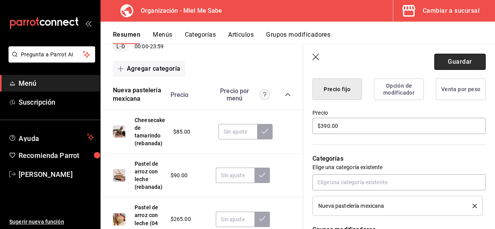
click at [442, 60] on button "Guardar" at bounding box center [459, 62] width 51 height 16
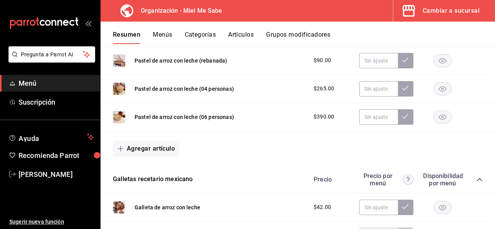
scroll to position [189, 0]
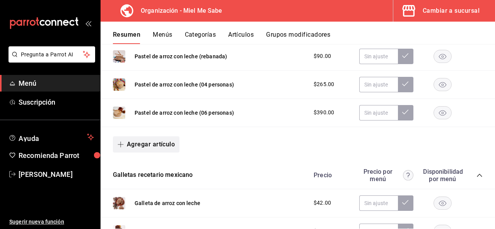
click at [122, 144] on icon "button" at bounding box center [120, 144] width 6 height 6
click at [137, 180] on li "Artículo nuevo" at bounding box center [143, 183] width 61 height 19
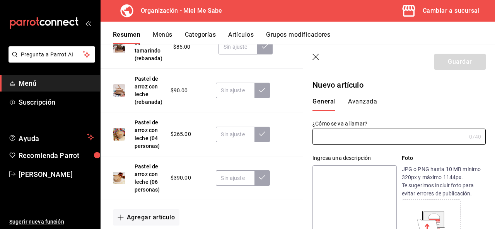
click at [330, 183] on textarea at bounding box center [354, 211] width 84 height 93
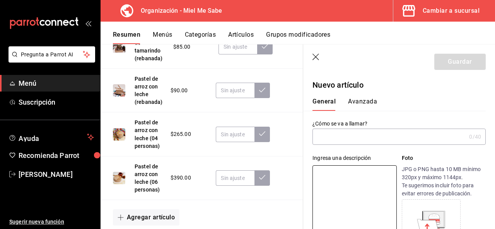
click at [336, 139] on input "text" at bounding box center [388, 136] width 153 height 15
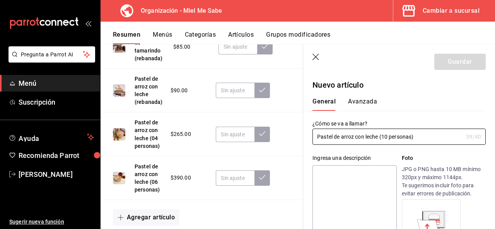
click at [336, 195] on textarea at bounding box center [354, 211] width 84 height 93
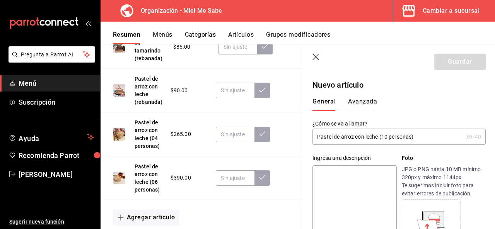
paste textarea "Bizcocho de vainilla hidratado con un baño de leche y relleno [PERSON_NAME] de …"
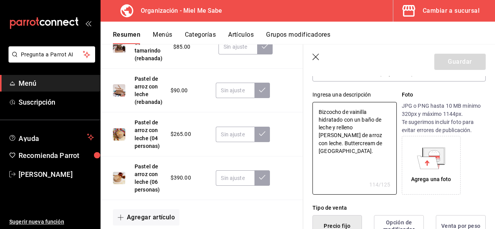
scroll to position [83, 0]
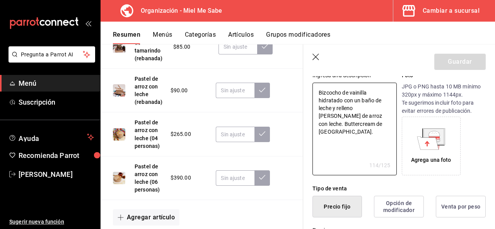
click at [432, 164] on div "Agrega una foto" at bounding box center [431, 160] width 40 height 8
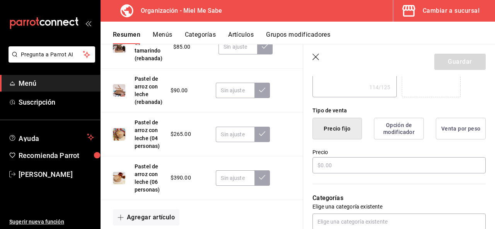
scroll to position [168, 0]
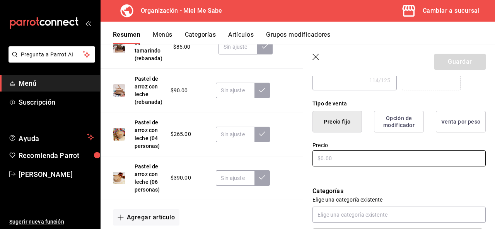
click at [328, 157] on input "text" at bounding box center [398, 158] width 173 height 16
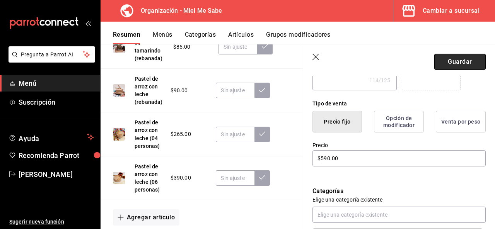
click at [444, 58] on button "Guardar" at bounding box center [459, 62] width 51 height 16
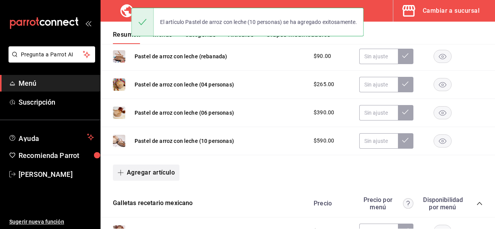
click at [121, 176] on button "Agregar artículo" at bounding box center [146, 173] width 66 height 16
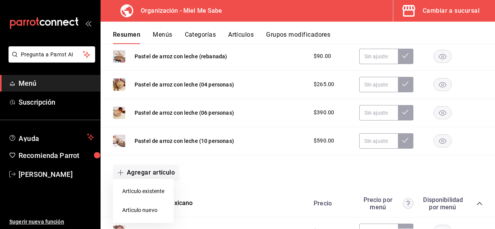
click at [150, 212] on li "Artículo nuevo" at bounding box center [143, 210] width 61 height 19
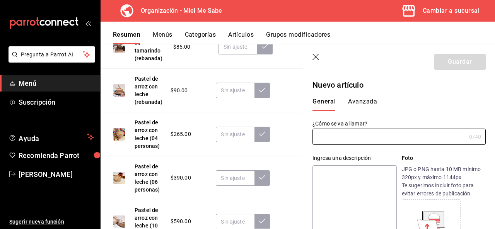
click at [340, 170] on textarea at bounding box center [354, 211] width 84 height 93
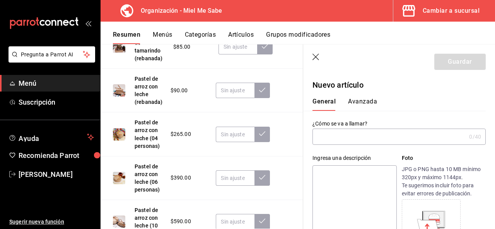
paste textarea "Bizcocho de vainilla hidratado con un baño de leche y relleno [PERSON_NAME] de …"
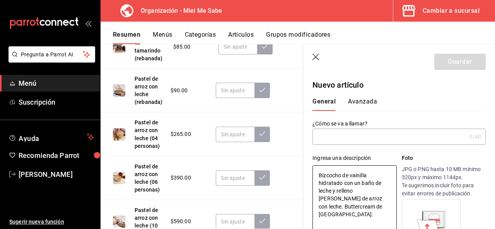
click at [337, 131] on div "¿Cómo se va a llamar? 0 /40 ¿Cómo se va a llamar?" at bounding box center [398, 132] width 173 height 25
click at [336, 129] on input "text" at bounding box center [388, 136] width 153 height 15
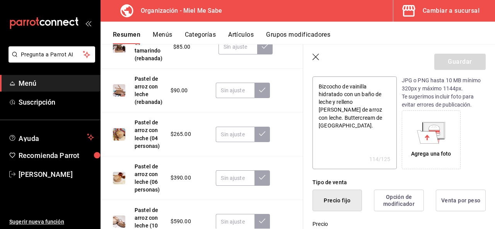
scroll to position [93, 0]
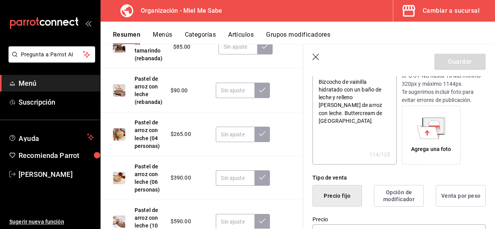
click at [433, 156] on div "Agrega una foto" at bounding box center [430, 135] width 55 height 55
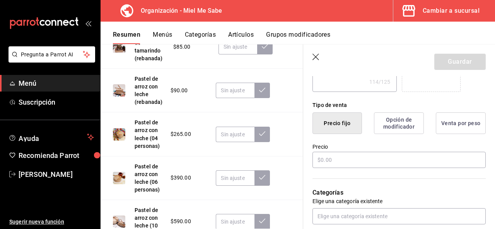
scroll to position [176, 0]
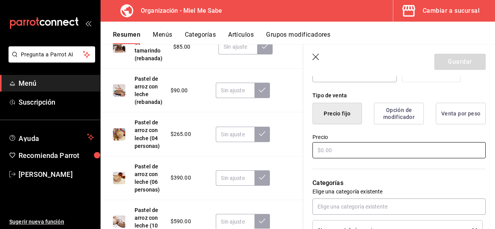
click at [340, 150] on input "text" at bounding box center [398, 150] width 173 height 16
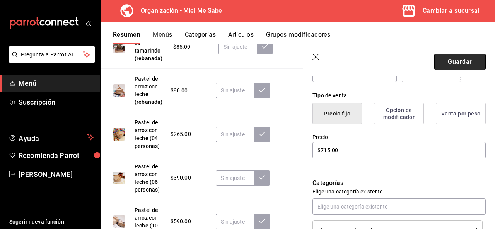
click at [446, 66] on button "Guardar" at bounding box center [459, 62] width 51 height 16
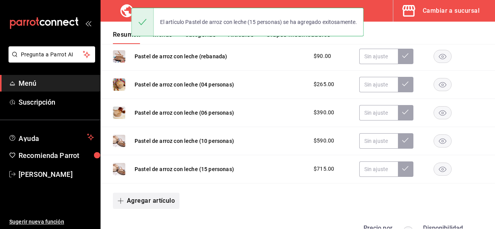
click at [123, 201] on icon "button" at bounding box center [120, 201] width 6 height 6
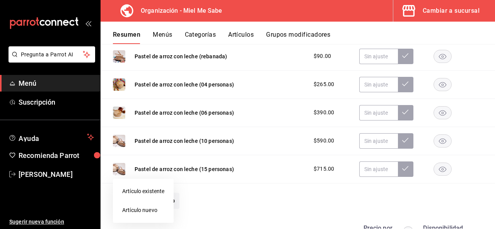
click at [154, 207] on li "Artículo nuevo" at bounding box center [143, 210] width 61 height 19
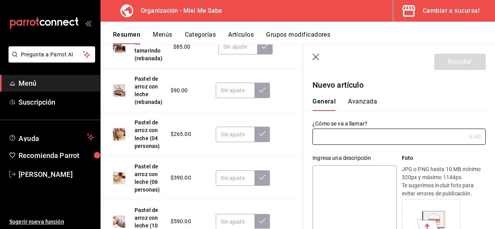
click at [327, 186] on textarea at bounding box center [354, 211] width 84 height 93
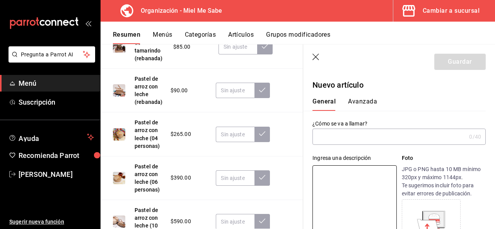
drag, startPoint x: 327, startPoint y: 186, endPoint x: 304, endPoint y: 100, distance: 88.5
click at [304, 100] on div "General [PERSON_NAME]" at bounding box center [394, 101] width 182 height 20
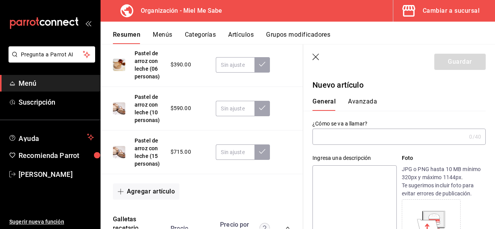
click at [370, 143] on input "text" at bounding box center [388, 136] width 153 height 15
click at [359, 178] on textarea at bounding box center [354, 211] width 84 height 93
paste textarea "Pastel de queso sabor tamarindo decorado con un gelée de tamarindo."
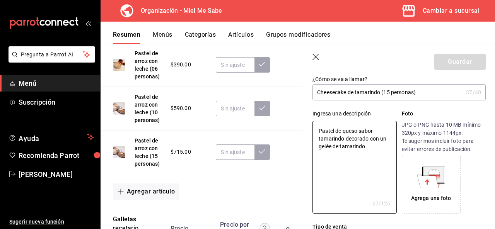
scroll to position [66, 0]
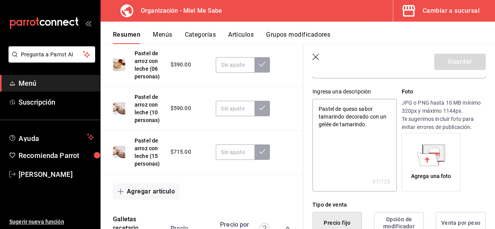
click at [439, 143] on div "Agrega una foto" at bounding box center [430, 162] width 55 height 55
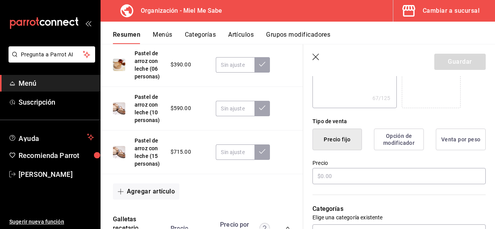
scroll to position [178, 0]
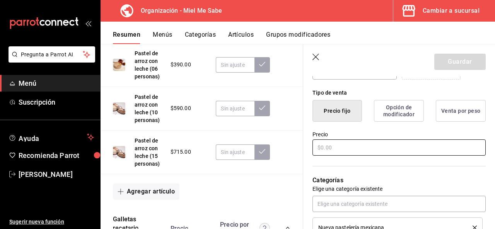
click at [345, 147] on input "text" at bounding box center [398, 147] width 173 height 16
click at [435, 65] on button "Guardar" at bounding box center [459, 62] width 51 height 16
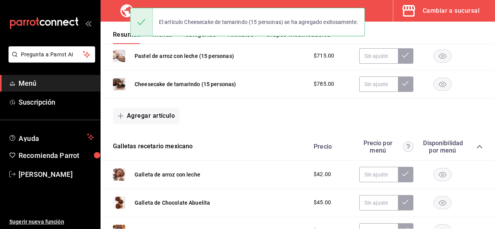
scroll to position [221, 0]
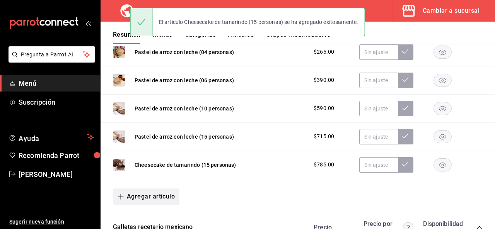
click at [121, 199] on button "Agregar artículo" at bounding box center [146, 197] width 66 height 16
click at [160, 212] on li "Artículo nuevo" at bounding box center [143, 210] width 61 height 19
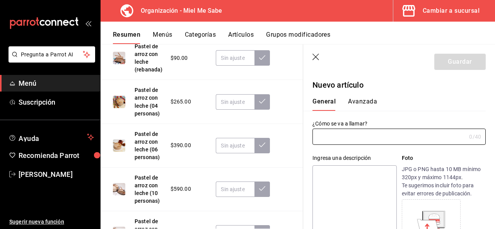
click at [328, 194] on textarea at bounding box center [354, 211] width 84 height 93
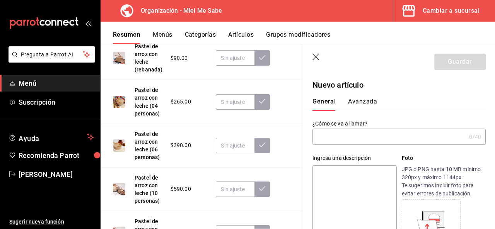
paste textarea "Pastel de queso sabor tamarindo decorado con un gelée de tamarindo."
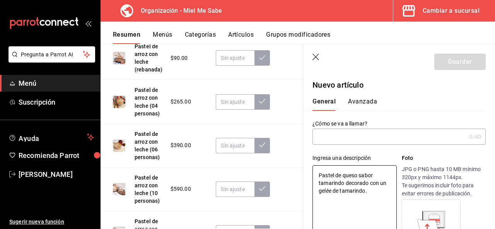
drag, startPoint x: 320, startPoint y: 173, endPoint x: 303, endPoint y: 163, distance: 18.9
click at [303, 163] on div "Ingresa una descripción Pastel de queso sabor tamarindo decorado con un gelée d…" at bounding box center [394, 201] width 182 height 113
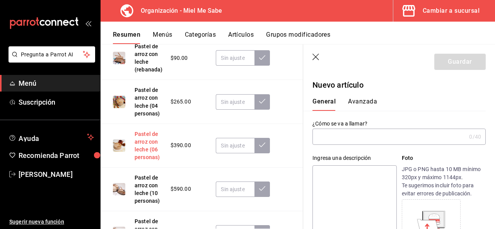
click at [141, 155] on button "Pastel de arroz con leche (06 personas)" at bounding box center [148, 145] width 28 height 31
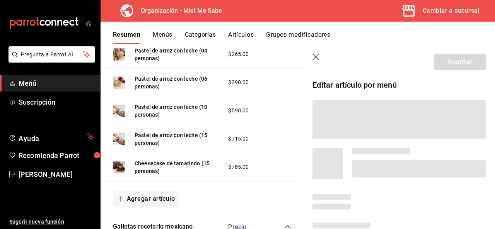
scroll to position [203, 0]
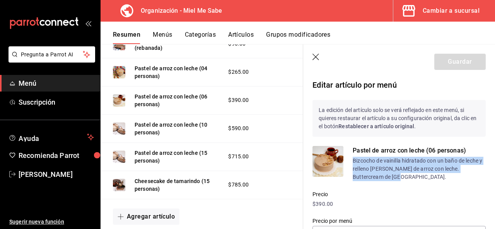
drag, startPoint x: 353, startPoint y: 160, endPoint x: 380, endPoint y: 176, distance: 31.9
click at [380, 176] on p "Bizcocho de vainilla hidratado con un baño de leche y relleno [PERSON_NAME] de …" at bounding box center [418, 169] width 133 height 24
copy p "Bizcocho de vainilla hidratado con un baño de leche y relleno [PERSON_NAME] de …"
click at [121, 214] on icon "button" at bounding box center [121, 217] width 0 height 6
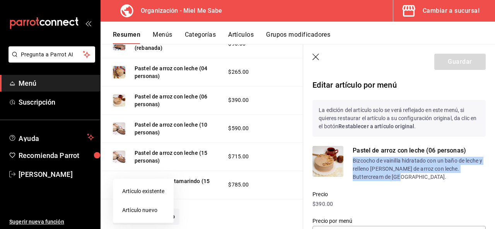
click at [136, 207] on li "Artículo nuevo" at bounding box center [143, 210] width 61 height 19
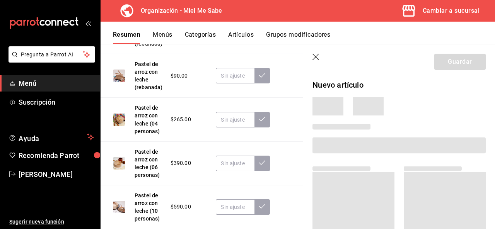
scroll to position [419, 0]
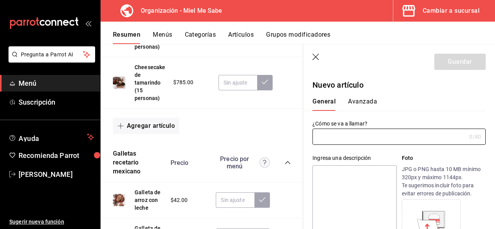
click at [352, 190] on textarea at bounding box center [354, 211] width 84 height 93
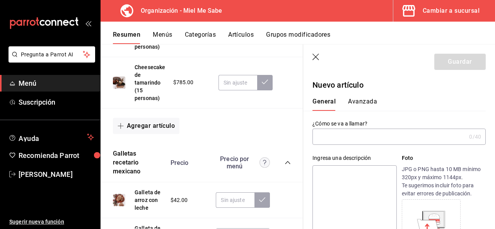
paste textarea "Bizcocho de vainilla hidratado con un baño de leche y relleno [PERSON_NAME] de …"
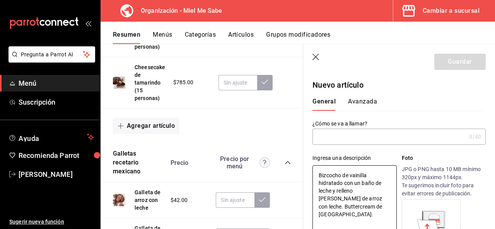
click at [338, 133] on input "text" at bounding box center [388, 136] width 153 height 15
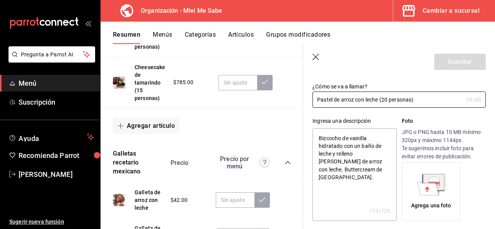
scroll to position [52, 0]
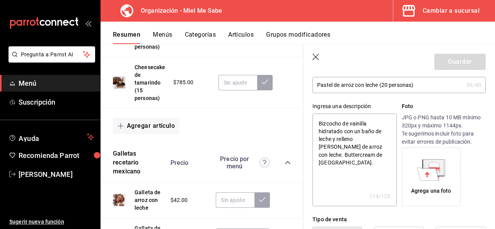
click at [435, 195] on div "Agrega una foto" at bounding box center [430, 177] width 55 height 55
drag, startPoint x: 488, startPoint y: 97, endPoint x: 489, endPoint y: 105, distance: 8.3
click at [489, 105] on section "Guardar Nuevo artículo General Avanzada ¿Cómo se va a llamar? Pastel de arroz c…" at bounding box center [399, 136] width 192 height 185
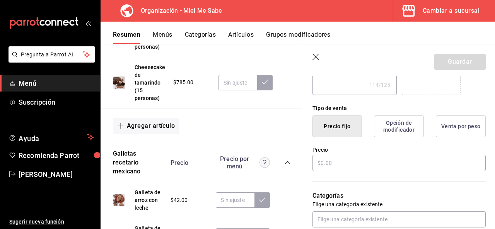
scroll to position [166, 0]
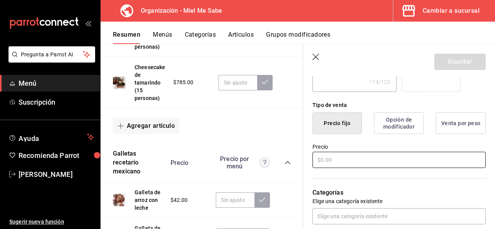
click at [327, 160] on input "text" at bounding box center [398, 160] width 173 height 16
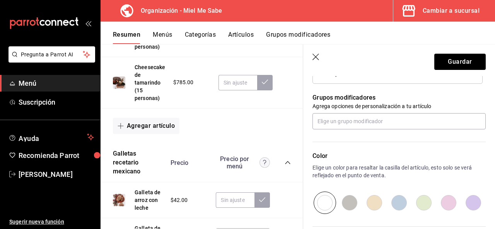
scroll to position [413, 0]
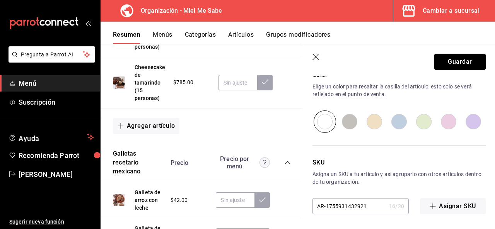
click at [434, 57] on button "Guardar" at bounding box center [459, 62] width 51 height 16
click at [332, 63] on header "Guardar" at bounding box center [399, 60] width 192 height 32
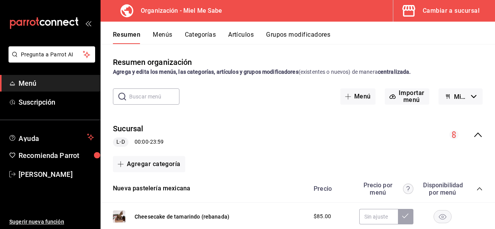
click at [189, 34] on button "Categorías" at bounding box center [200, 37] width 31 height 13
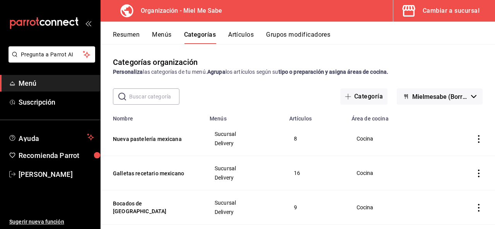
click at [471, 97] on icon "button" at bounding box center [473, 96] width 5 height 3
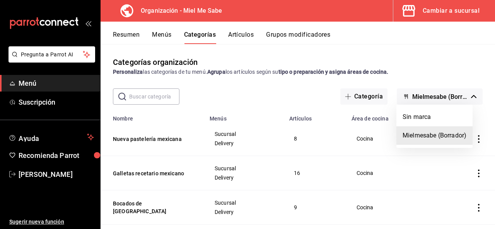
click at [448, 71] on div at bounding box center [247, 114] width 495 height 229
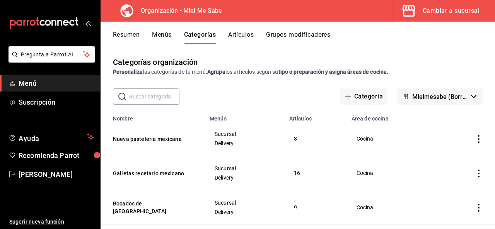
click at [462, 93] on button "Mielmesabe (Borrador)" at bounding box center [439, 96] width 86 height 16
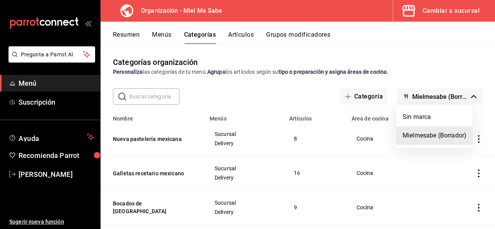
click at [386, 56] on div at bounding box center [247, 114] width 495 height 229
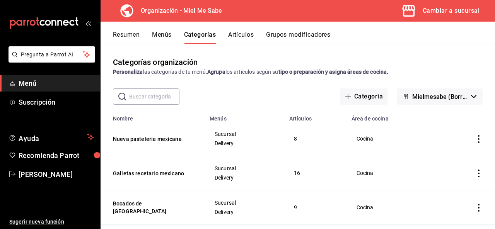
click at [153, 34] on button "Menús" at bounding box center [161, 37] width 19 height 13
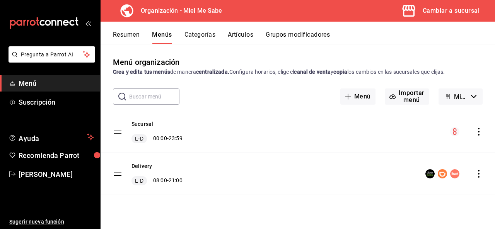
click at [478, 132] on icon "actions" at bounding box center [479, 132] width 2 height 8
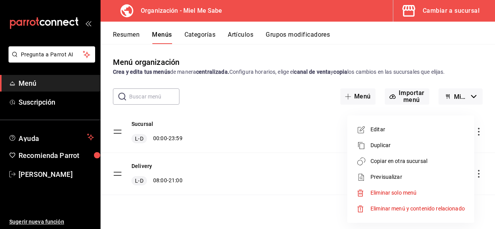
click at [393, 131] on span "Editar" at bounding box center [417, 130] width 94 height 8
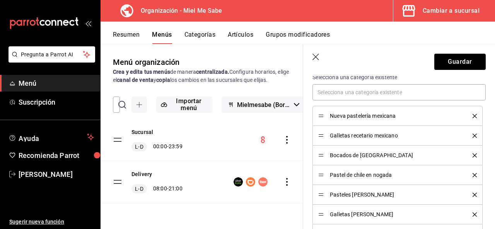
scroll to position [241, 0]
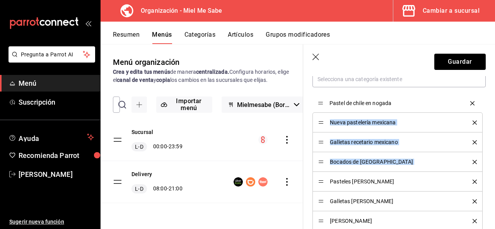
drag, startPoint x: 319, startPoint y: 162, endPoint x: 318, endPoint y: 104, distance: 58.0
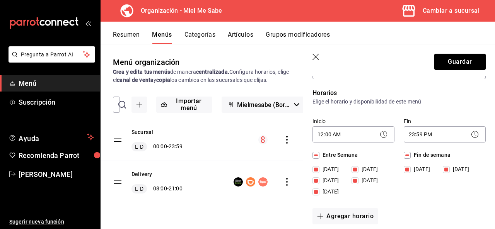
scroll to position [0, 0]
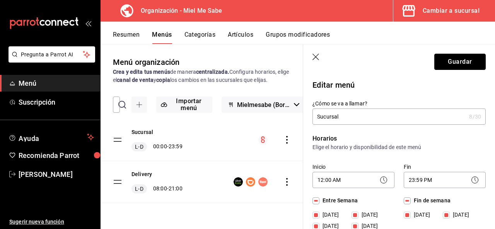
click at [462, 60] on button "Guardar" at bounding box center [459, 62] width 51 height 16
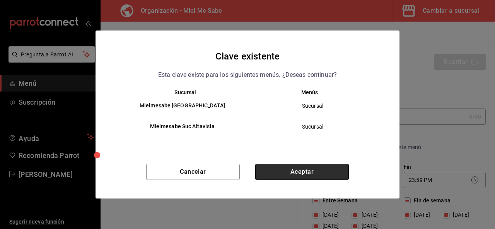
click at [327, 174] on button "Aceptar" at bounding box center [301, 172] width 93 height 16
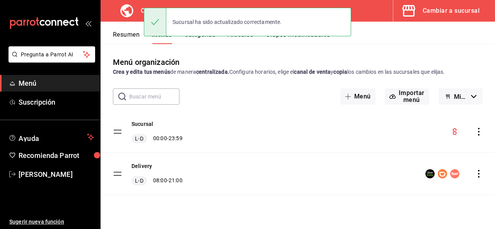
click at [479, 175] on icon "actions" at bounding box center [478, 174] width 8 height 8
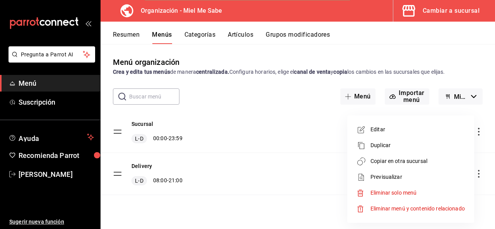
click at [416, 129] on span "Editar" at bounding box center [417, 130] width 94 height 8
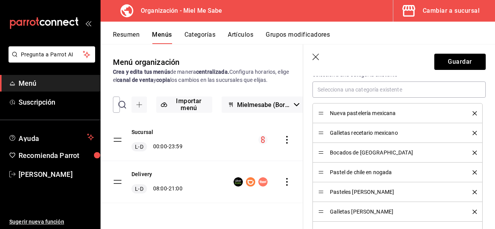
scroll to position [232, 0]
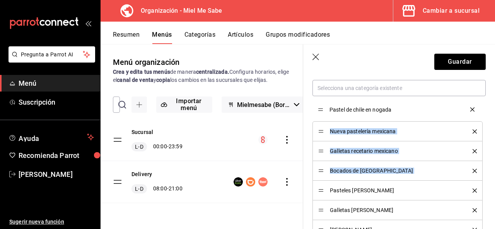
drag, startPoint x: 318, startPoint y: 172, endPoint x: 318, endPoint y: 111, distance: 60.7
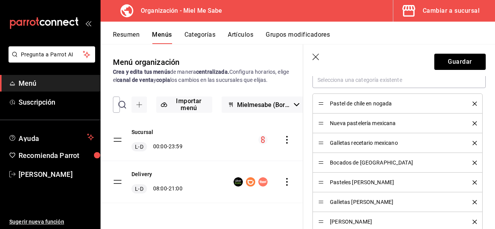
scroll to position [45, 0]
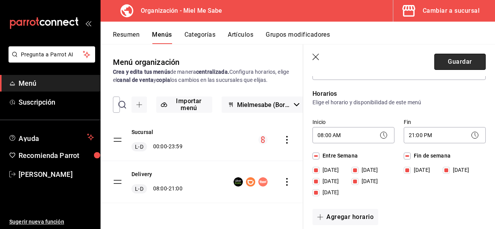
click at [461, 61] on button "Guardar" at bounding box center [459, 62] width 51 height 16
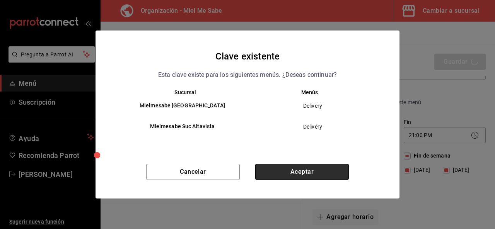
click at [287, 168] on button "Aceptar" at bounding box center [301, 172] width 93 height 16
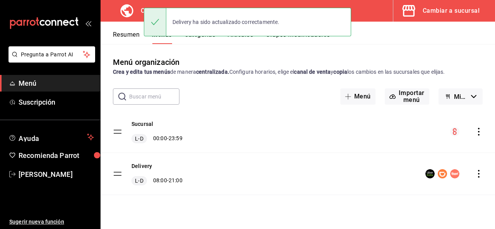
click at [128, 32] on button "Resumen" at bounding box center [126, 37] width 27 height 13
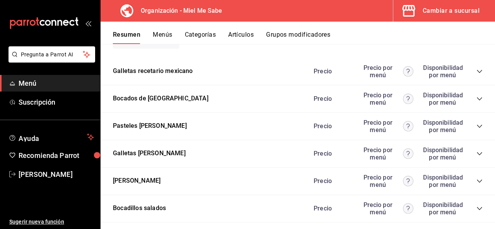
scroll to position [639, 0]
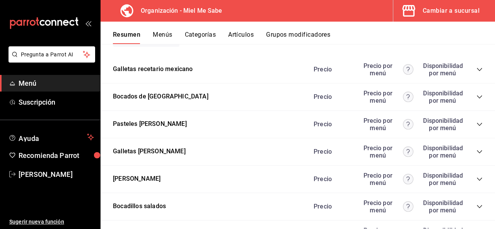
click at [471, 64] on div "Precio Precio por menú Disponibilidad por menú" at bounding box center [394, 69] width 177 height 15
click at [476, 69] on icon "collapse-category-row" at bounding box center [479, 69] width 6 height 6
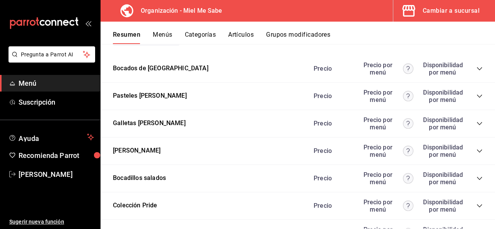
scroll to position [1160, 0]
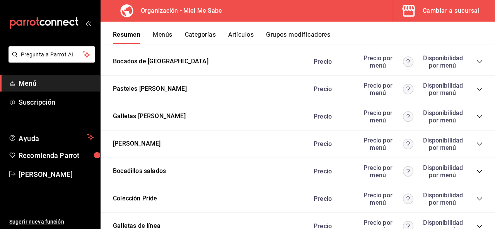
click at [476, 60] on icon "collapse-category-row" at bounding box center [479, 62] width 6 height 6
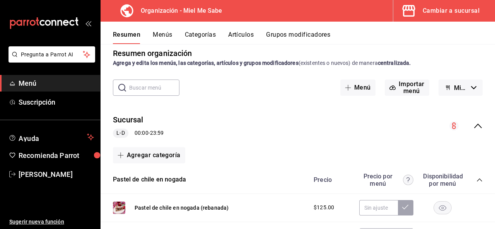
scroll to position [0, 0]
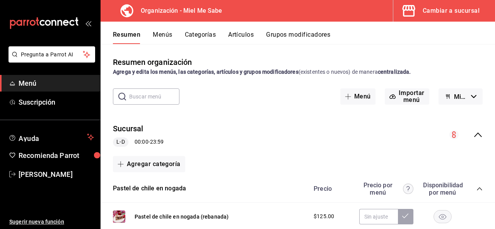
click at [473, 137] on icon "collapse-menu-row" at bounding box center [477, 134] width 9 height 9
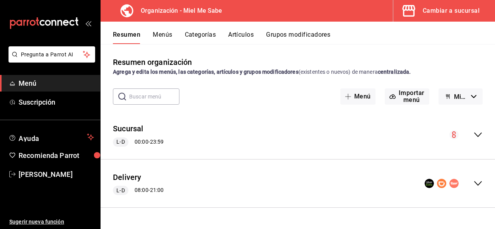
click at [477, 183] on icon "collapse-menu-row" at bounding box center [477, 183] width 9 height 9
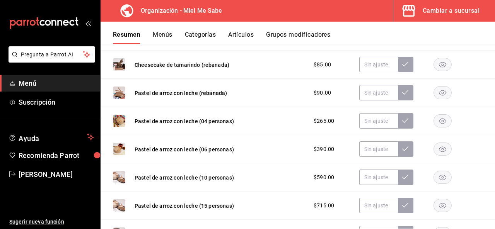
scroll to position [430, 0]
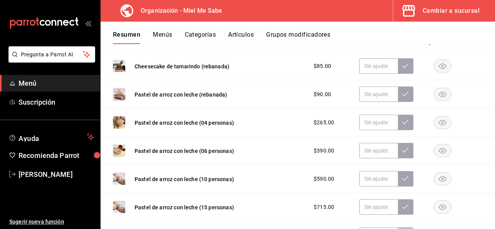
click at [487, 129] on div "Pastel de arroz con leche (04 personas) $265.00" at bounding box center [297, 123] width 394 height 28
click at [372, 70] on input "text" at bounding box center [378, 65] width 39 height 15
click at [403, 67] on button at bounding box center [405, 65] width 15 height 15
click at [375, 93] on input "text" at bounding box center [378, 94] width 39 height 15
click at [398, 97] on button at bounding box center [405, 94] width 15 height 15
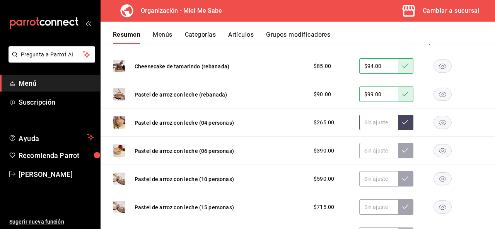
click at [379, 125] on input "text" at bounding box center [378, 122] width 39 height 15
click at [402, 123] on icon at bounding box center [405, 122] width 6 height 6
click at [379, 148] on input "text" at bounding box center [378, 150] width 39 height 15
click at [401, 144] on button at bounding box center [405, 150] width 15 height 15
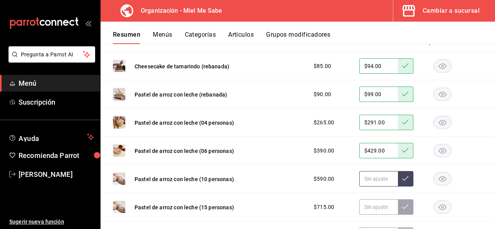
click at [379, 183] on input "text" at bounding box center [378, 178] width 39 height 15
click at [402, 176] on icon at bounding box center [405, 178] width 6 height 6
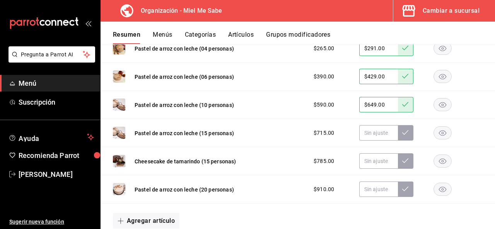
scroll to position [515, 0]
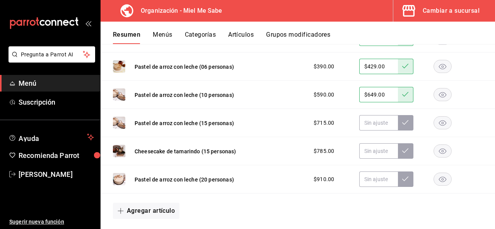
click at [437, 121] on rect "button" at bounding box center [442, 123] width 18 height 13
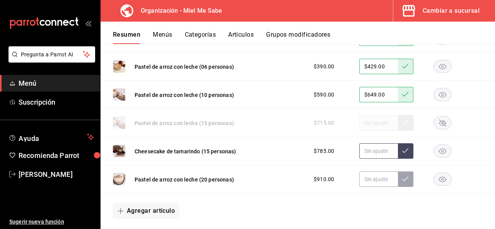
click at [374, 155] on input "text" at bounding box center [378, 150] width 39 height 15
click at [398, 153] on button at bounding box center [405, 150] width 15 height 15
click at [376, 182] on input "text" at bounding box center [378, 179] width 39 height 15
click at [402, 176] on icon at bounding box center [405, 179] width 6 height 6
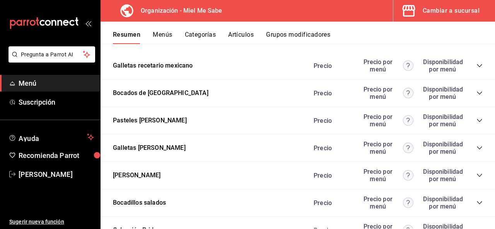
scroll to position [693, 0]
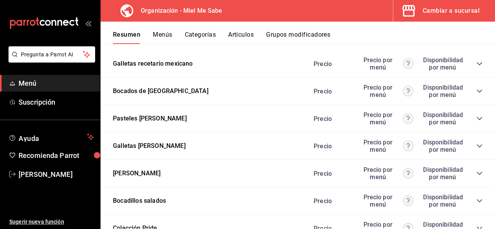
click at [476, 63] on icon "collapse-category-row" at bounding box center [479, 64] width 6 height 6
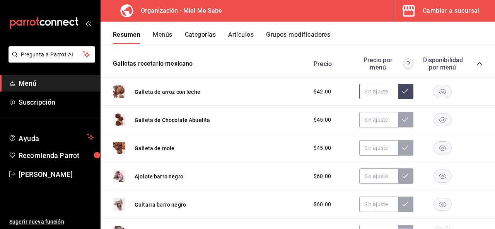
click at [386, 94] on input "text" at bounding box center [378, 91] width 39 height 15
click at [402, 92] on icon at bounding box center [405, 91] width 6 height 6
click at [366, 119] on input "text" at bounding box center [378, 119] width 39 height 15
click at [398, 117] on button at bounding box center [405, 119] width 15 height 15
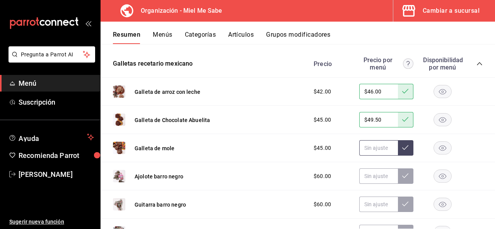
click at [364, 145] on input "text" at bounding box center [378, 147] width 39 height 15
click at [402, 145] on icon at bounding box center [405, 147] width 6 height 6
click at [374, 177] on input "text" at bounding box center [378, 175] width 39 height 15
click at [398, 175] on button at bounding box center [405, 175] width 15 height 15
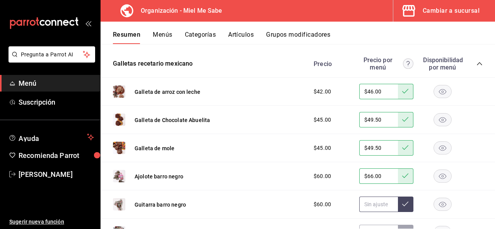
click at [372, 203] on input "text" at bounding box center [378, 204] width 39 height 15
click at [402, 201] on icon at bounding box center [405, 204] width 6 height 6
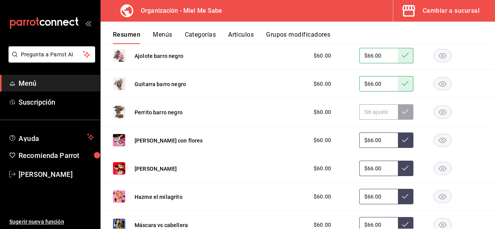
scroll to position [816, 0]
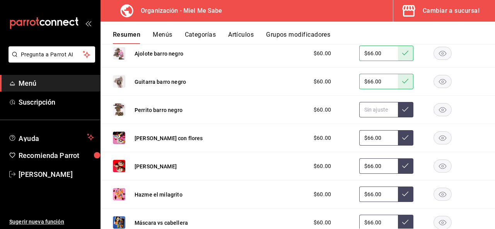
click at [376, 107] on input "text" at bounding box center [378, 109] width 39 height 15
click at [402, 106] on icon at bounding box center [405, 109] width 6 height 6
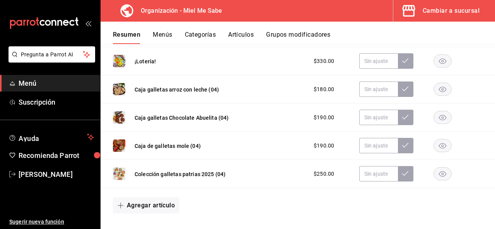
scroll to position [1036, 0]
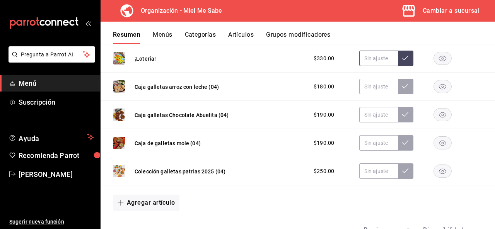
click at [372, 56] on input "text" at bounding box center [378, 58] width 39 height 15
click at [404, 58] on button at bounding box center [405, 58] width 15 height 15
click at [380, 87] on input "text" at bounding box center [378, 86] width 39 height 15
click at [403, 82] on button at bounding box center [405, 86] width 15 height 15
click at [374, 123] on div "Caja galletas Chocolate Abuelita (04) $190.00" at bounding box center [297, 115] width 394 height 28
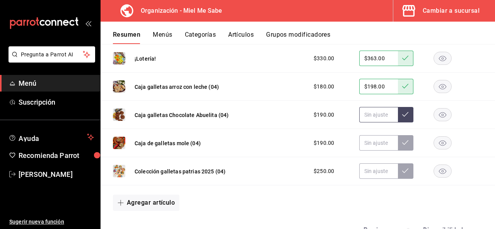
click at [374, 114] on input "text" at bounding box center [378, 114] width 39 height 15
click at [398, 116] on button at bounding box center [405, 114] width 15 height 15
click at [370, 137] on input "text" at bounding box center [378, 142] width 39 height 15
click at [402, 141] on icon at bounding box center [405, 142] width 6 height 6
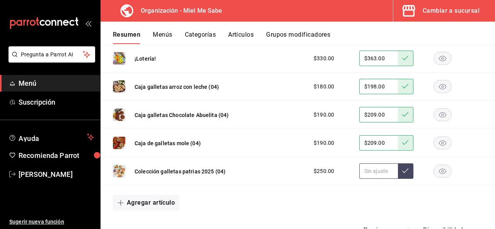
click at [366, 169] on input "text" at bounding box center [378, 170] width 39 height 15
click at [398, 171] on button at bounding box center [405, 170] width 15 height 15
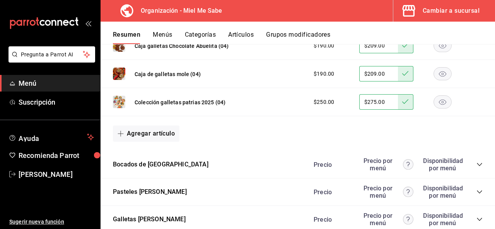
scroll to position [1120, 0]
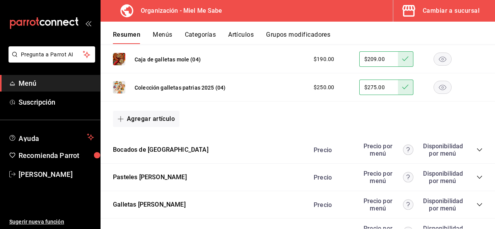
click at [472, 150] on div "Precio Precio por menú Disponibilidad por menú" at bounding box center [394, 150] width 177 height 15
click at [476, 148] on icon "collapse-category-row" at bounding box center [479, 150] width 6 height 6
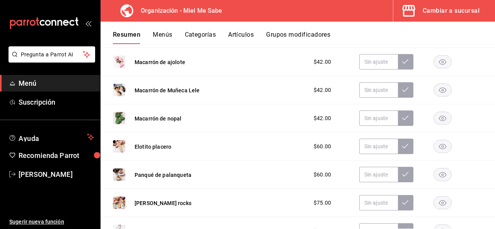
scroll to position [1239, 0]
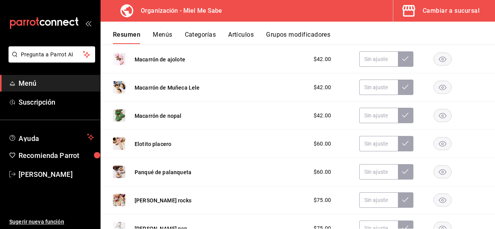
click at [369, 64] on div "Macarrón de ajolote $42.00" at bounding box center [297, 59] width 394 height 28
click at [369, 55] on input "text" at bounding box center [378, 58] width 39 height 15
click at [402, 57] on icon at bounding box center [405, 59] width 6 height 6
click at [372, 81] on input "text" at bounding box center [378, 87] width 39 height 15
click at [402, 84] on icon at bounding box center [405, 87] width 6 height 6
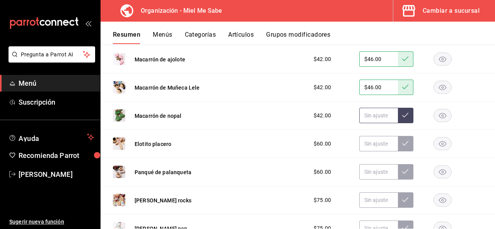
click at [371, 108] on input "text" at bounding box center [378, 115] width 39 height 15
click at [391, 109] on input "$46.00" at bounding box center [378, 115] width 39 height 15
click at [402, 112] on icon at bounding box center [405, 115] width 6 height 6
click at [365, 142] on input "text" at bounding box center [378, 143] width 39 height 15
click at [398, 143] on button at bounding box center [405, 143] width 15 height 15
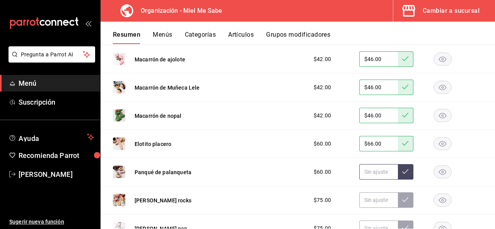
click at [371, 164] on input "text" at bounding box center [378, 171] width 39 height 15
click at [402, 169] on icon at bounding box center [405, 171] width 6 height 6
click at [368, 199] on input "text" at bounding box center [378, 199] width 39 height 15
click at [402, 197] on icon at bounding box center [405, 200] width 6 height 6
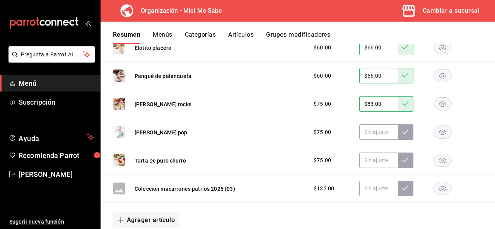
scroll to position [1341, 0]
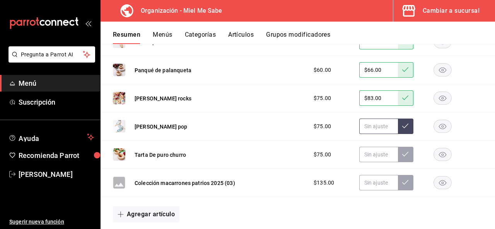
click at [376, 122] on input "text" at bounding box center [378, 126] width 39 height 15
click at [402, 123] on icon at bounding box center [405, 126] width 6 height 6
click at [376, 151] on input "text" at bounding box center [378, 154] width 39 height 15
click at [402, 151] on icon at bounding box center [405, 154] width 6 height 6
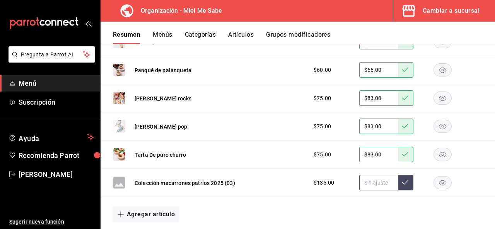
click at [375, 181] on input "text" at bounding box center [378, 182] width 39 height 15
click at [398, 182] on button at bounding box center [405, 182] width 15 height 15
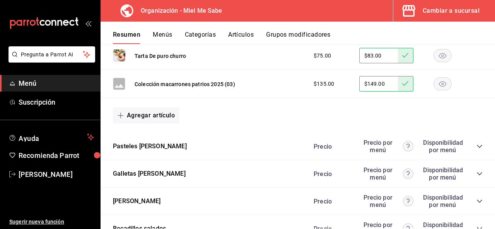
scroll to position [0, 0]
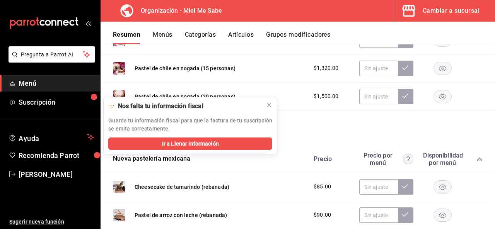
scroll to position [265, 0]
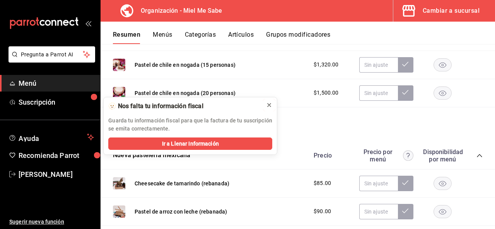
click at [267, 106] on icon at bounding box center [268, 105] width 3 height 3
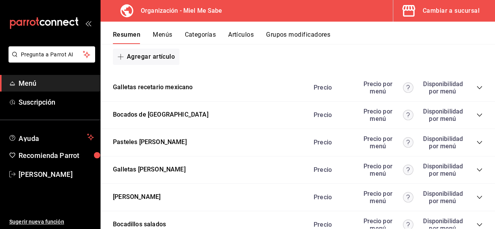
scroll to position [975, 0]
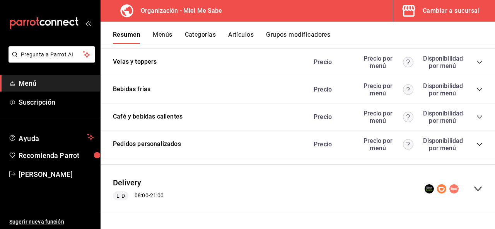
click at [473, 191] on icon "collapse-menu-row" at bounding box center [477, 188] width 9 height 9
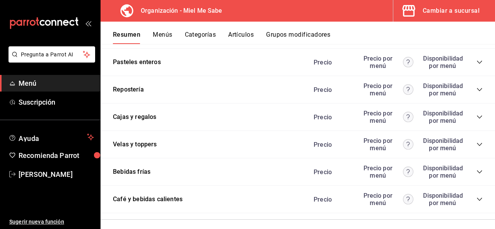
scroll to position [0, 0]
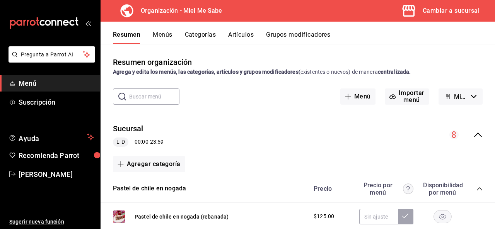
click at [172, 38] on button "Menús" at bounding box center [162, 37] width 19 height 13
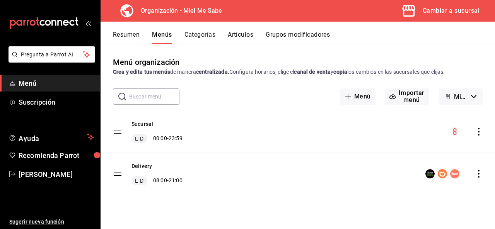
click at [472, 96] on icon "button" at bounding box center [473, 96] width 5 height 3
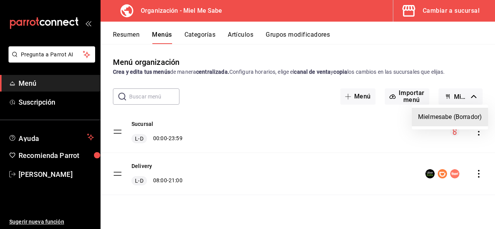
click at [472, 96] on div at bounding box center [247, 114] width 495 height 229
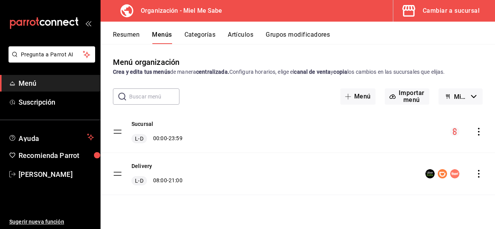
click at [478, 132] on icon "actions" at bounding box center [479, 132] width 2 height 8
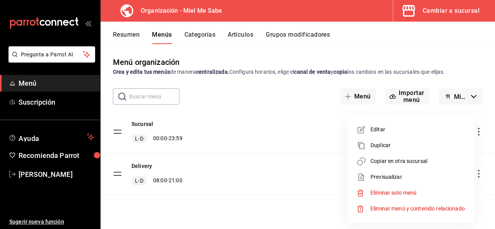
click at [403, 164] on span "Copiar en otra sucursal" at bounding box center [417, 161] width 94 height 8
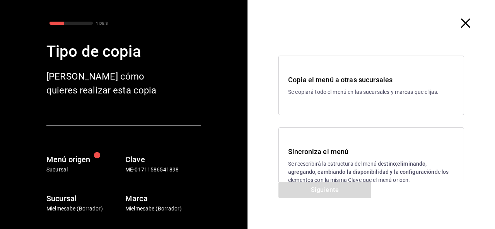
click at [310, 158] on div "Sincroniza el menú Se reescribirá la estructura del menú destino; eliminando, a…" at bounding box center [371, 165] width 166 height 38
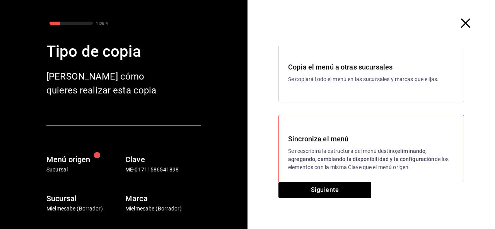
scroll to position [30, 0]
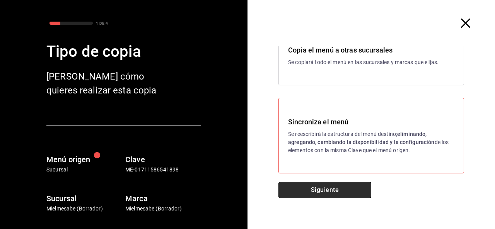
click at [335, 188] on button "Siguiente" at bounding box center [324, 190] width 93 height 16
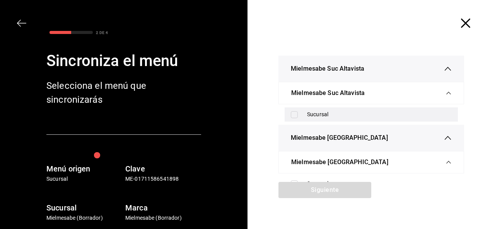
click at [287, 116] on div "Sucursal" at bounding box center [370, 114] width 173 height 14
checkbox input "true"
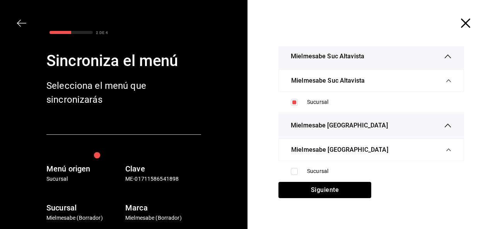
scroll to position [22, 0]
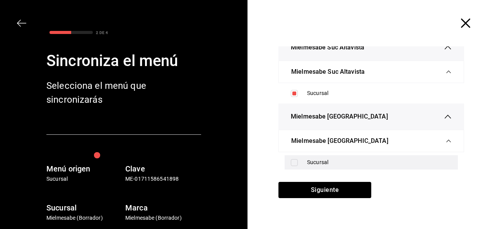
click at [293, 162] on input "checkbox" at bounding box center [294, 162] width 7 height 7
checkbox input "true"
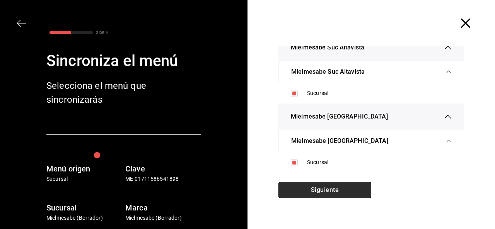
click at [321, 190] on button "Siguiente" at bounding box center [324, 190] width 93 height 16
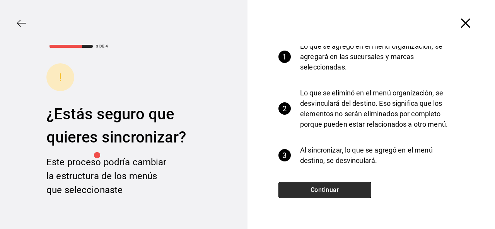
click at [321, 190] on button "Continuar" at bounding box center [324, 190] width 93 height 16
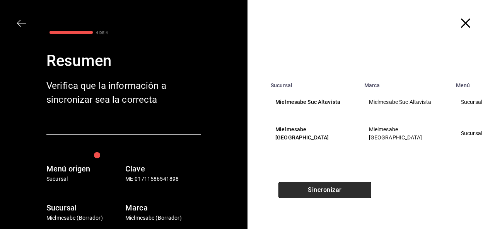
click at [321, 190] on button "Sincronizar" at bounding box center [324, 190] width 93 height 16
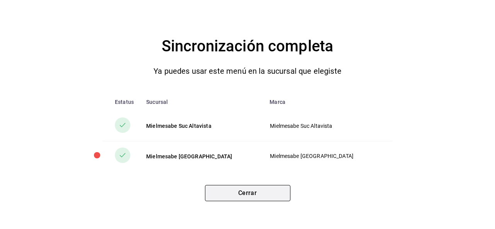
click at [263, 198] on button "Cerrar" at bounding box center [247, 193] width 85 height 16
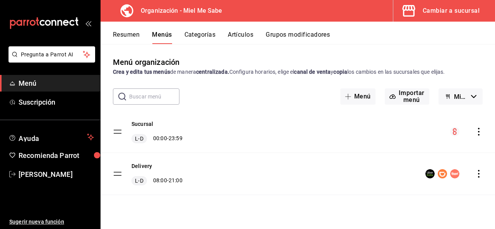
click at [478, 172] on icon "actions" at bounding box center [478, 174] width 8 height 8
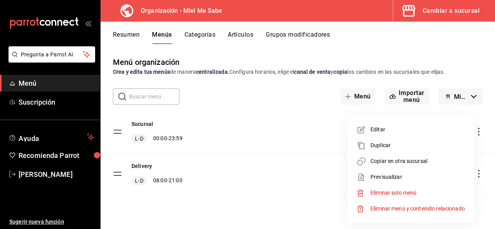
click at [413, 161] on span "Copiar en otra sucursal" at bounding box center [417, 161] width 94 height 8
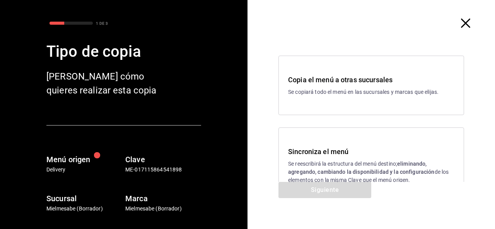
click at [346, 158] on div "Sincroniza el menú Se reescribirá la estructura del menú destino; eliminando, a…" at bounding box center [371, 165] width 166 height 38
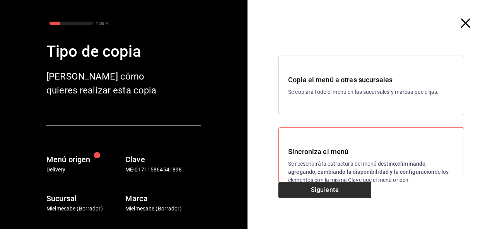
click at [326, 192] on button "Siguiente" at bounding box center [324, 190] width 93 height 16
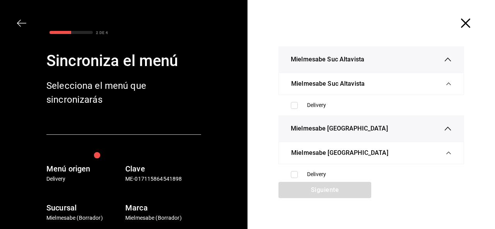
scroll to position [22, 0]
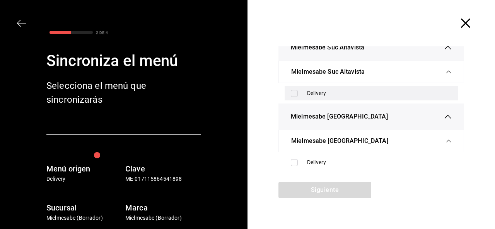
click at [291, 95] on input "checkbox" at bounding box center [294, 93] width 7 height 7
checkbox input "true"
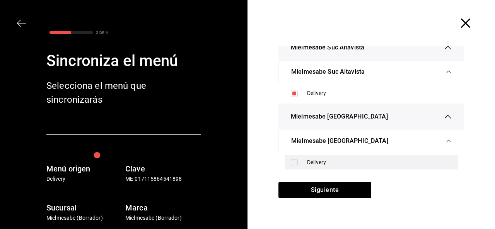
click at [291, 169] on div "Delivery" at bounding box center [370, 162] width 173 height 14
click at [291, 162] on input "checkbox" at bounding box center [294, 162] width 7 height 7
checkbox input "true"
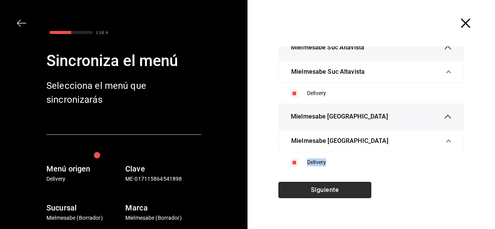
click at [314, 190] on button "Siguiente" at bounding box center [324, 190] width 93 height 16
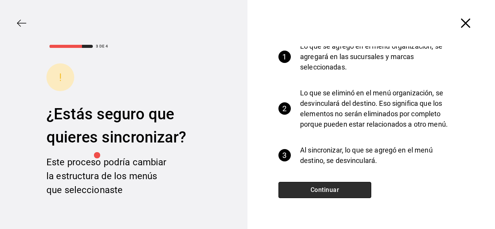
click at [314, 190] on button "Continuar" at bounding box center [324, 190] width 93 height 16
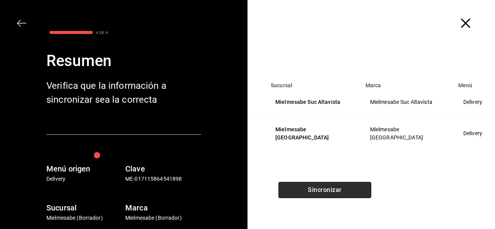
click at [314, 190] on button "Sincronizar" at bounding box center [324, 190] width 93 height 16
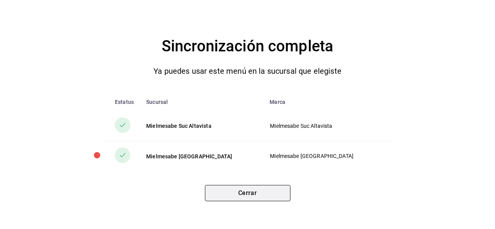
click at [270, 197] on button "Cerrar" at bounding box center [247, 193] width 85 height 16
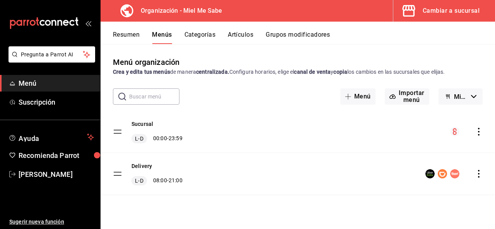
click at [433, 7] on div "Cambiar a sucursal" at bounding box center [450, 10] width 57 height 11
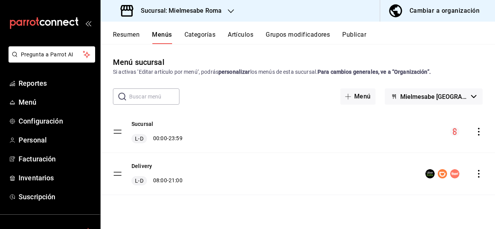
click at [353, 34] on button "Publicar" at bounding box center [354, 37] width 24 height 13
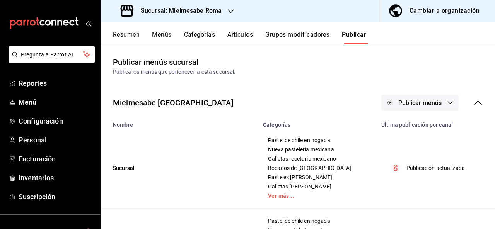
click at [447, 104] on icon "button" at bounding box center [450, 103] width 6 height 6
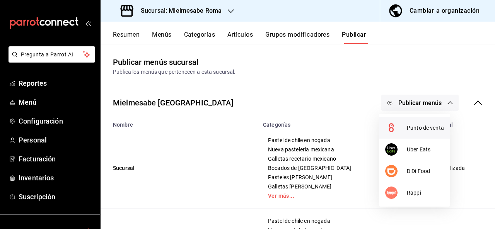
click at [432, 127] on span "Punto de venta" at bounding box center [424, 128] width 37 height 8
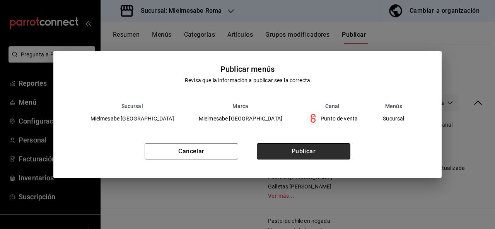
click at [325, 152] on button "Publicar" at bounding box center [303, 151] width 93 height 16
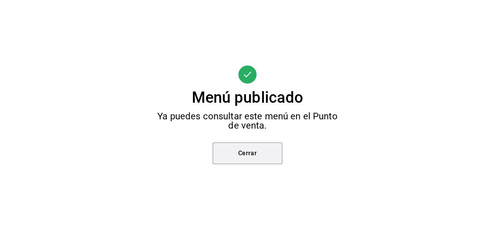
click at [267, 152] on button "Cerrar" at bounding box center [247, 154] width 70 height 22
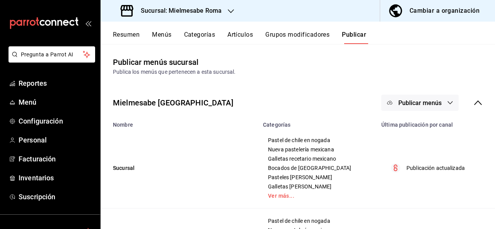
click at [453, 103] on div "Publicar menús" at bounding box center [431, 103] width 101 height 16
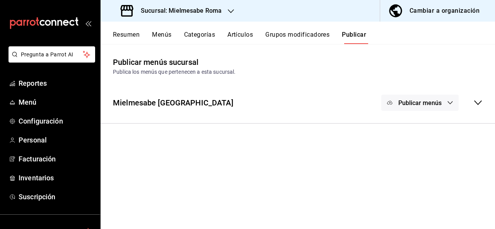
click at [447, 103] on icon "button" at bounding box center [450, 103] width 6 height 6
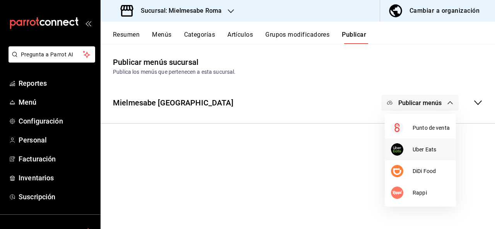
click at [428, 149] on span "Uber Eats" at bounding box center [430, 150] width 37 height 8
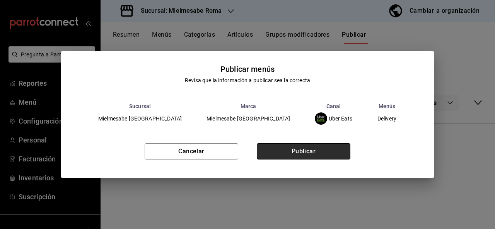
click at [345, 150] on button "Publicar" at bounding box center [303, 151] width 93 height 16
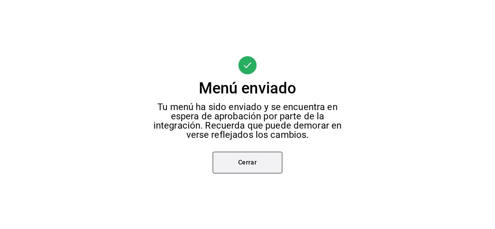
click at [269, 162] on button "Cerrar" at bounding box center [247, 163] width 70 height 22
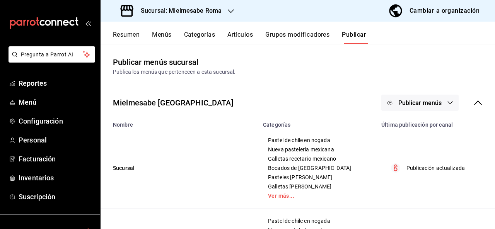
click at [440, 104] on button "Publicar menús" at bounding box center [419, 103] width 77 height 16
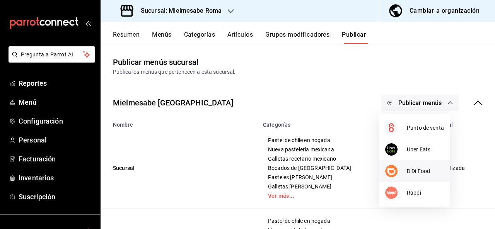
click at [417, 170] on span "DiDi Food" at bounding box center [424, 171] width 37 height 8
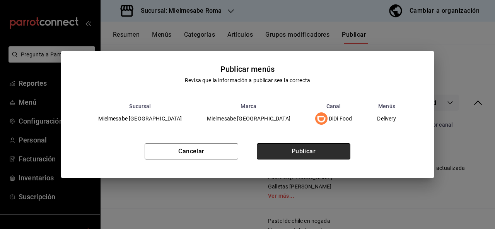
click at [315, 153] on button "Publicar" at bounding box center [303, 151] width 93 height 16
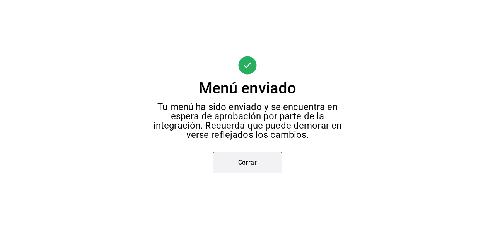
click at [263, 159] on button "Cerrar" at bounding box center [247, 163] width 70 height 22
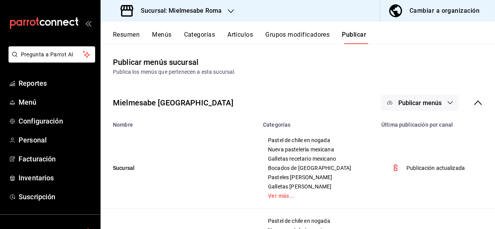
click at [438, 104] on button "Publicar menús" at bounding box center [419, 103] width 77 height 16
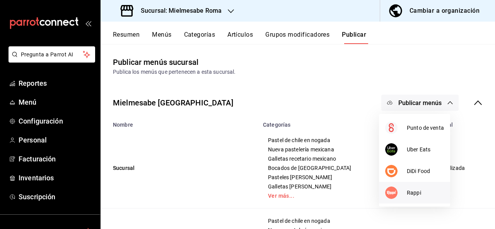
click at [420, 191] on span "Rappi" at bounding box center [424, 193] width 37 height 8
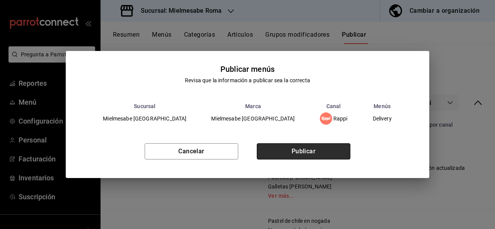
click at [313, 155] on button "Publicar" at bounding box center [303, 151] width 93 height 16
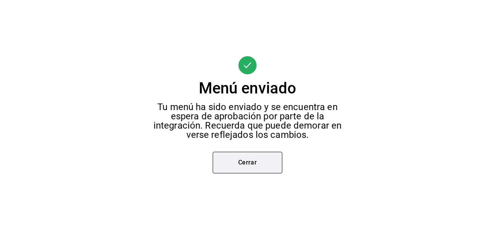
click at [255, 161] on button "Cerrar" at bounding box center [247, 163] width 70 height 22
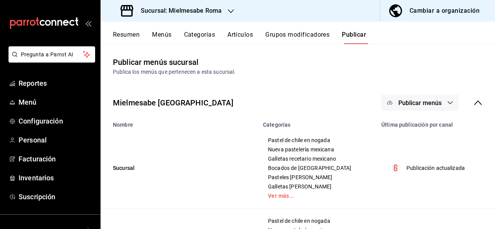
click at [228, 9] on icon "button" at bounding box center [231, 11] width 6 height 6
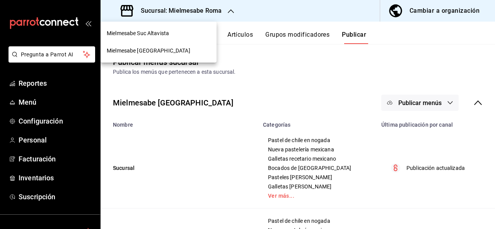
click at [198, 32] on div "Mielmesabe Suc Altavista" at bounding box center [159, 33] width 104 height 8
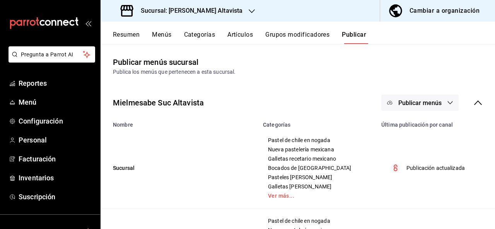
click at [447, 103] on icon "button" at bounding box center [449, 102] width 5 height 3
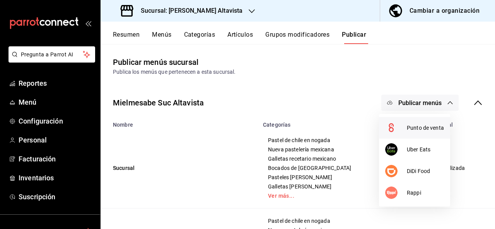
click at [431, 133] on li "Punto de venta" at bounding box center [414, 128] width 71 height 22
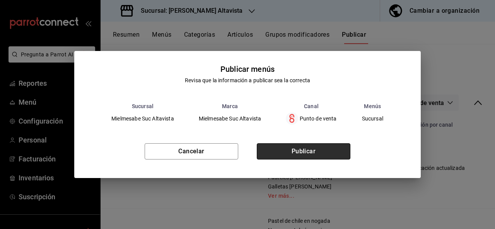
click at [316, 149] on button "Publicar" at bounding box center [303, 151] width 93 height 16
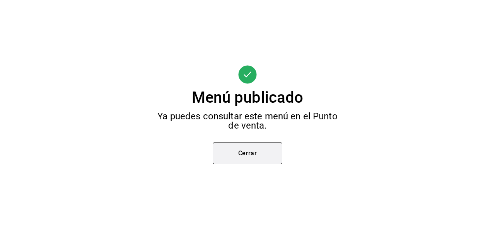
click at [275, 152] on button "Cerrar" at bounding box center [247, 154] width 70 height 22
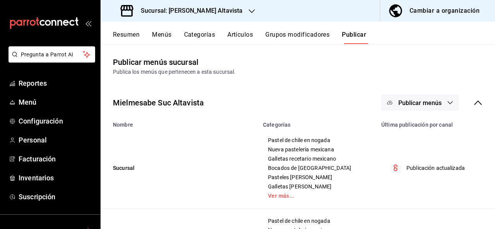
click at [436, 103] on button "Publicar menús" at bounding box center [419, 103] width 77 height 16
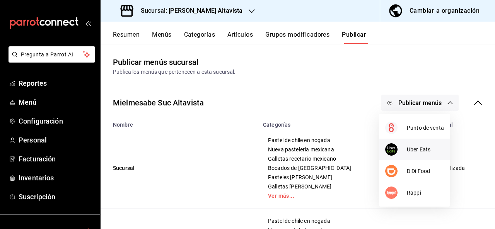
click at [423, 152] on span "Uber Eats" at bounding box center [424, 150] width 37 height 8
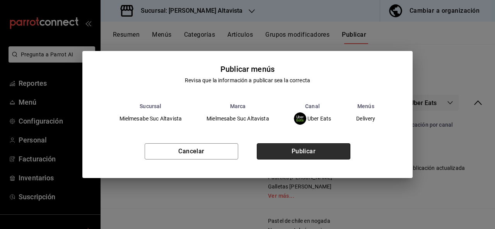
click at [313, 154] on button "Publicar" at bounding box center [303, 151] width 93 height 16
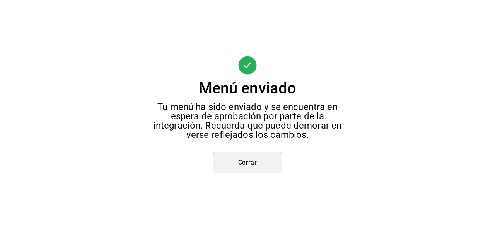
click at [259, 167] on button "Cerrar" at bounding box center [247, 163] width 70 height 22
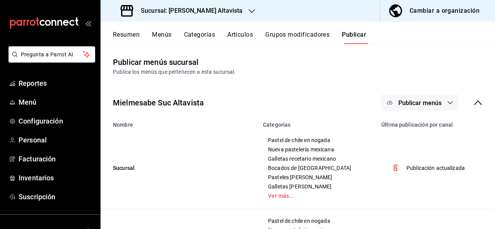
click at [447, 100] on button "Publicar menús" at bounding box center [419, 103] width 77 height 16
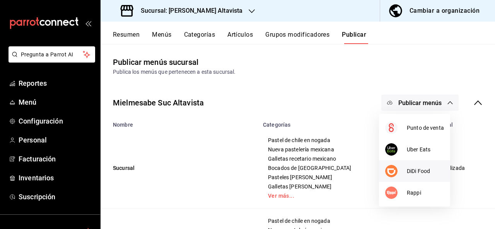
click at [429, 173] on span "DiDi Food" at bounding box center [424, 171] width 37 height 8
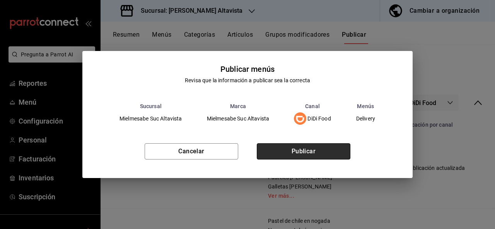
click at [318, 153] on button "Publicar" at bounding box center [303, 151] width 93 height 16
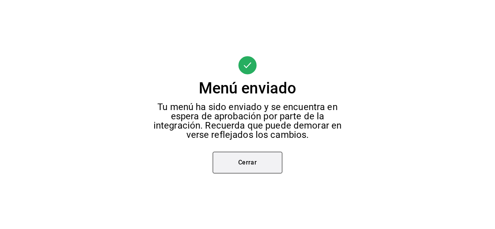
click at [277, 156] on button "Cerrar" at bounding box center [247, 163] width 70 height 22
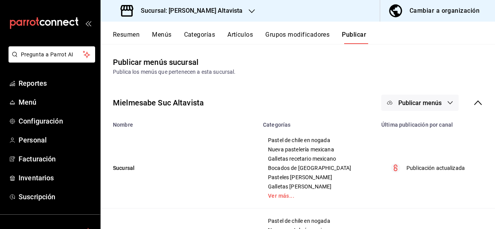
click at [447, 96] on button "Publicar menús" at bounding box center [419, 103] width 77 height 16
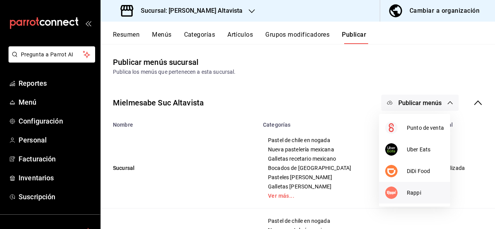
click at [420, 187] on li "Rappi" at bounding box center [414, 193] width 71 height 22
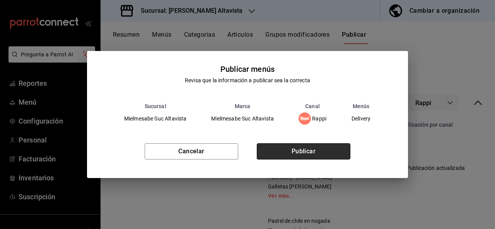
click at [314, 153] on button "Publicar" at bounding box center [303, 151] width 93 height 16
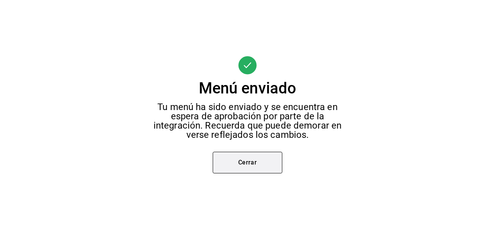
click at [274, 163] on button "Cerrar" at bounding box center [247, 163] width 70 height 22
